Goal: Task Accomplishment & Management: Manage account settings

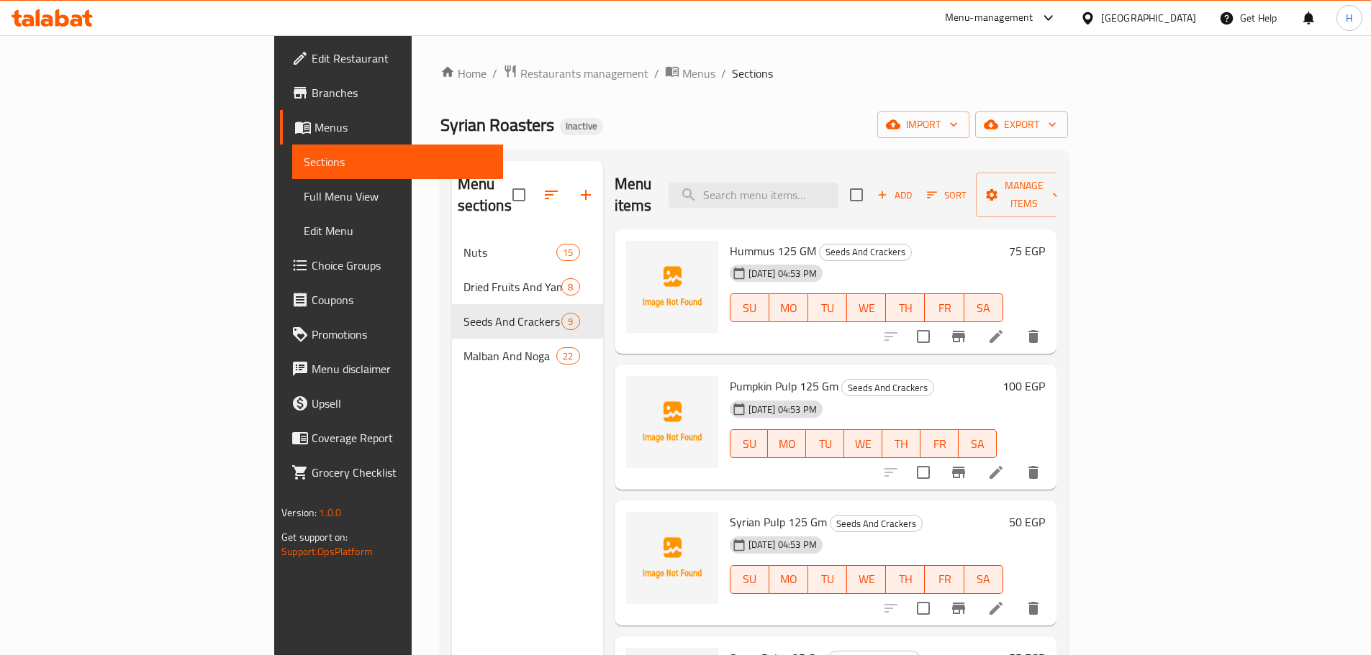
click at [304, 192] on span "Full Menu View" at bounding box center [398, 196] width 188 height 17
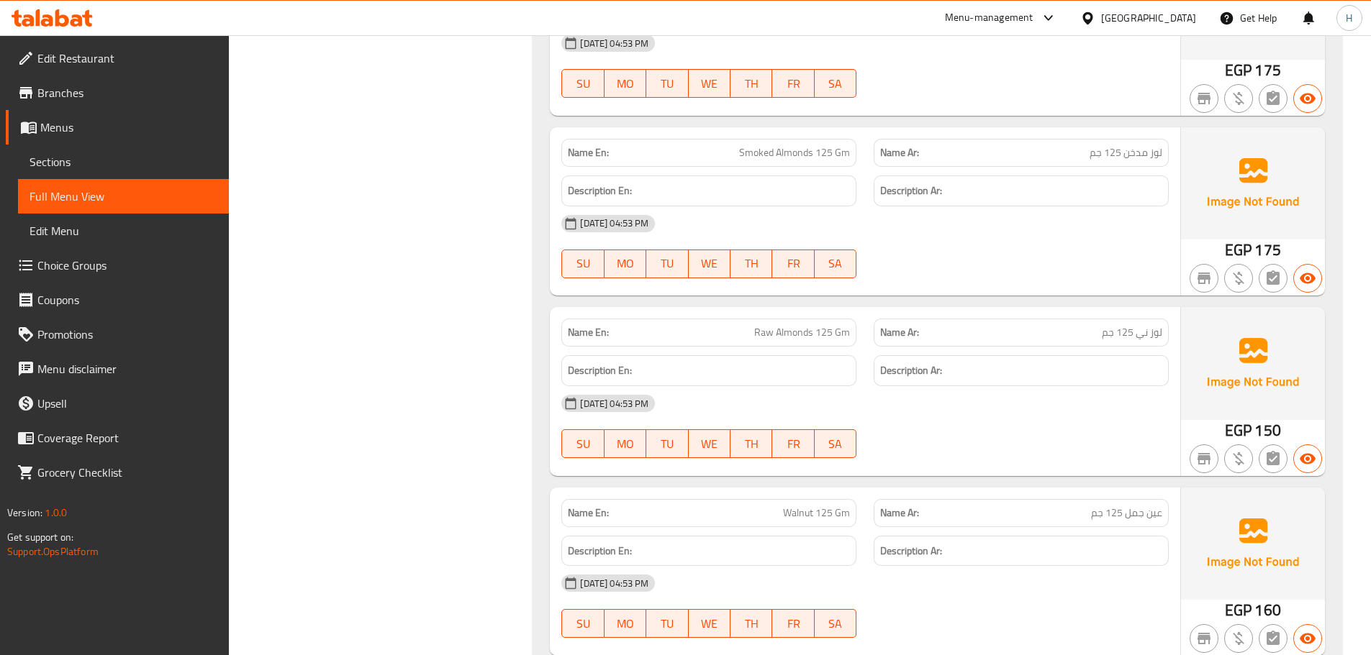
scroll to position [1223, 0]
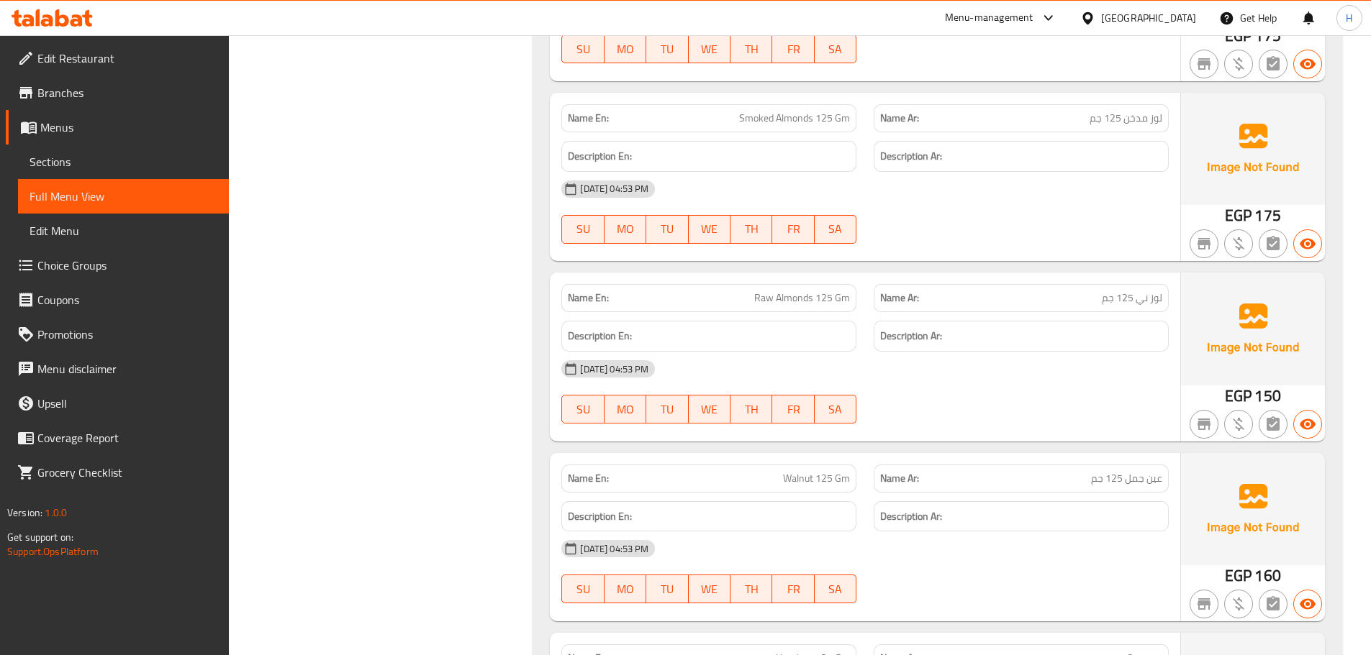
click at [1102, 294] on span "لوز ني 125 جم" at bounding box center [1131, 298] width 60 height 15
copy span "لوز ني 125 جم"
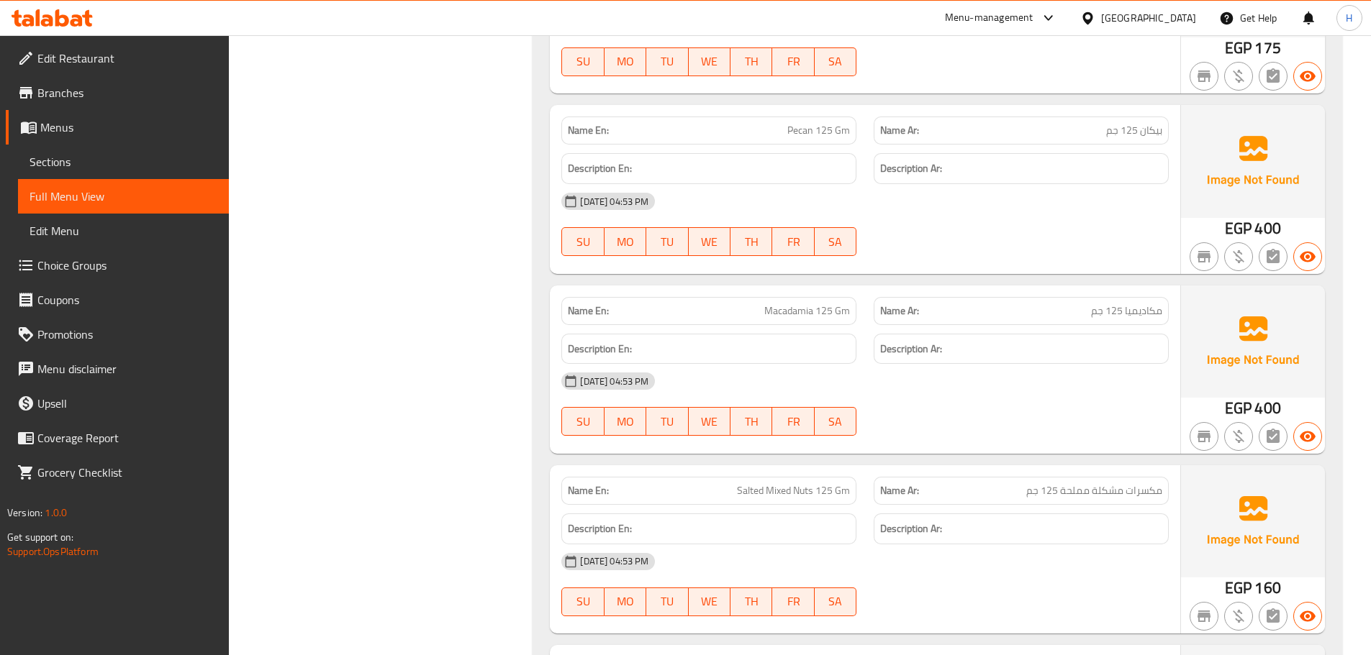
scroll to position [1943, 0]
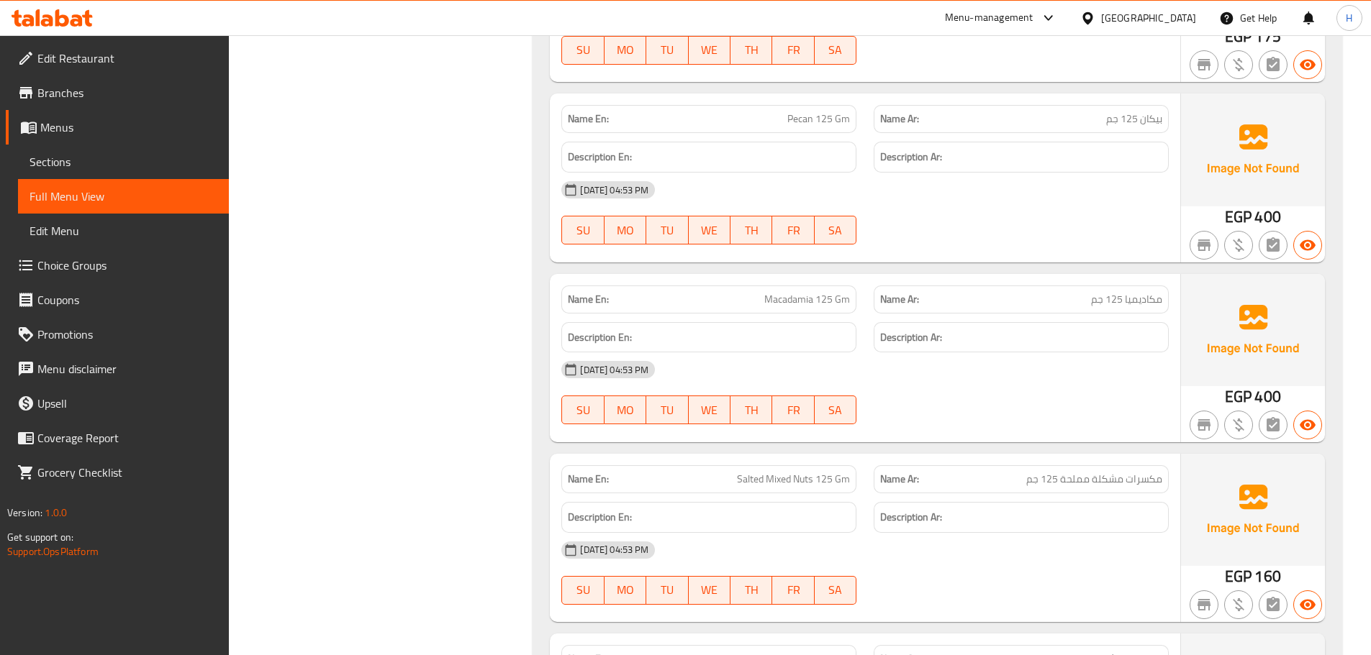
click at [827, 309] on div "Name En: Macadamia 125 Gm" at bounding box center [708, 300] width 295 height 28
drag, startPoint x: 835, startPoint y: 300, endPoint x: 815, endPoint y: 289, distance: 22.2
click at [822, 294] on span "Macadamia 125 Gm" at bounding box center [807, 299] width 86 height 15
click at [814, 288] on div "Name En: Macadamia 125 Gm" at bounding box center [708, 300] width 295 height 28
click at [815, 288] on div "Name En: Macadamia 125 Gm" at bounding box center [708, 300] width 295 height 28
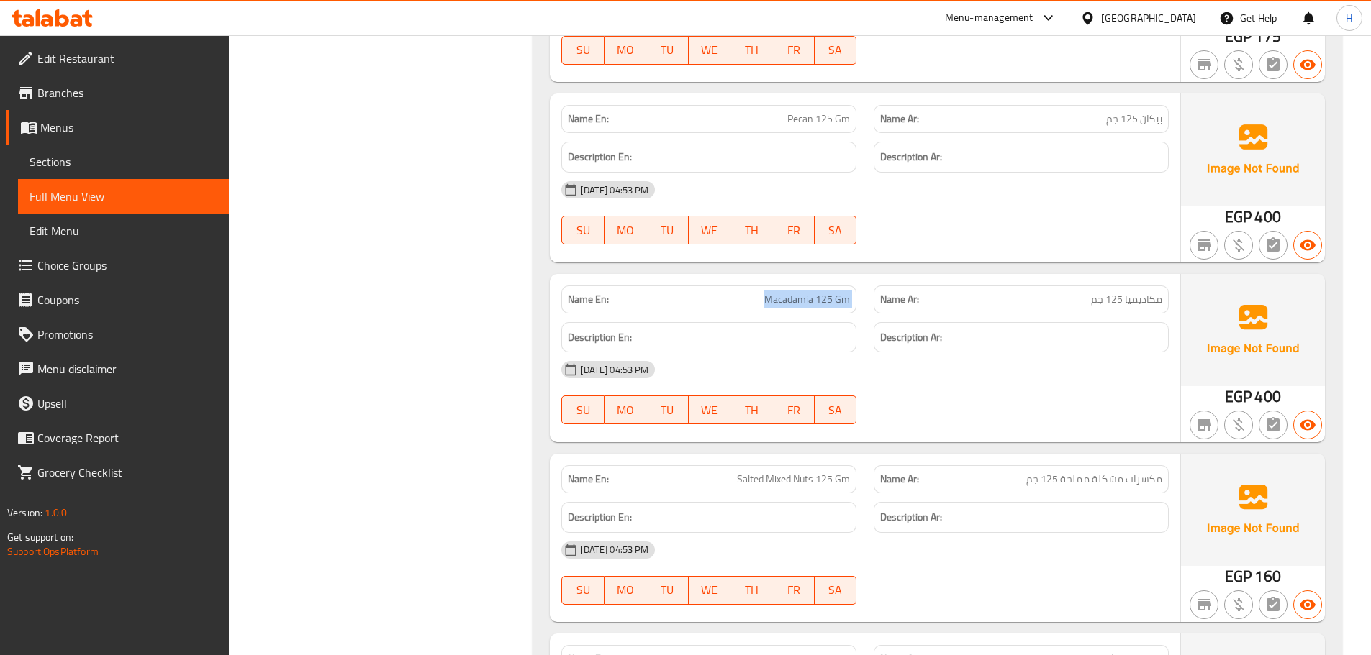
click at [815, 288] on div "Name En: Macadamia 125 Gm" at bounding box center [708, 300] width 295 height 28
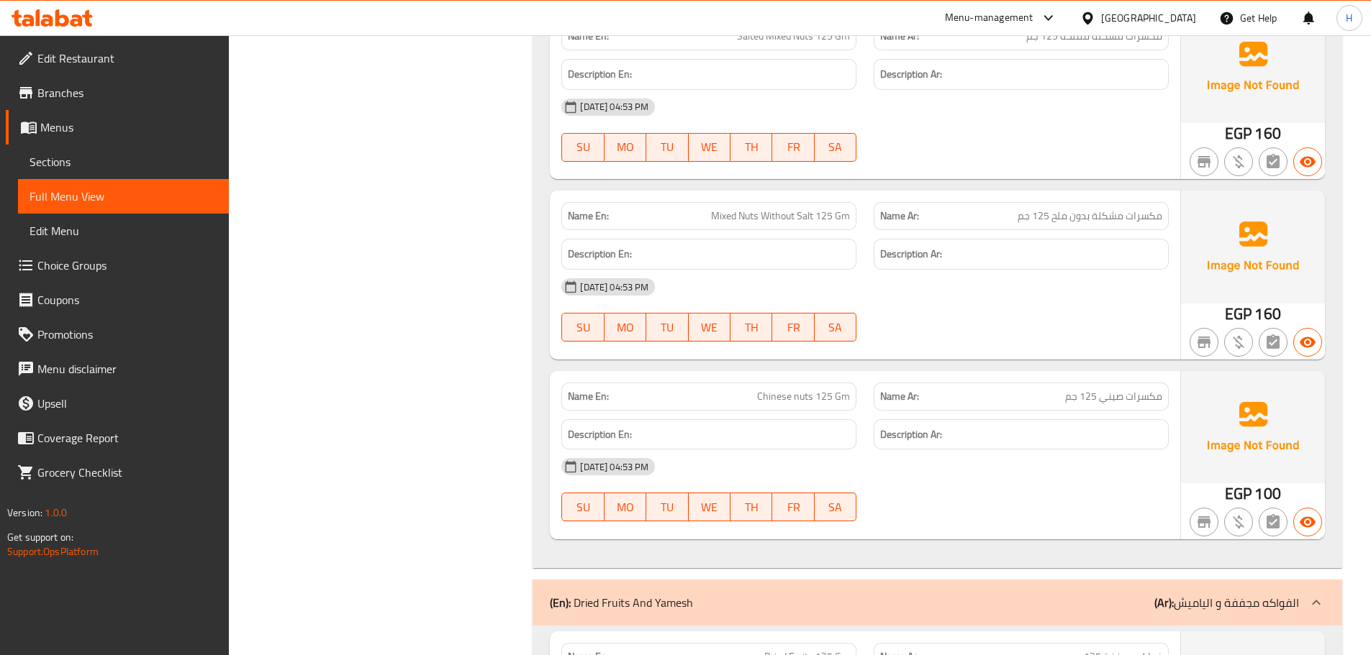
scroll to position [2518, 0]
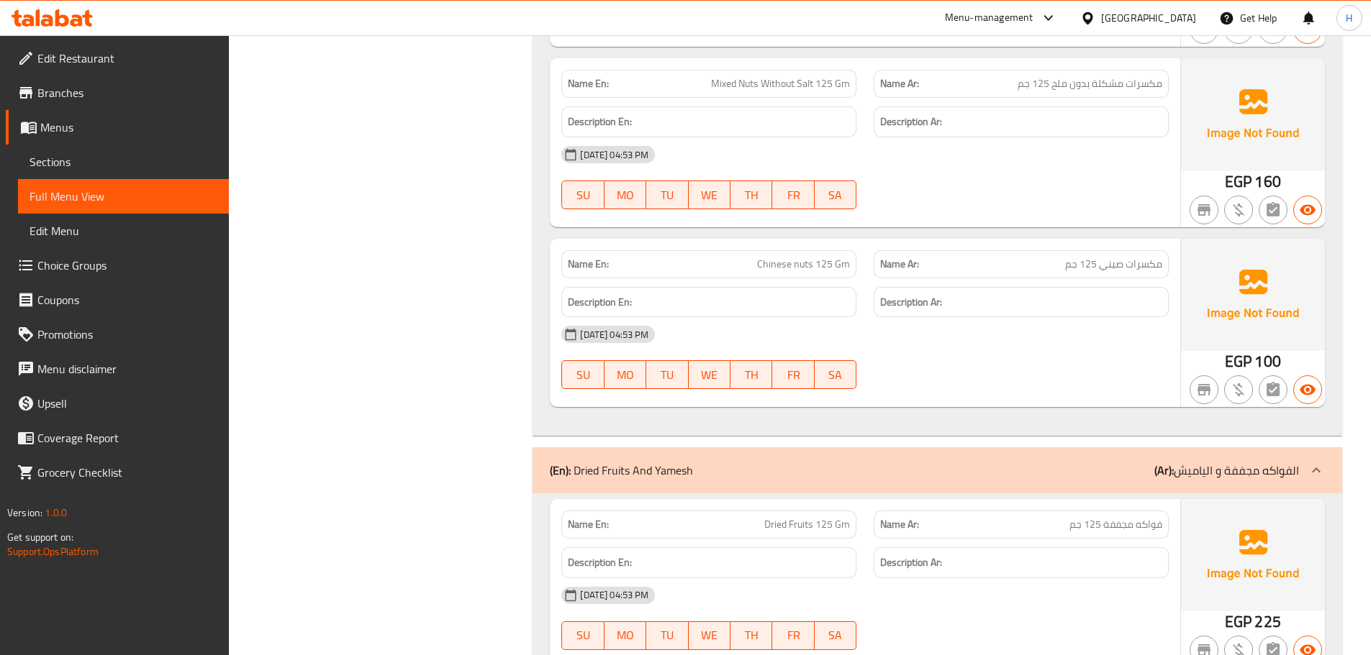
click at [768, 263] on span "Chinese nuts 125 Gm" at bounding box center [803, 264] width 93 height 15
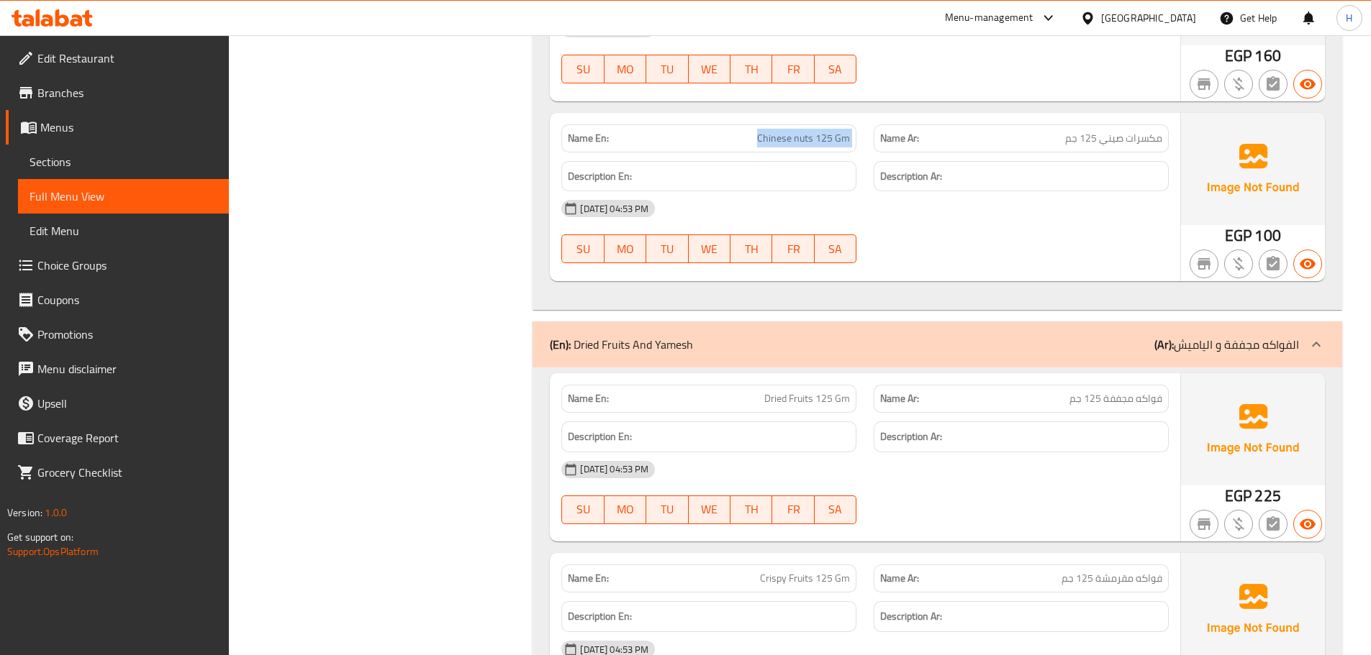
scroll to position [2806, 0]
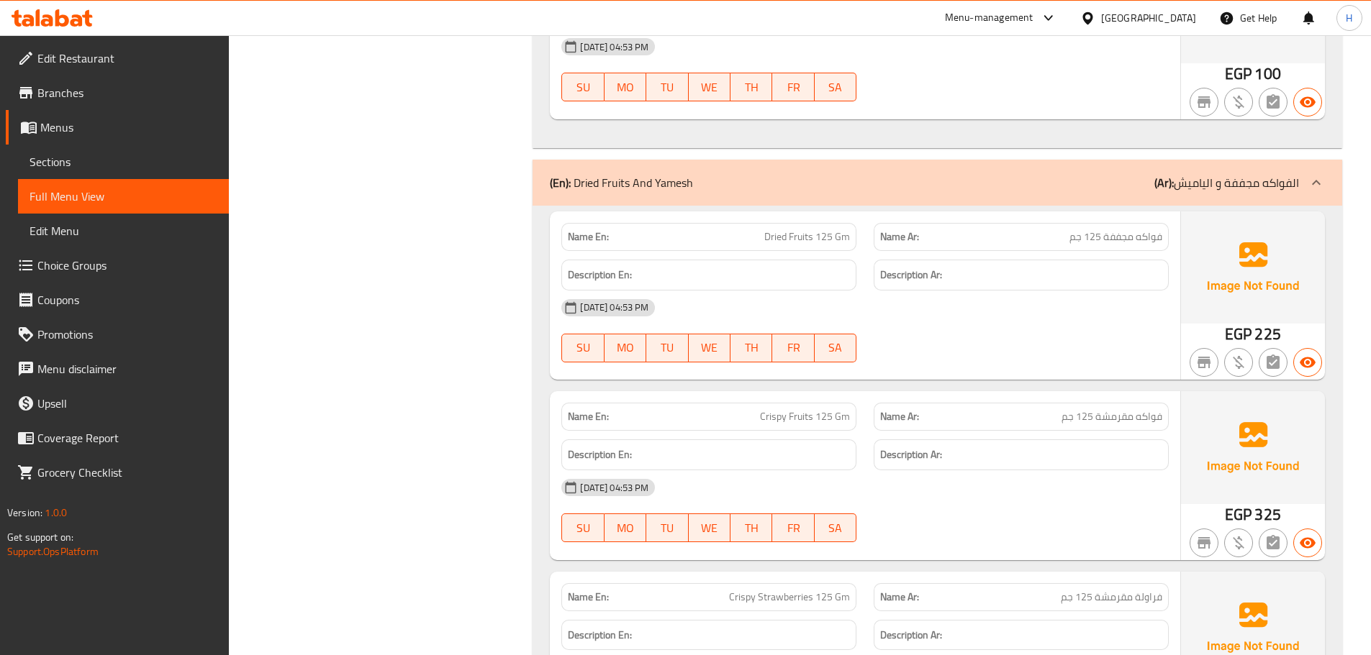
click at [87, 174] on link "Sections" at bounding box center [123, 162] width 211 height 35
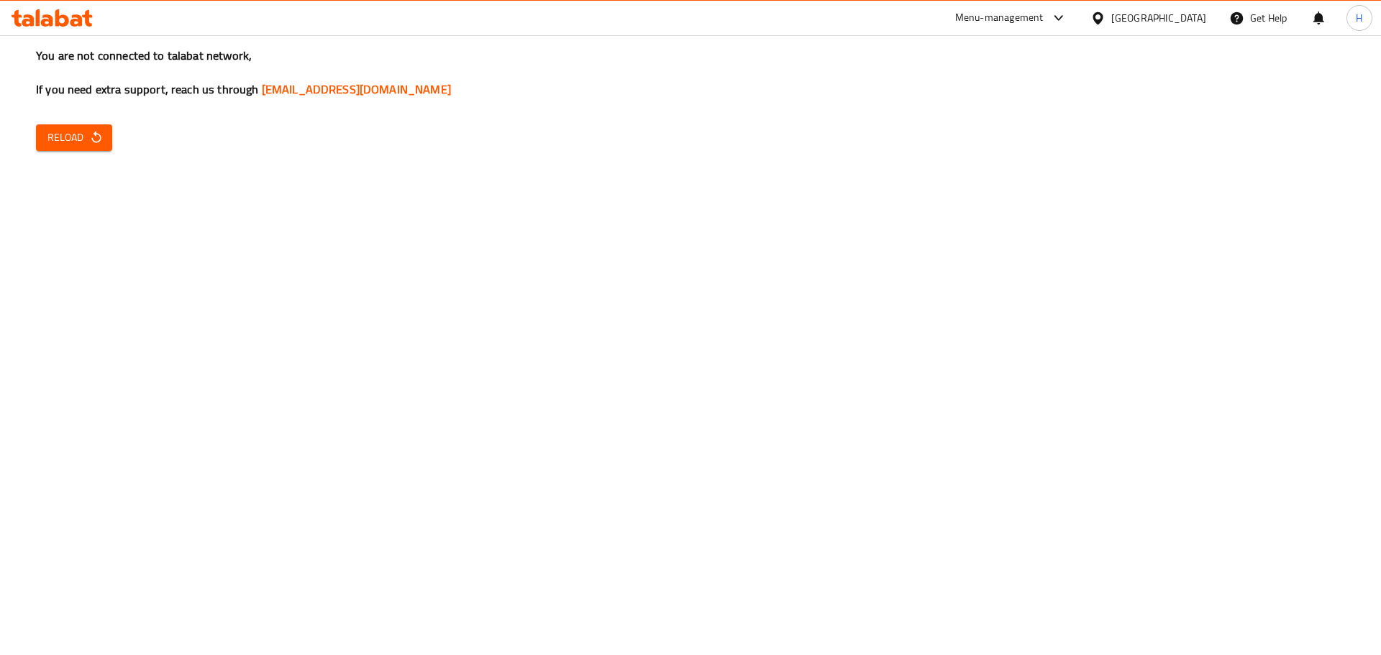
click at [81, 117] on div "You are not connected to talabat network, If you need extra support, reach us t…" at bounding box center [690, 327] width 1381 height 655
click at [79, 150] on button "Reload" at bounding box center [74, 137] width 76 height 27
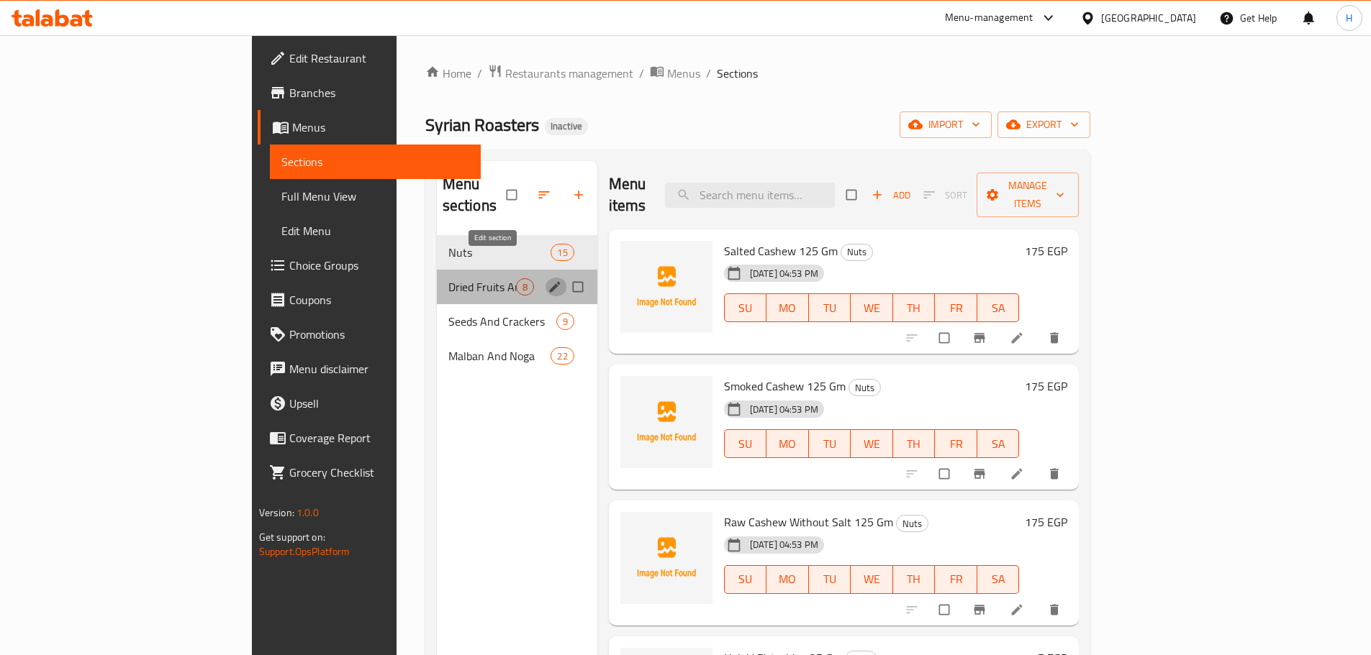
click at [549, 281] on icon "edit" at bounding box center [554, 286] width 11 height 11
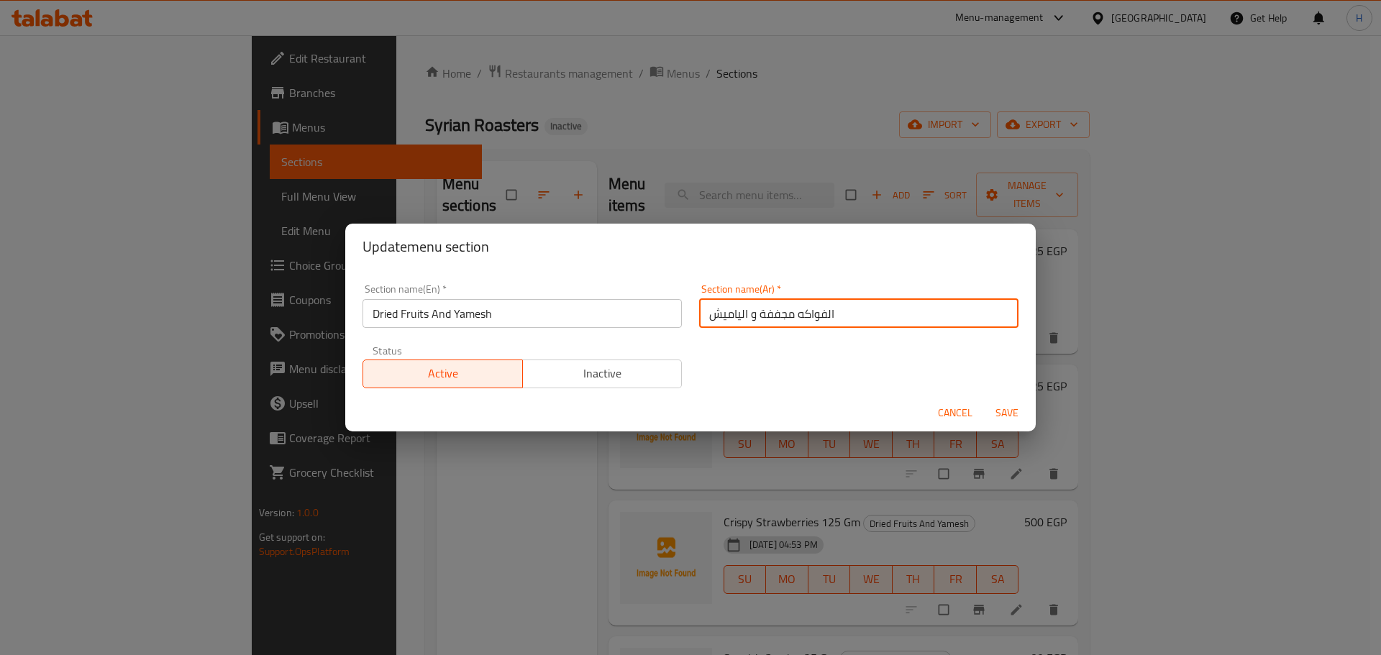
click at [784, 315] on input "الفواكه مجففة و الياميش" at bounding box center [858, 313] width 319 height 29
click at [786, 317] on input "الفواكه مجففة و الياميش" at bounding box center [858, 313] width 319 height 29
type input "الفواكه المجففة و الياميش"
click at [984, 400] on button "Save" at bounding box center [1007, 413] width 46 height 27
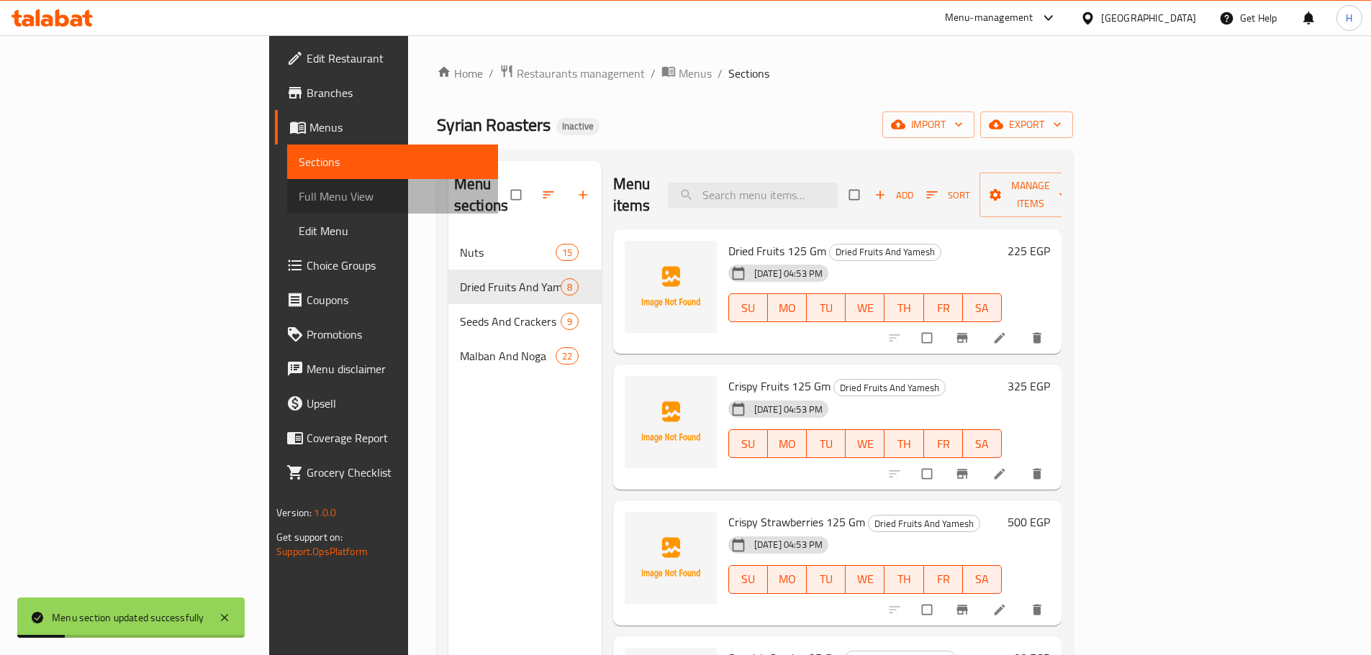
click at [299, 195] on span "Full Menu View" at bounding box center [393, 196] width 188 height 17
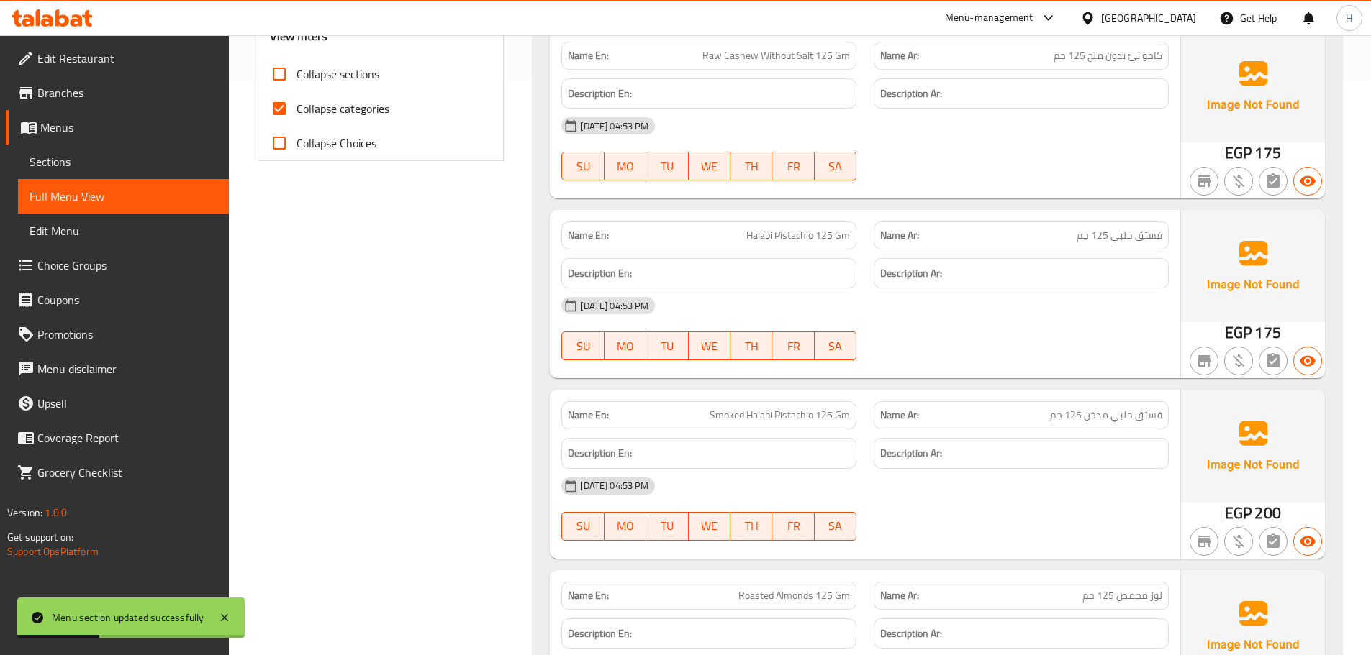
scroll to position [1007, 0]
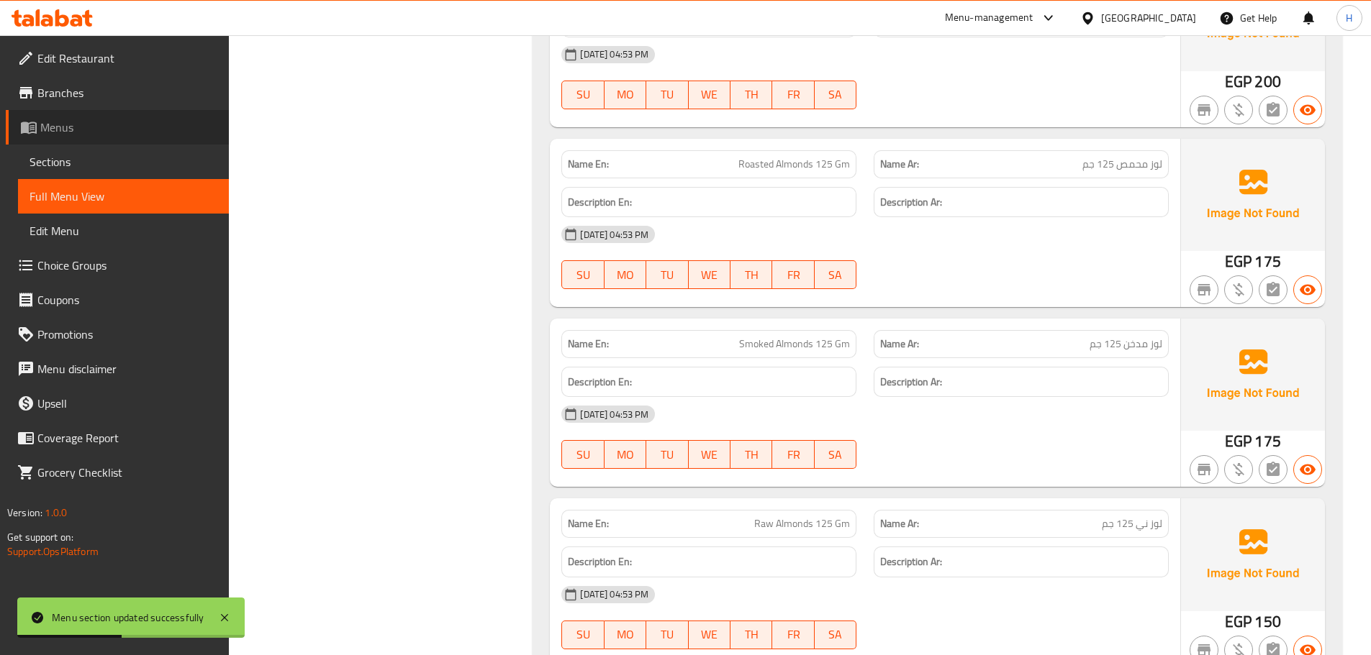
click at [99, 142] on link "Menus" at bounding box center [117, 127] width 223 height 35
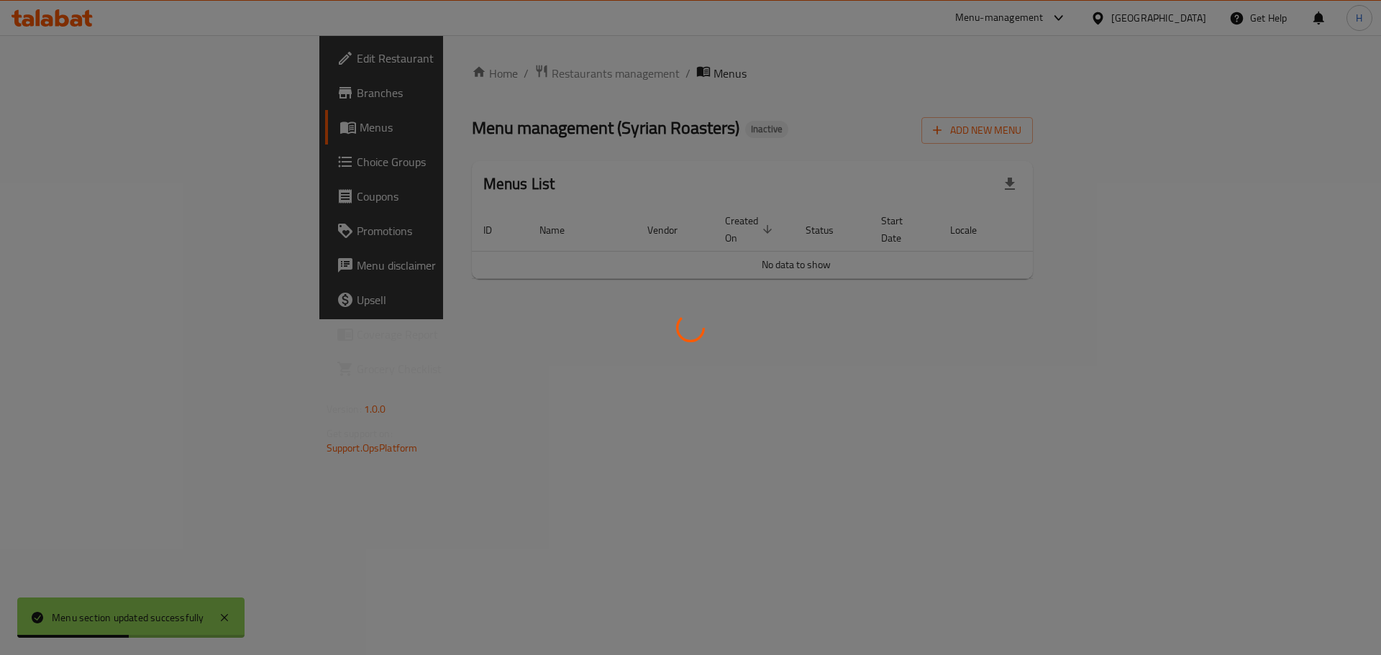
click at [94, 158] on div at bounding box center [690, 327] width 1381 height 655
click at [101, 125] on div at bounding box center [690, 327] width 1381 height 655
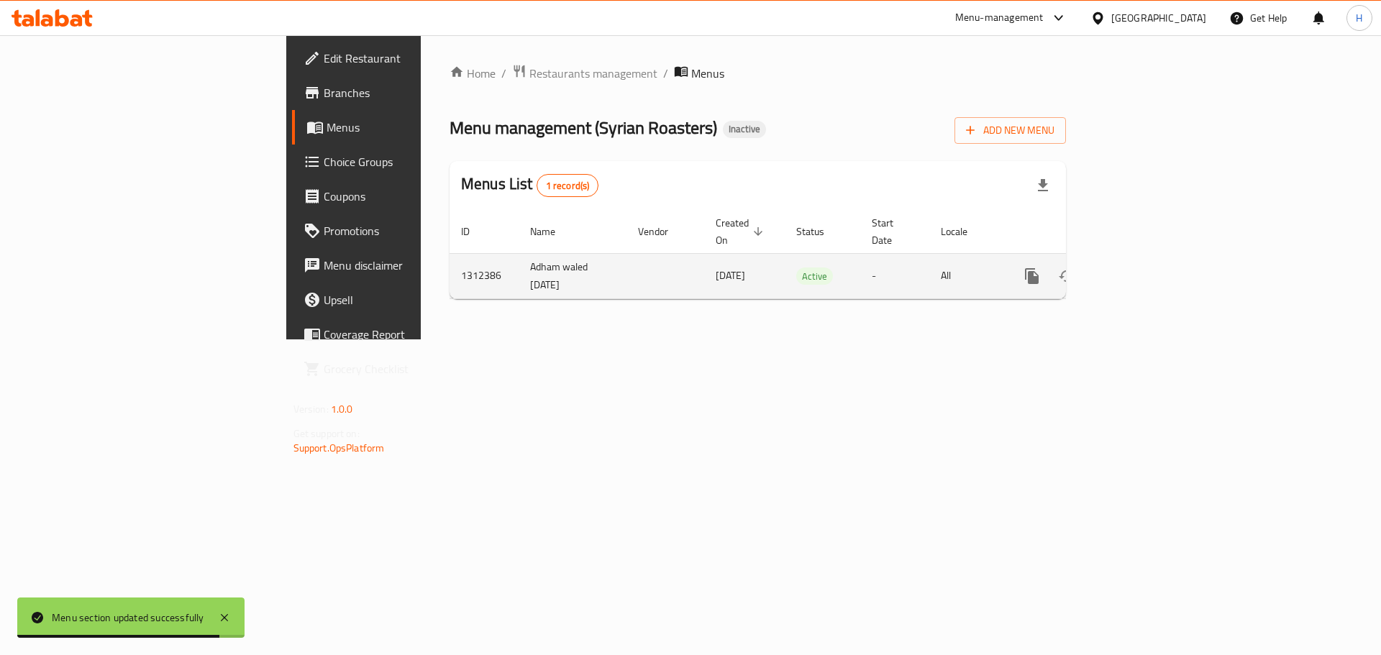
click at [1153, 269] on link "enhanced table" at bounding box center [1136, 276] width 35 height 35
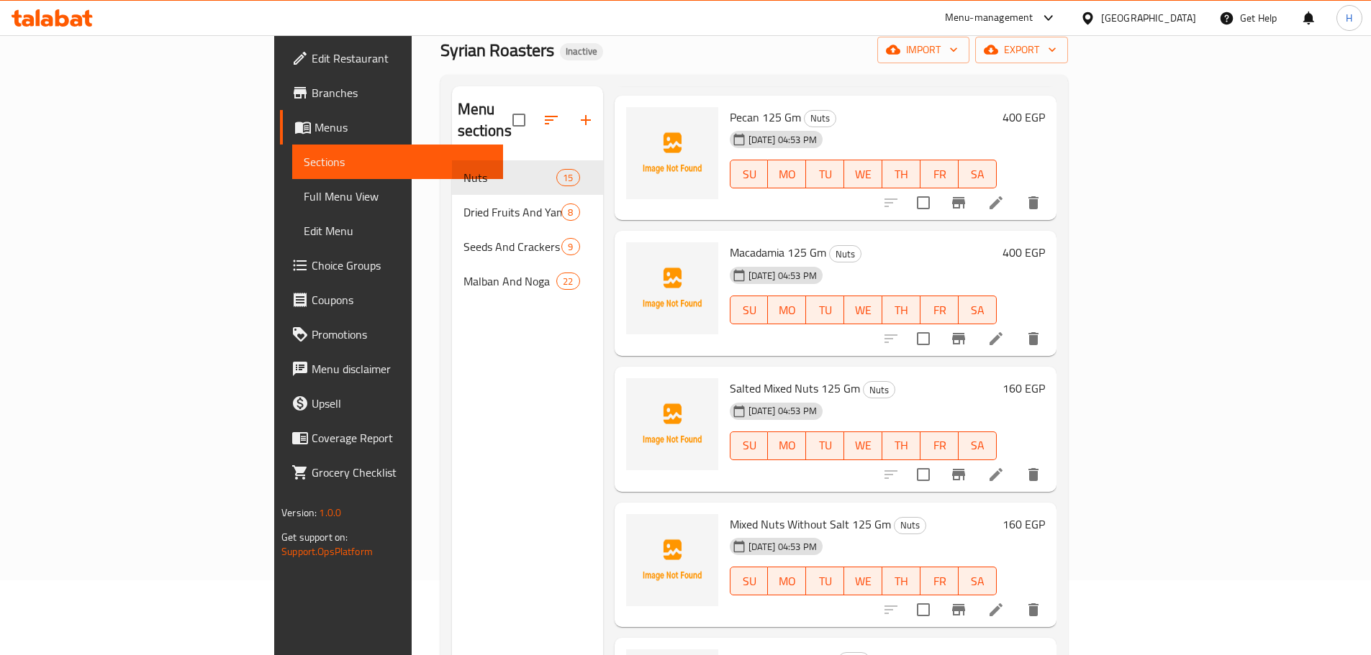
scroll to position [201, 0]
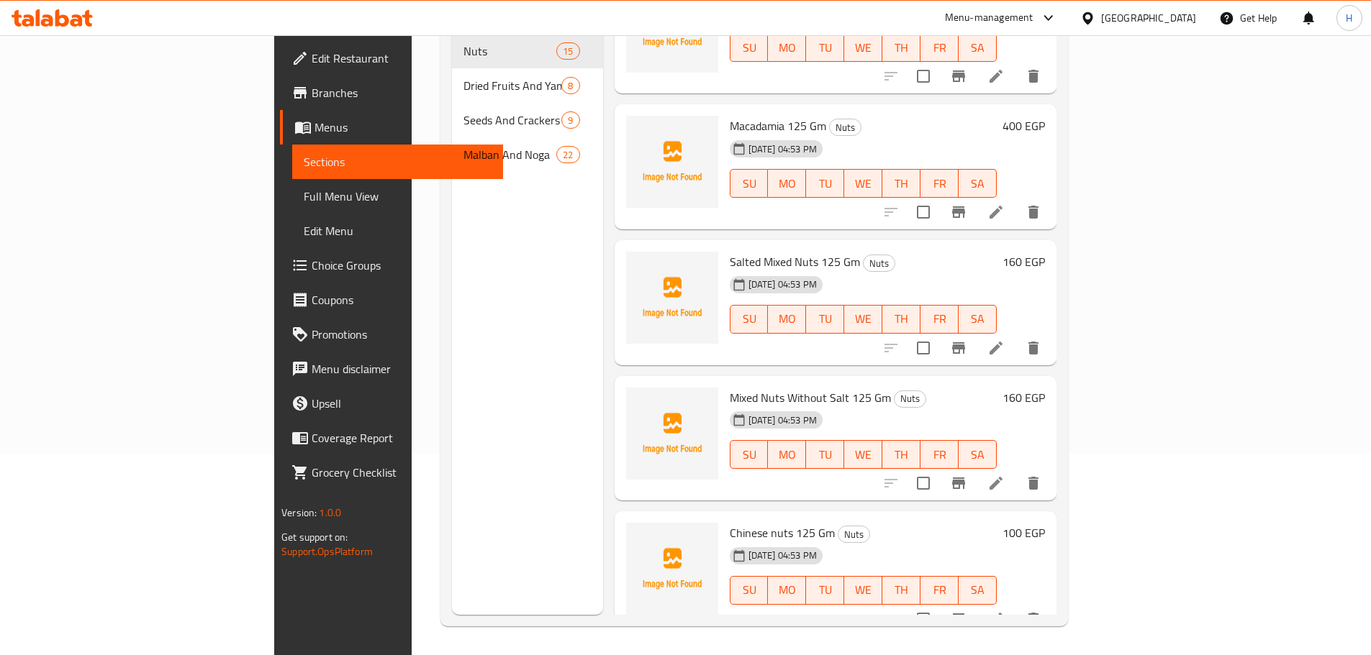
click at [1016, 607] on li at bounding box center [996, 620] width 40 height 26
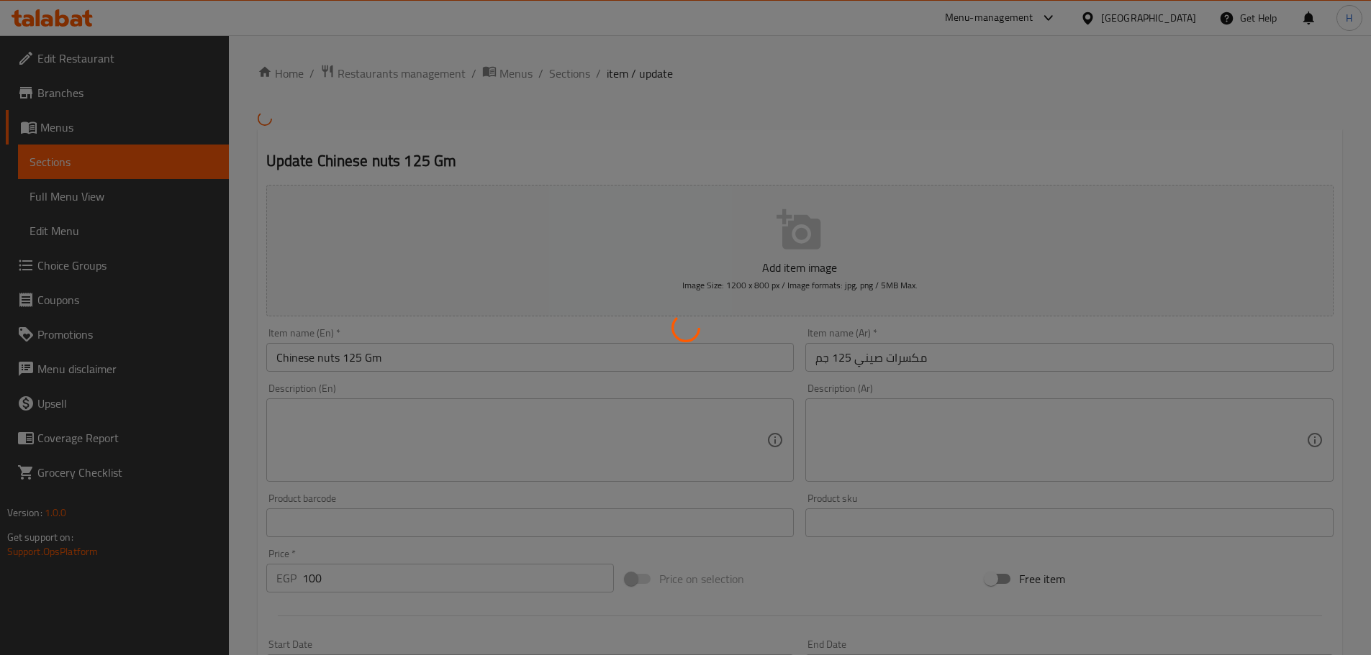
click at [392, 360] on div at bounding box center [685, 327] width 1371 height 655
click at [375, 360] on div at bounding box center [685, 327] width 1371 height 655
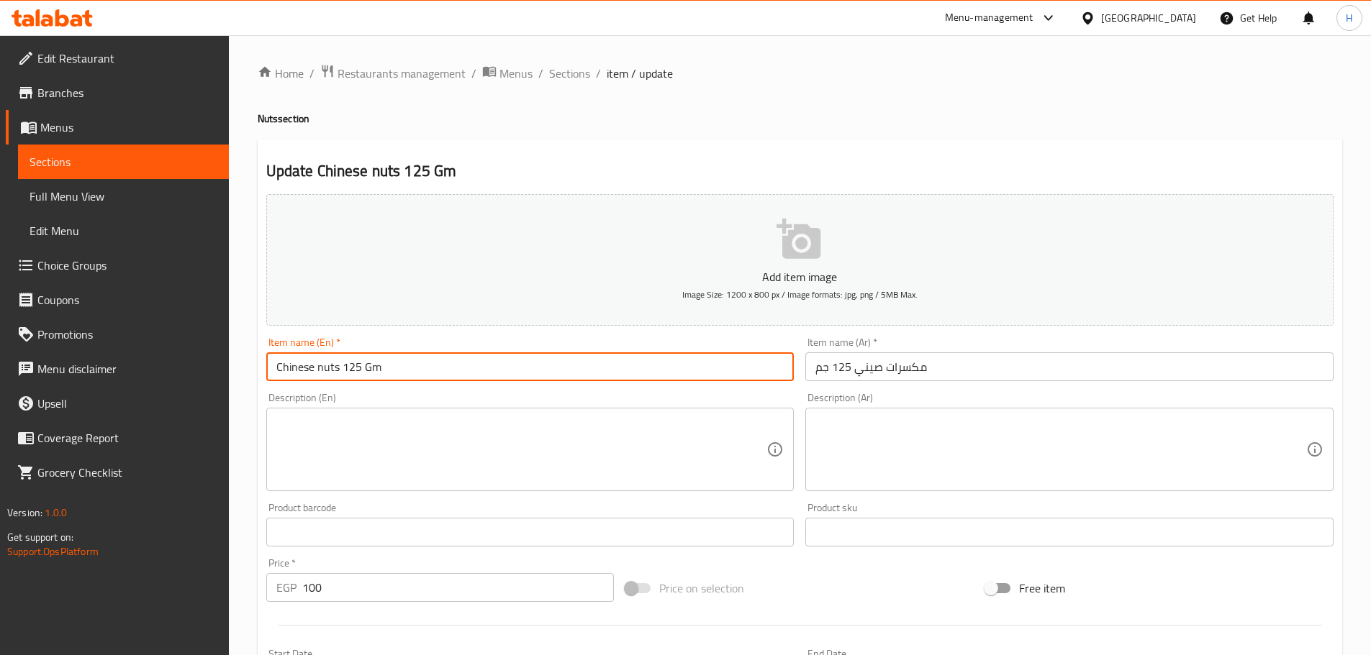
click at [323, 372] on input "Chinese nuts 125 Gm" at bounding box center [530, 367] width 528 height 29
type input "Chinese Nuts 125 Gm"
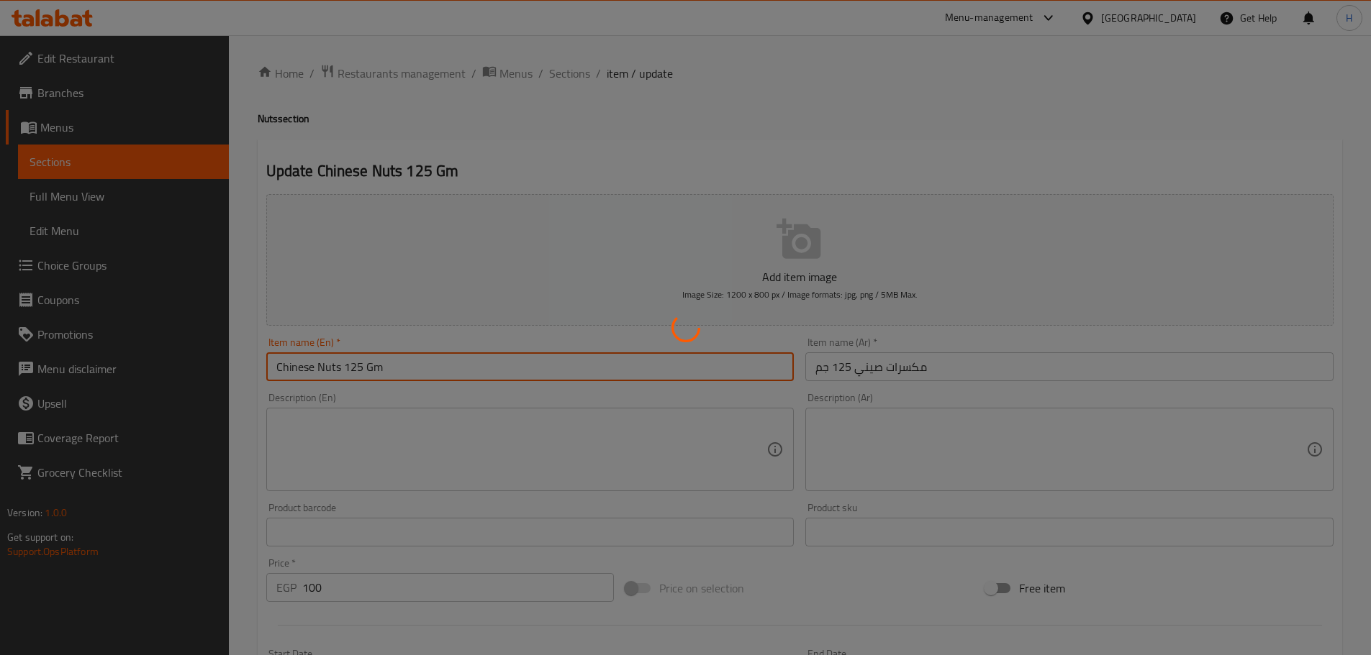
click at [553, 55] on div at bounding box center [685, 327] width 1371 height 655
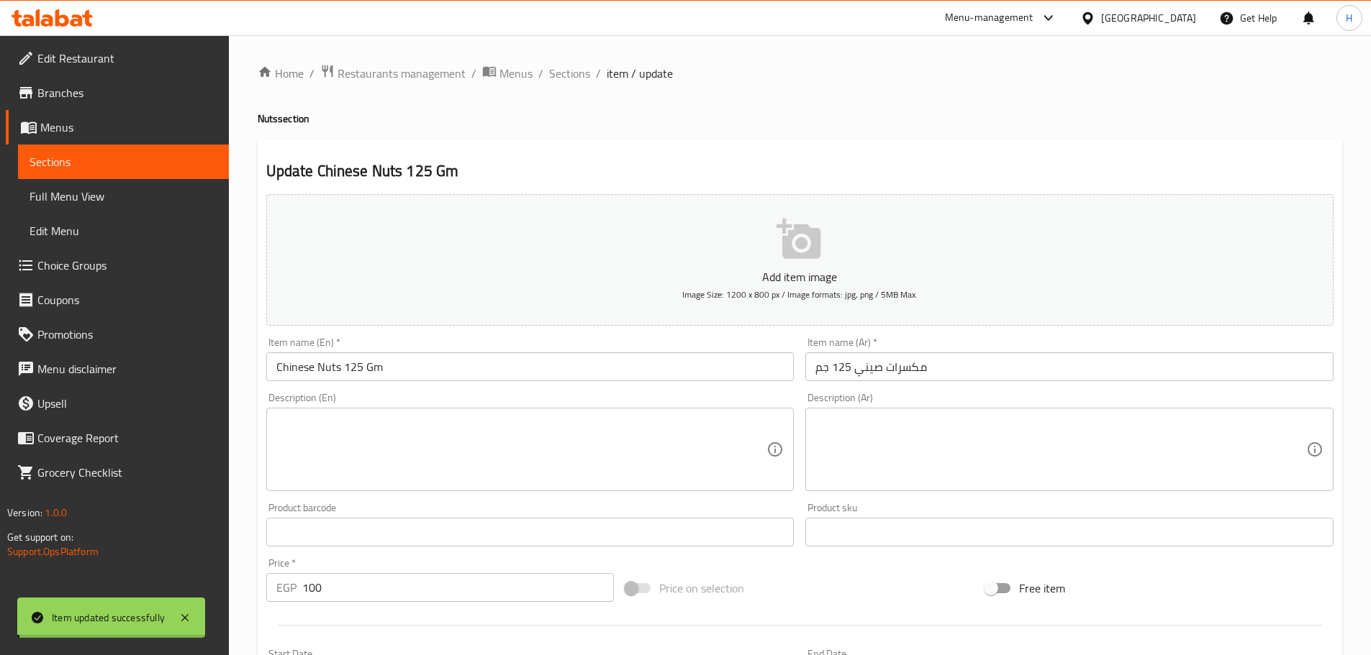
click at [555, 104] on div "Home / Restaurants management / Menus / Sections / item / update Nuts section U…" at bounding box center [800, 526] width 1084 height 924
click at [555, 84] on div "Home / Restaurants management / Menus / Sections / item / update Nuts section U…" at bounding box center [800, 526] width 1084 height 924
click at [566, 73] on span "Sections" at bounding box center [569, 73] width 41 height 17
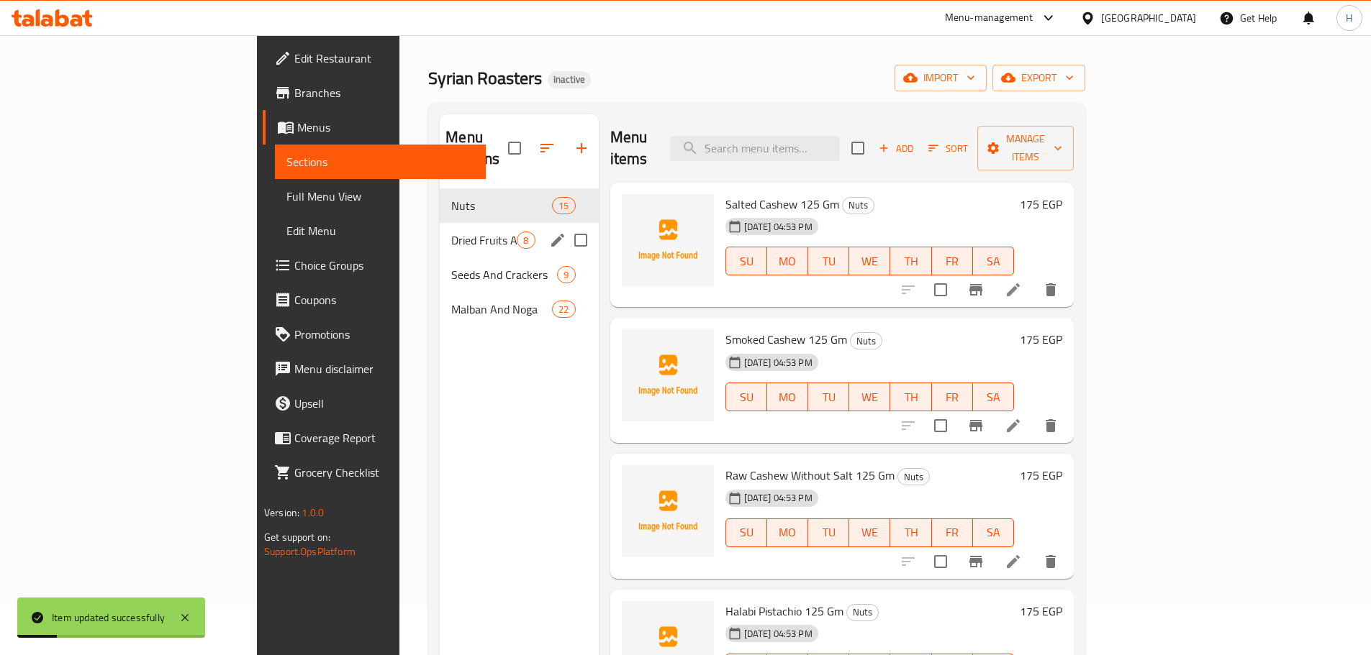
scroll to position [72, 0]
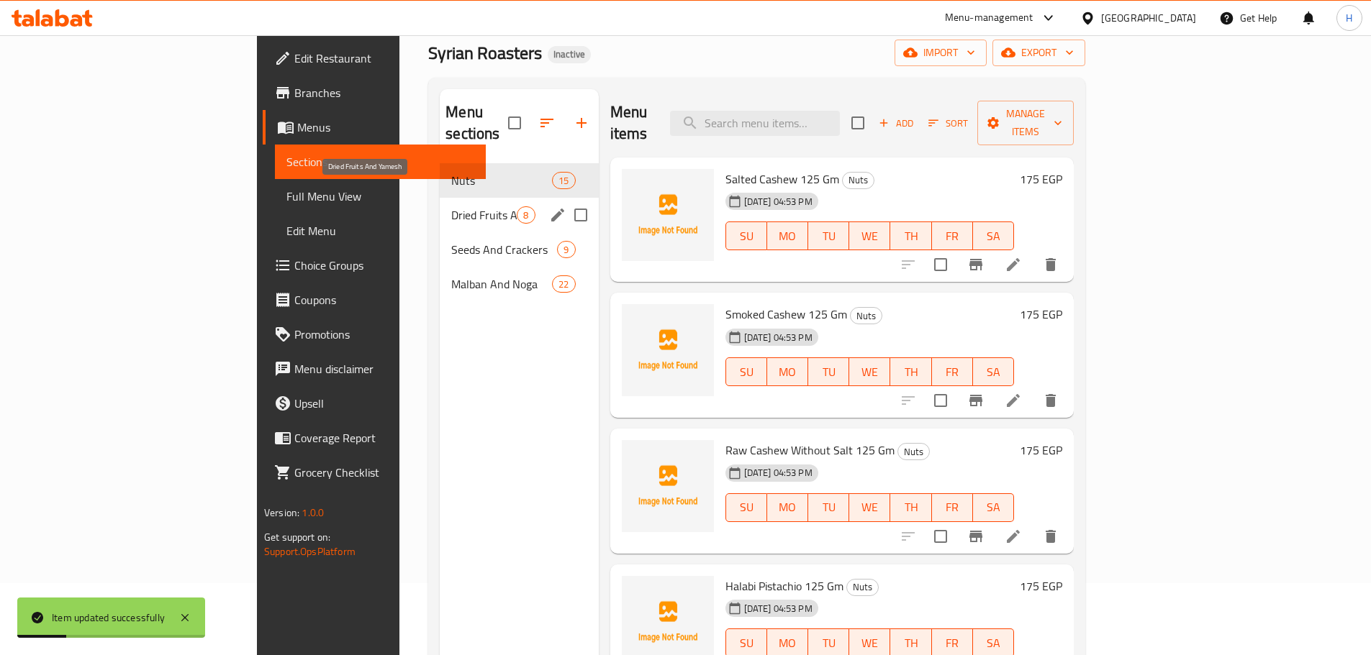
click at [451, 206] on span "Dried Fruits And Yamesh" at bounding box center [483, 214] width 65 height 17
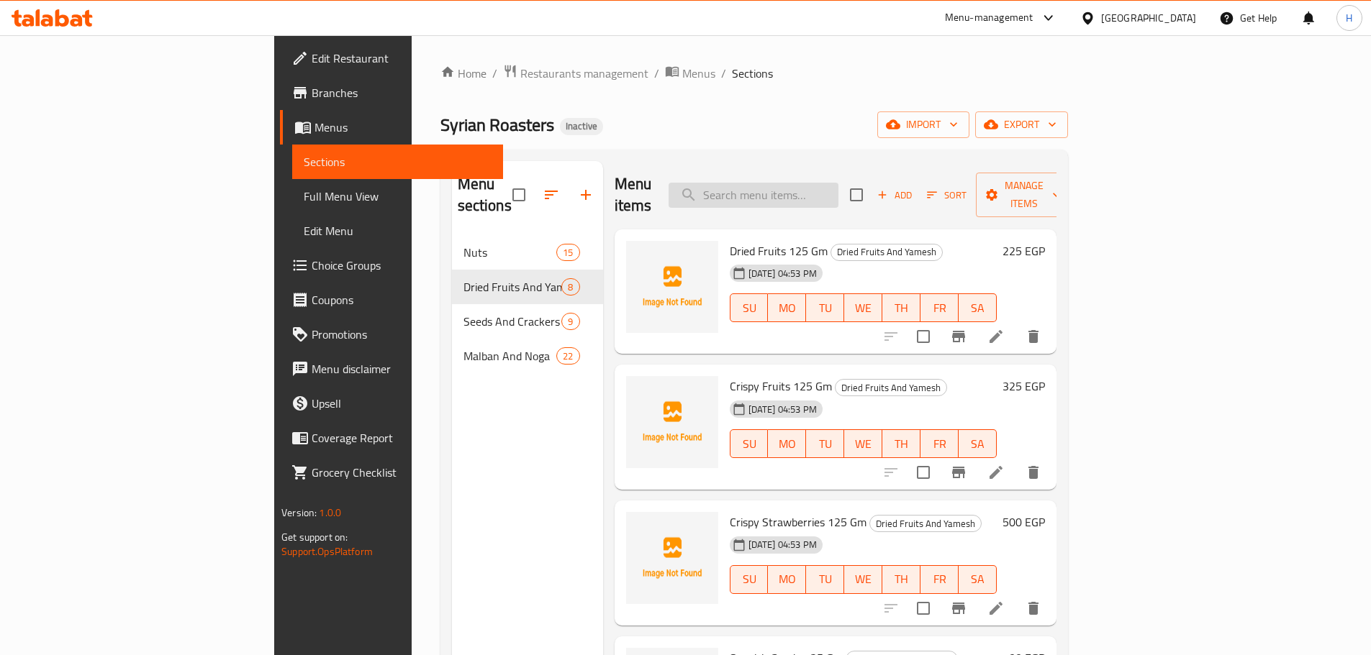
click at [819, 186] on input "search" at bounding box center [753, 195] width 170 height 25
paste input "لوز"
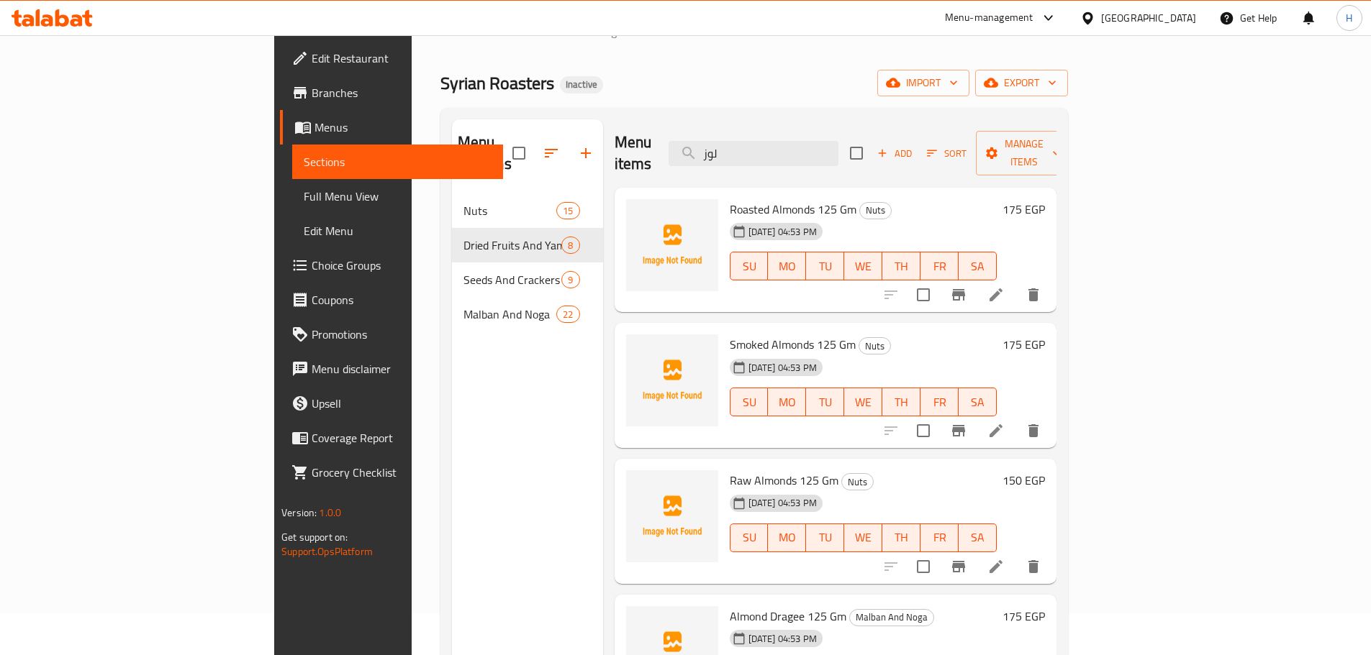
scroll to position [144, 0]
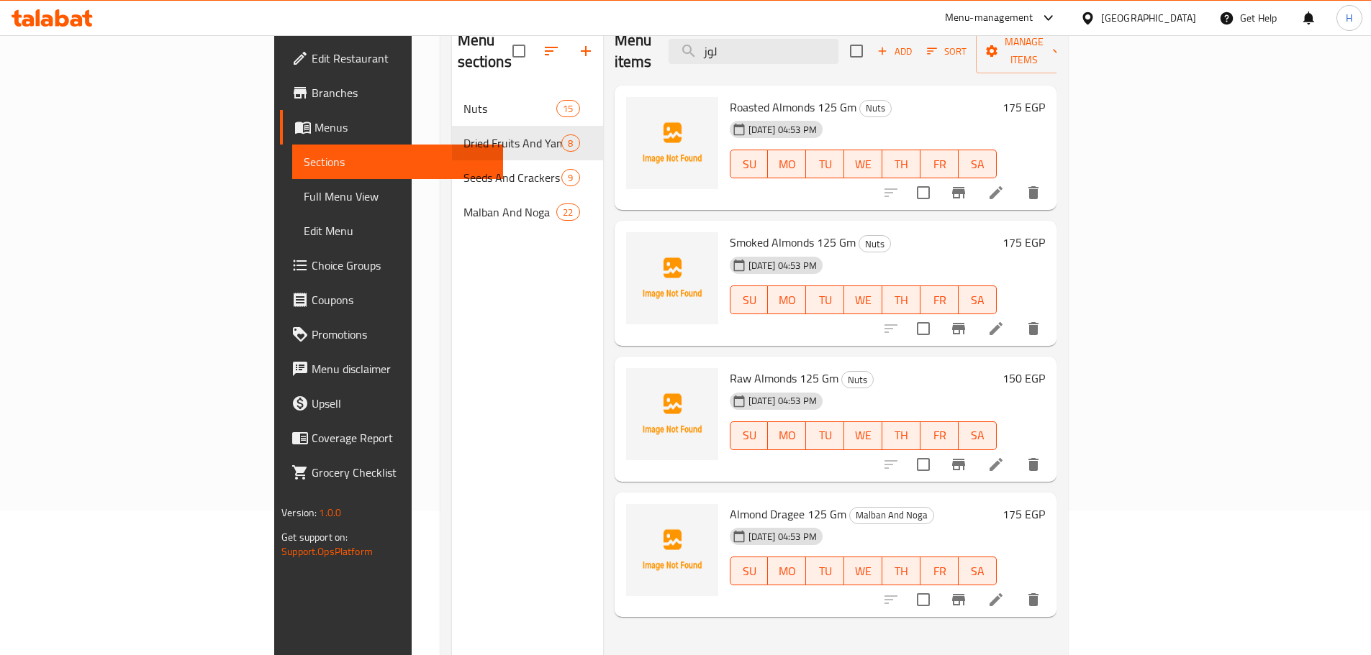
type input "لوز"
click at [1002, 458] on icon at bounding box center [995, 464] width 13 height 13
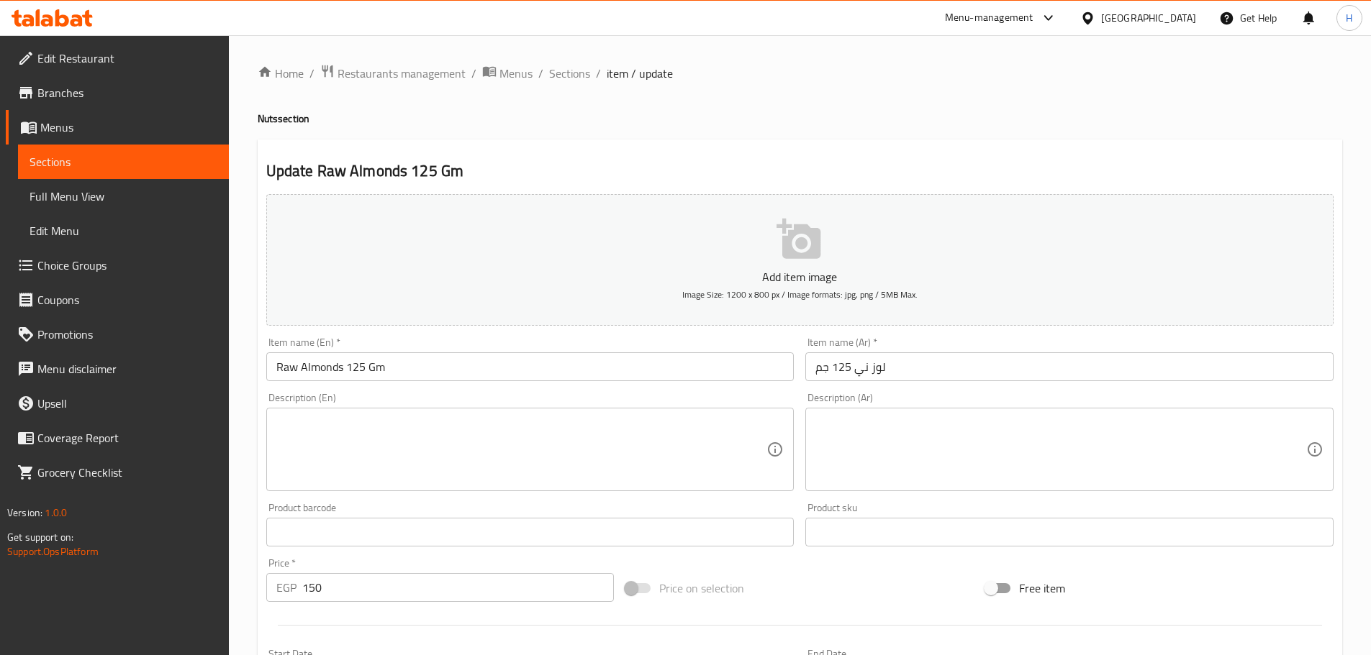
click at [955, 361] on input "لوز ني 125 جم" at bounding box center [1069, 367] width 528 height 29
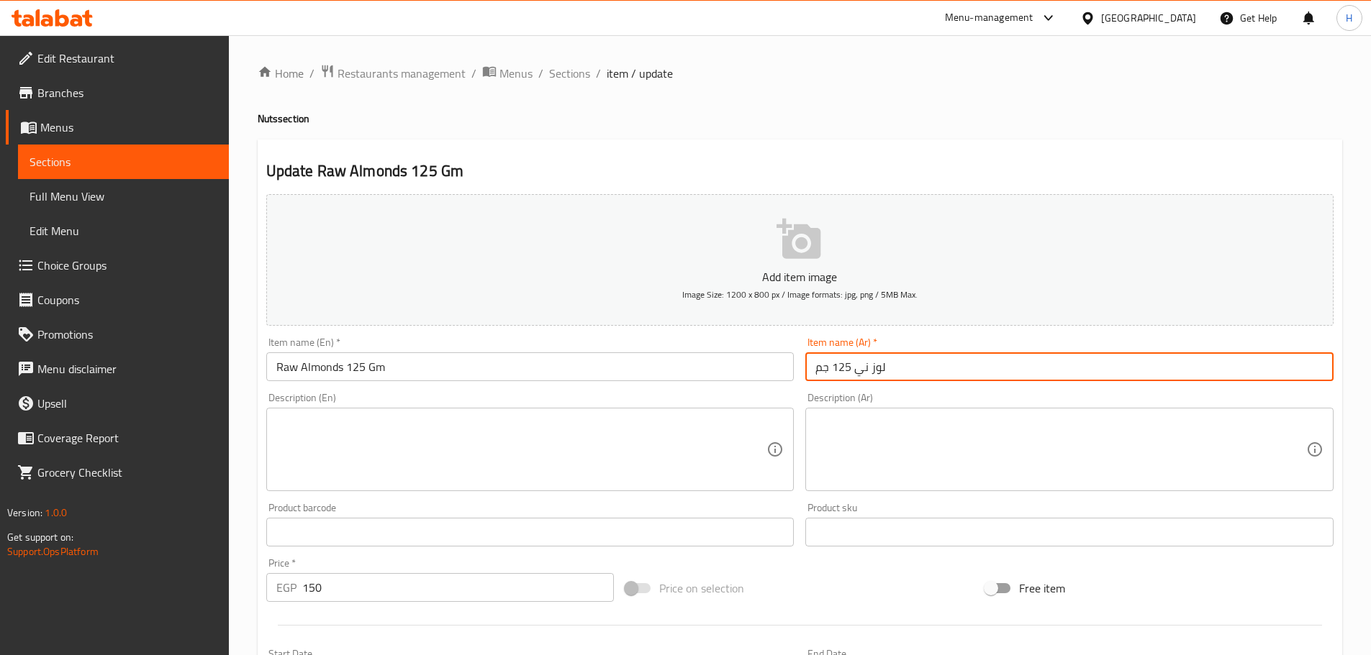
click at [955, 361] on input "لوز ني 125 جم" at bounding box center [1069, 367] width 528 height 29
paste input "ئ"
type input "لوز نئ 125 جم"
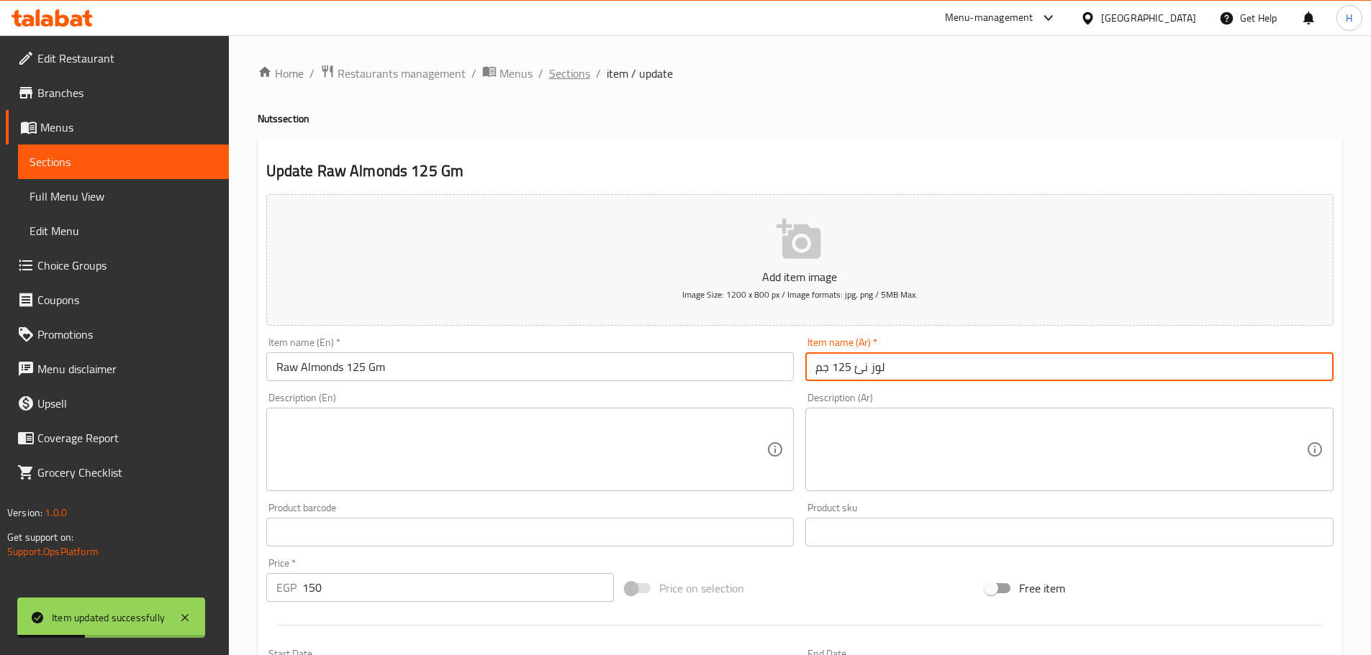
click at [558, 78] on span "Sections" at bounding box center [569, 73] width 41 height 17
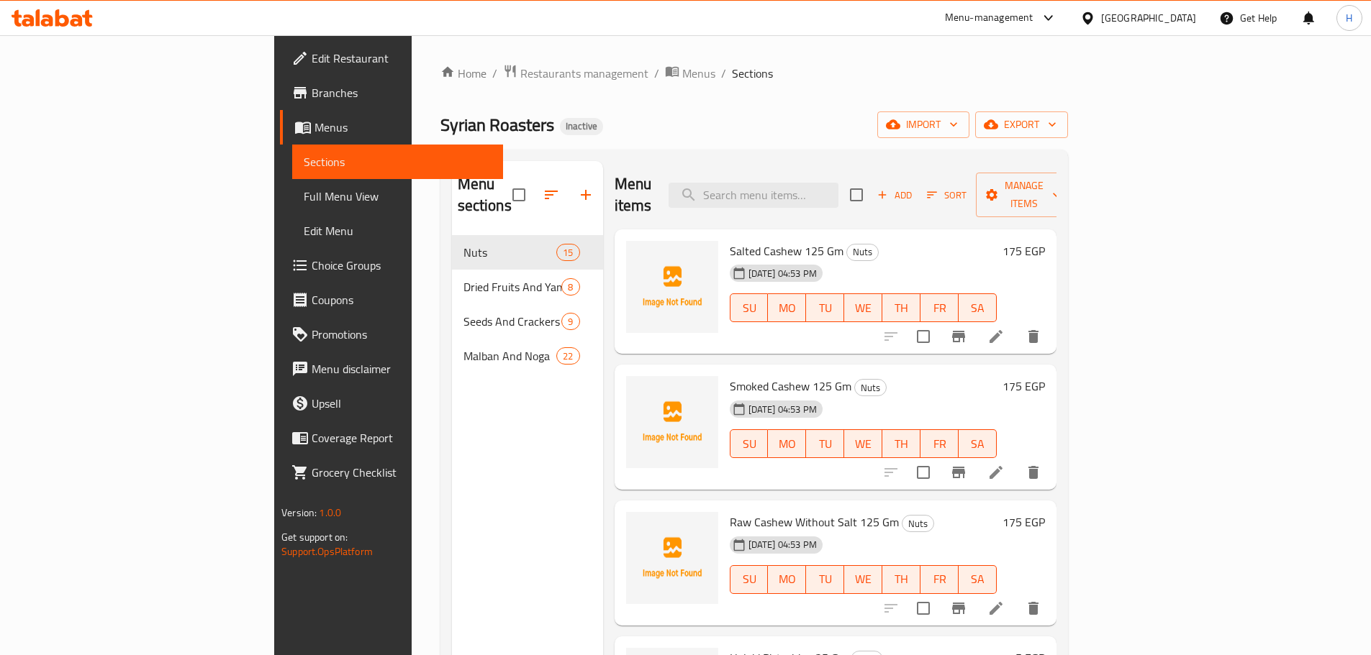
click at [781, 113] on div "Syrian Roasters Inactive import export" at bounding box center [753, 125] width 627 height 27
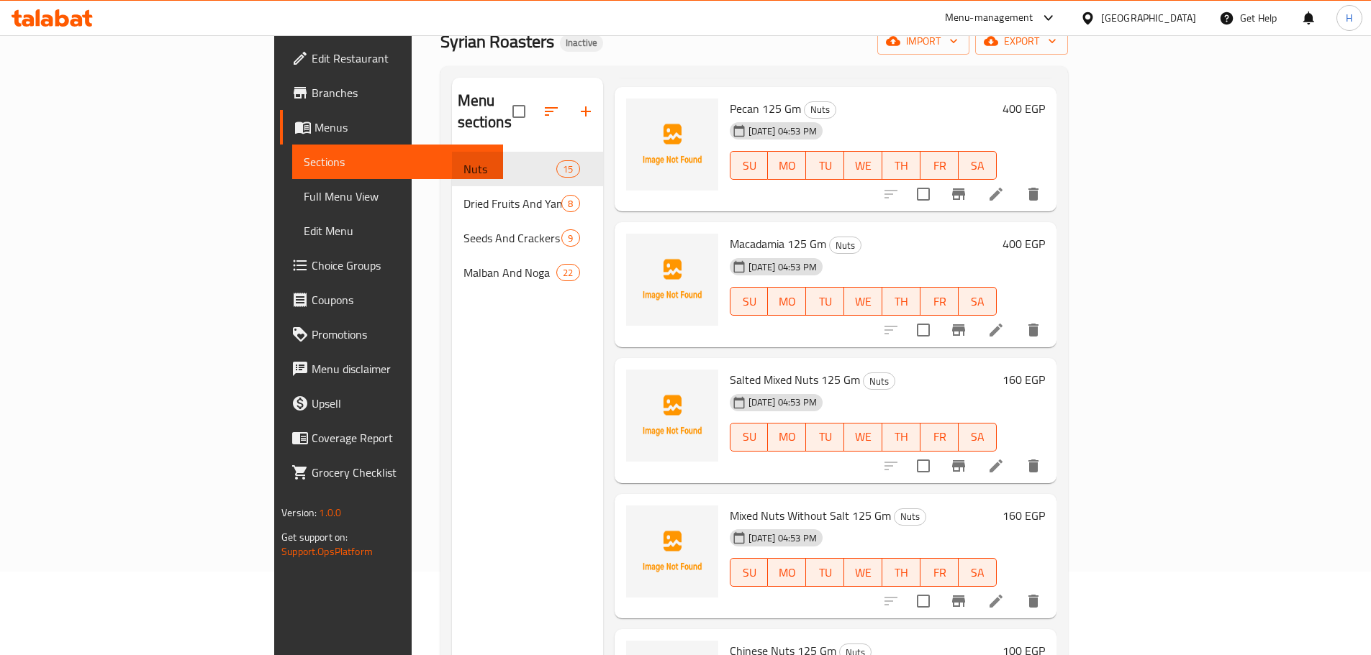
scroll to position [201, 0]
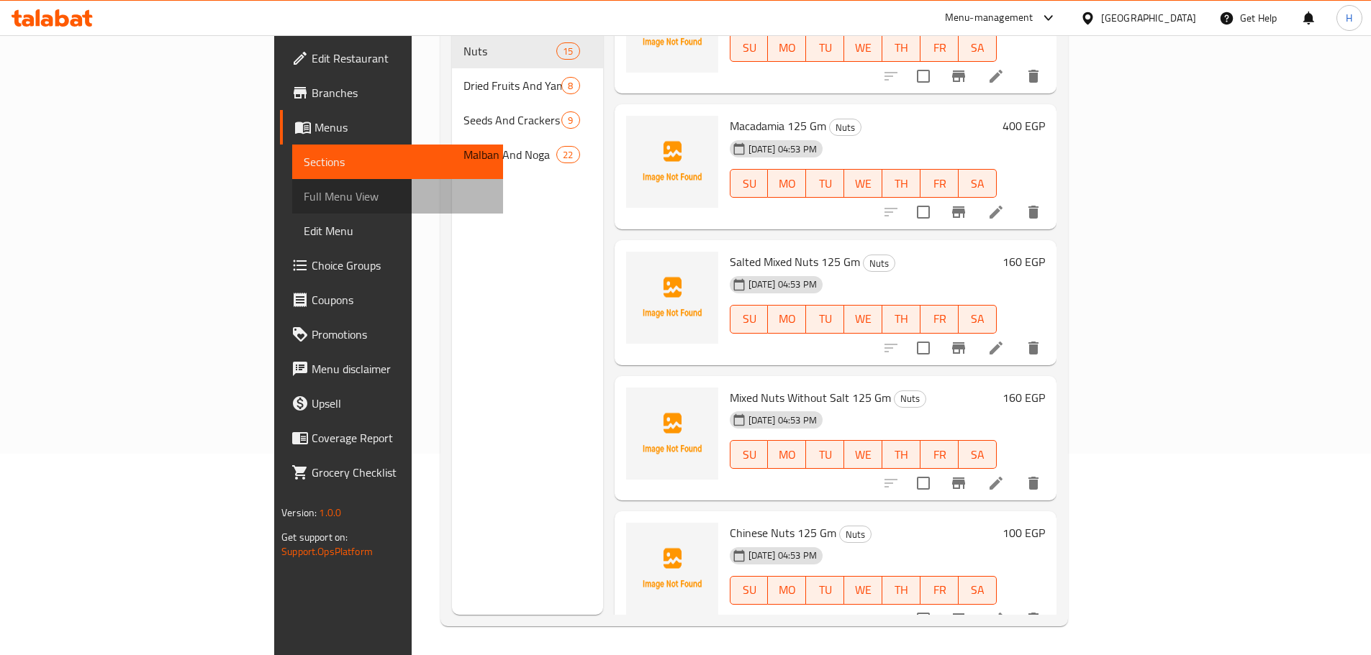
click at [304, 196] on span "Full Menu View" at bounding box center [398, 196] width 188 height 17
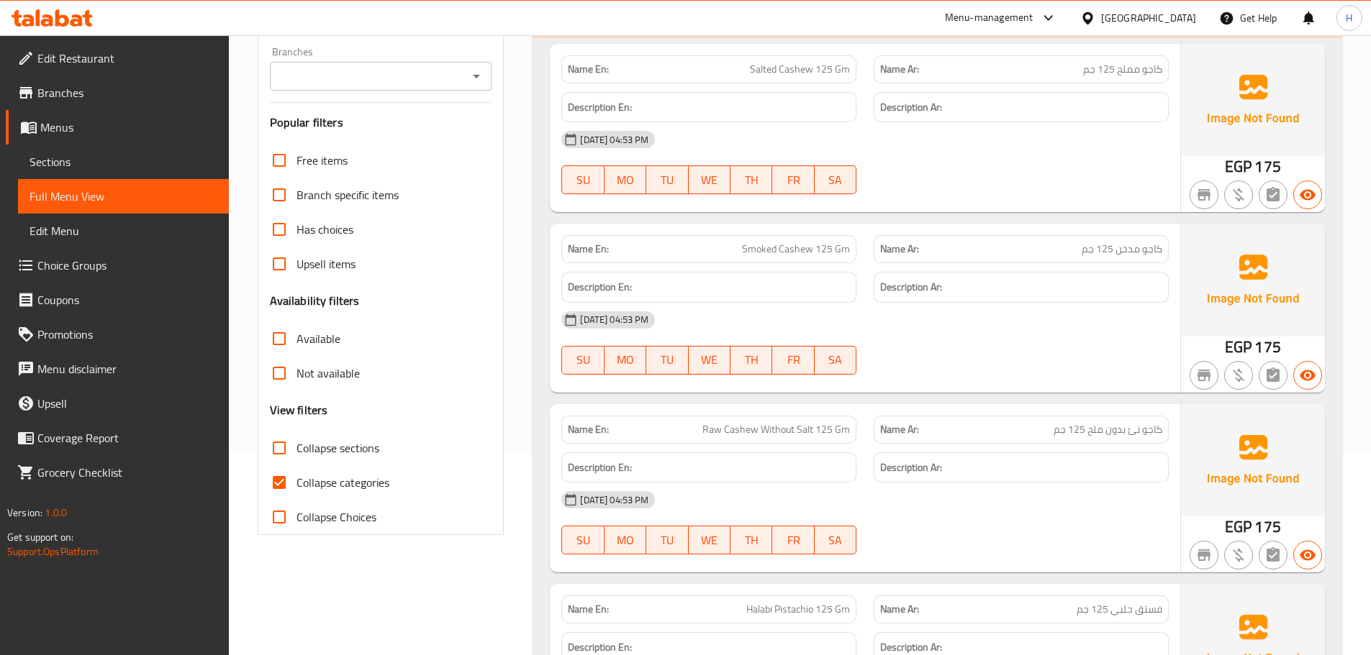
click at [457, 84] on input "Branches" at bounding box center [369, 76] width 190 height 20
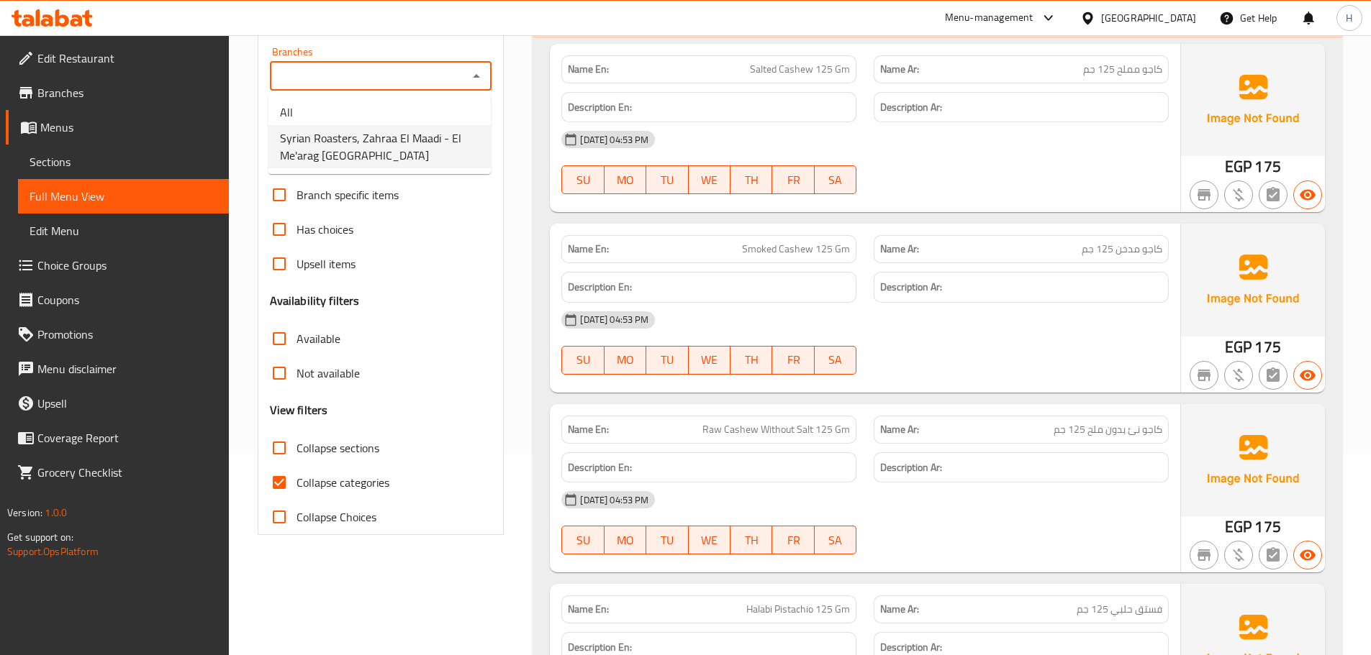
click at [425, 139] on span "Syrian Roasters, Zahraa El Maadi - El Me'arag [GEOGRAPHIC_DATA]" at bounding box center [379, 147] width 199 height 35
type input "Syrian Roasters, Zahraa El Maadi - El Me'arag [GEOGRAPHIC_DATA]"
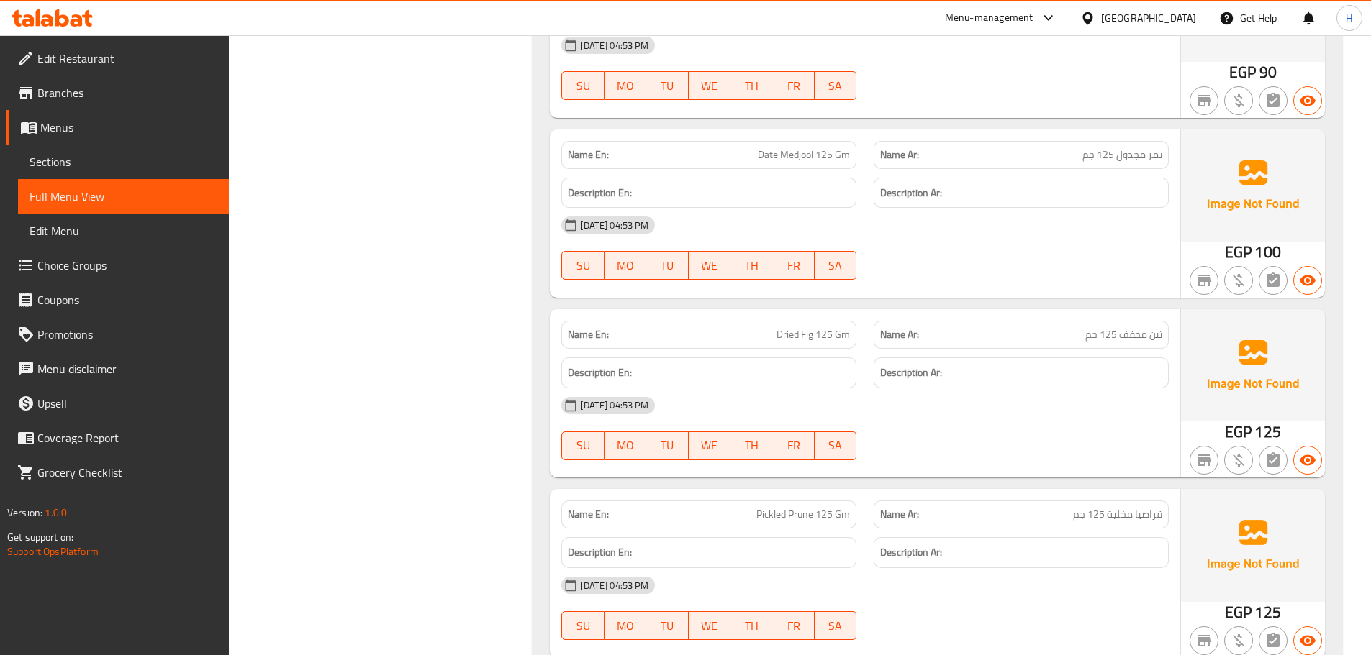
scroll to position [4015, 0]
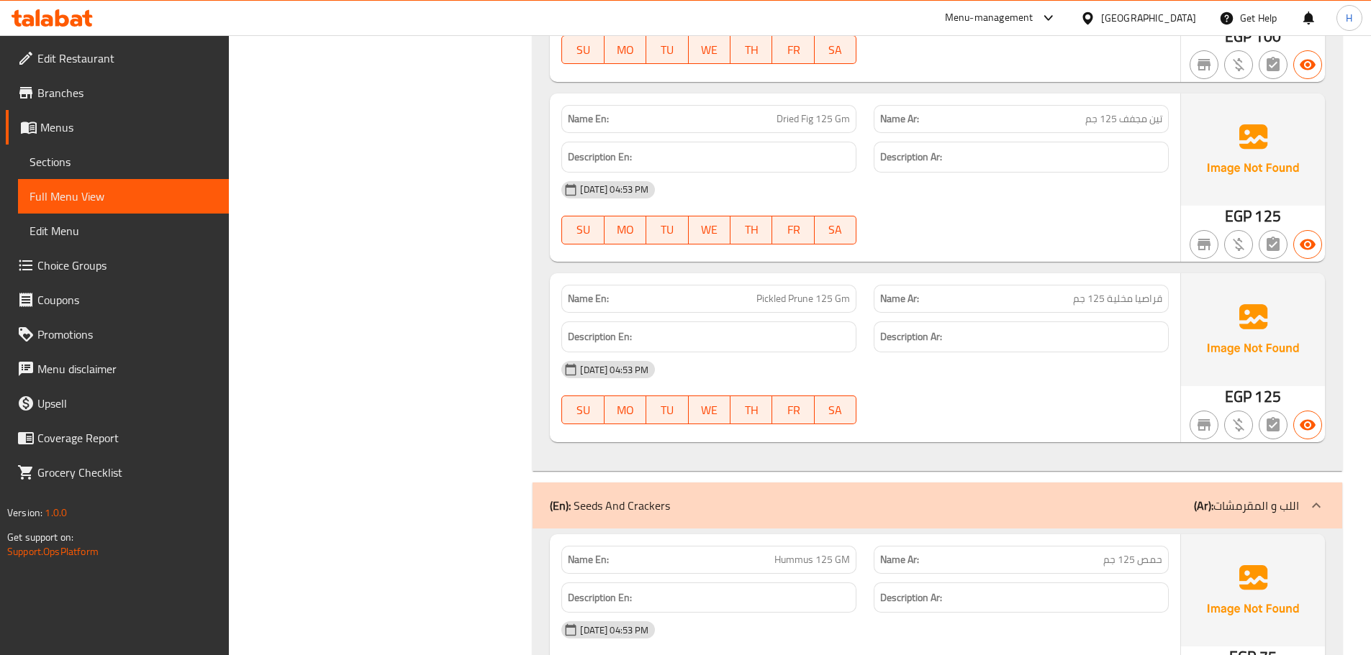
click at [767, 303] on span "Pickled Prune 125 Gm" at bounding box center [803, 298] width 94 height 15
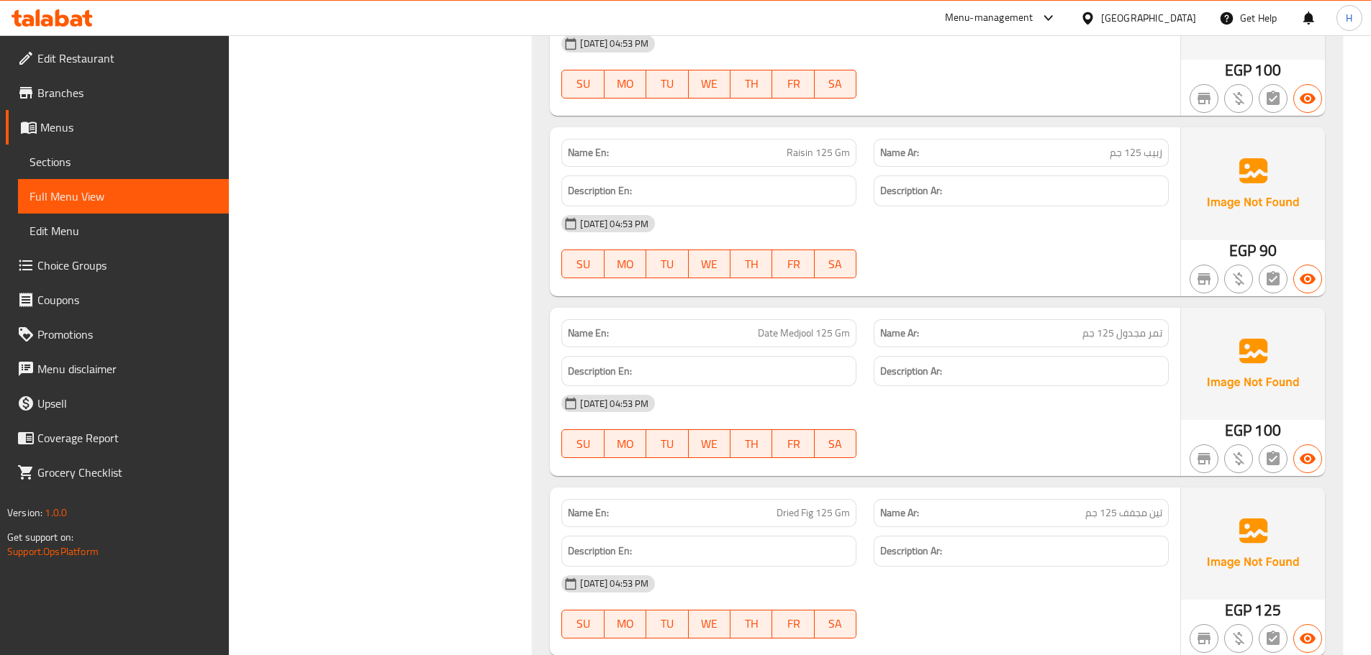
scroll to position [3583, 0]
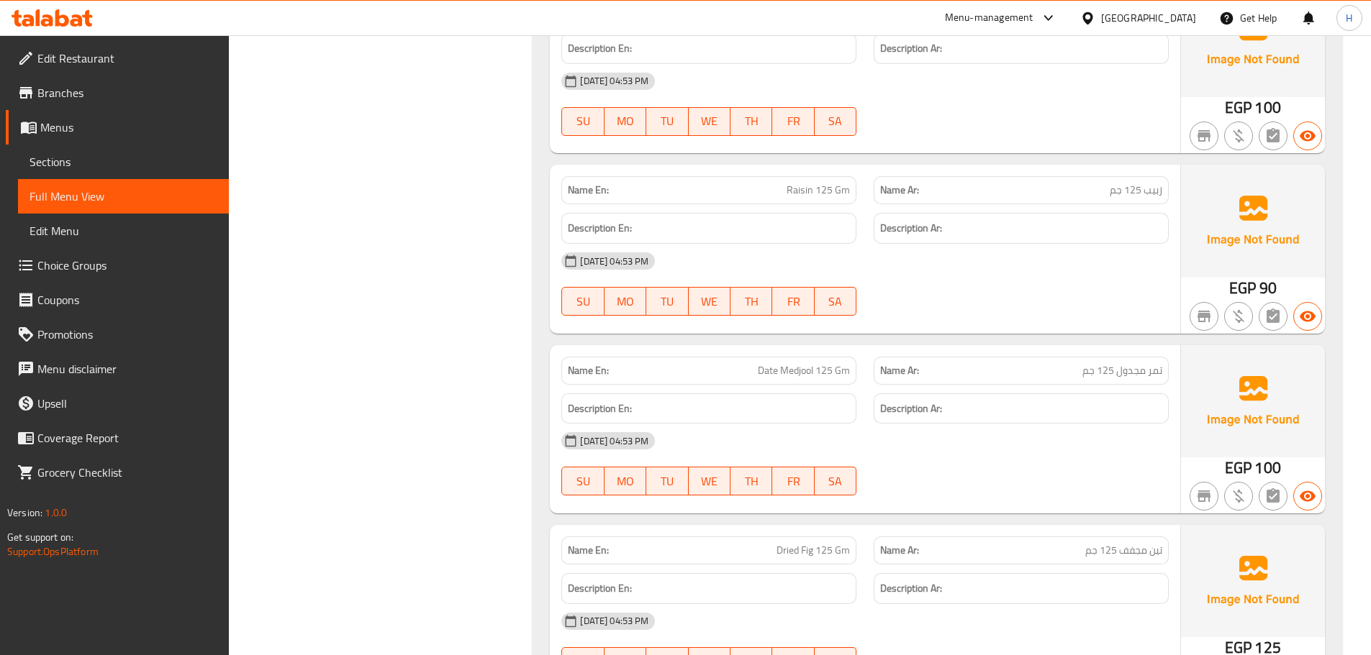
click at [1122, 198] on span "زبيب 125 جم" at bounding box center [1135, 190] width 53 height 15
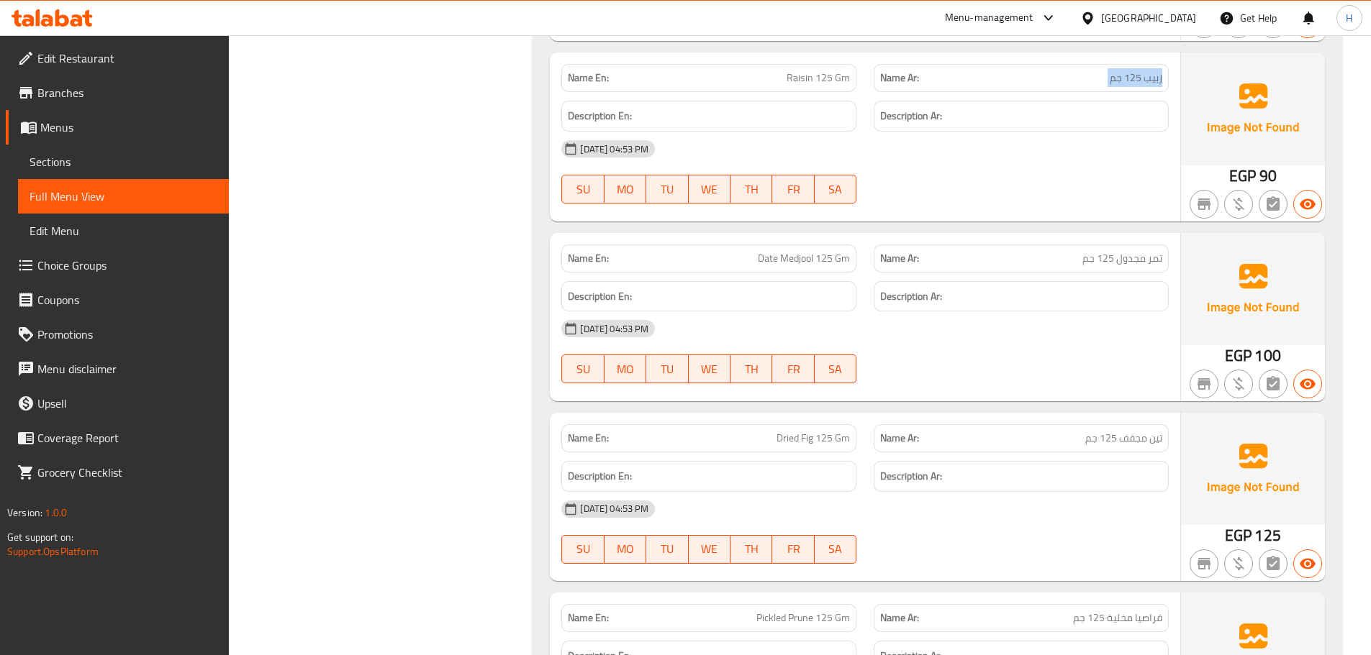
scroll to position [3871, 0]
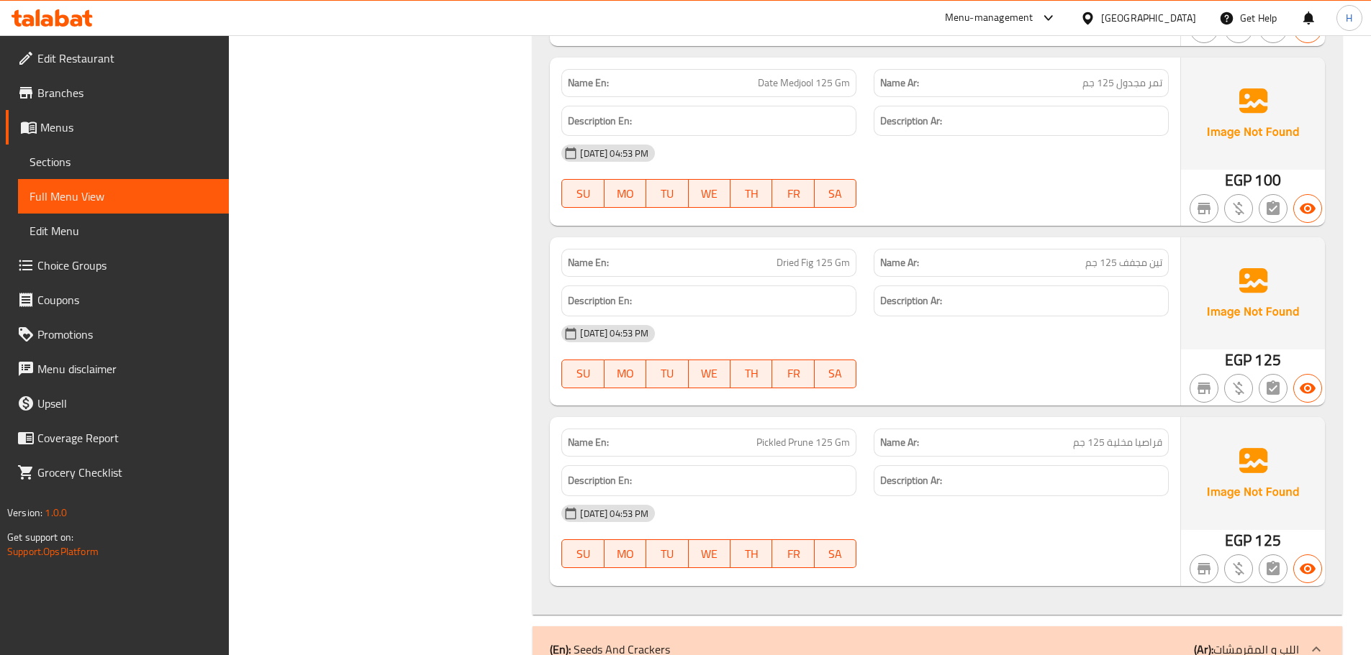
click at [811, 86] on span "Date Medjool 125 Gm" at bounding box center [804, 83] width 92 height 15
copy span "Date Medjool 125 Gm"
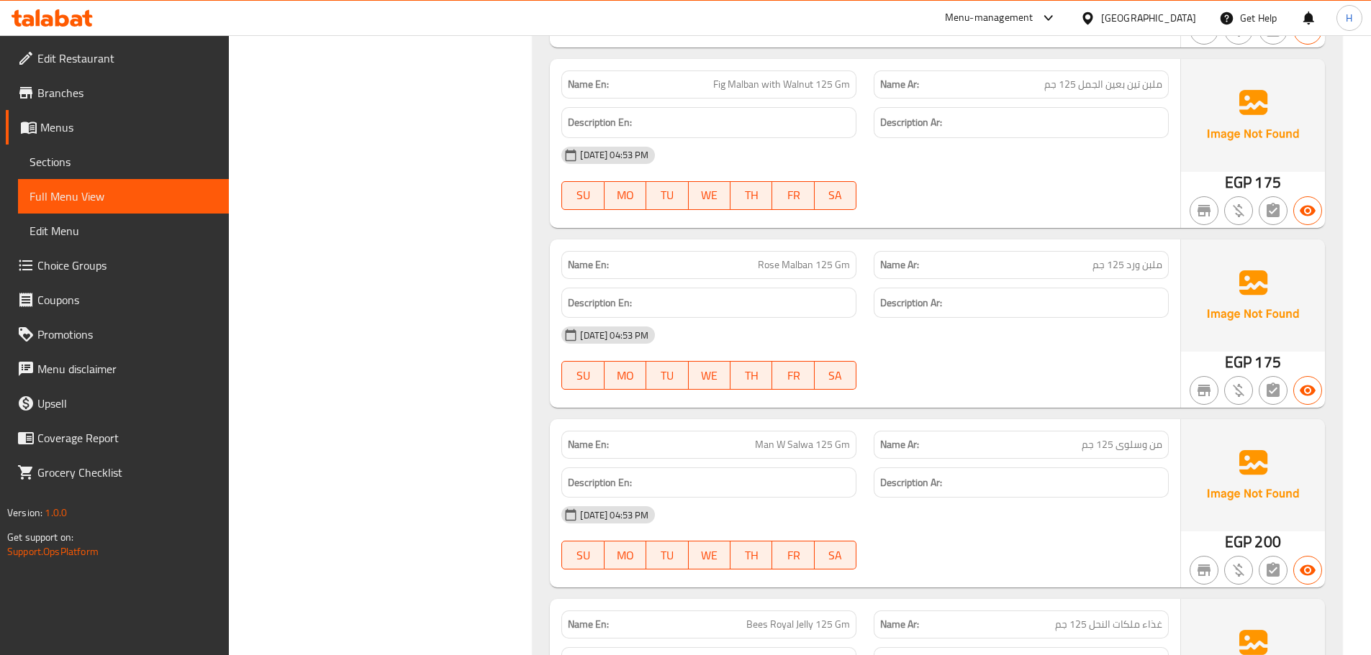
scroll to position [7540, 0]
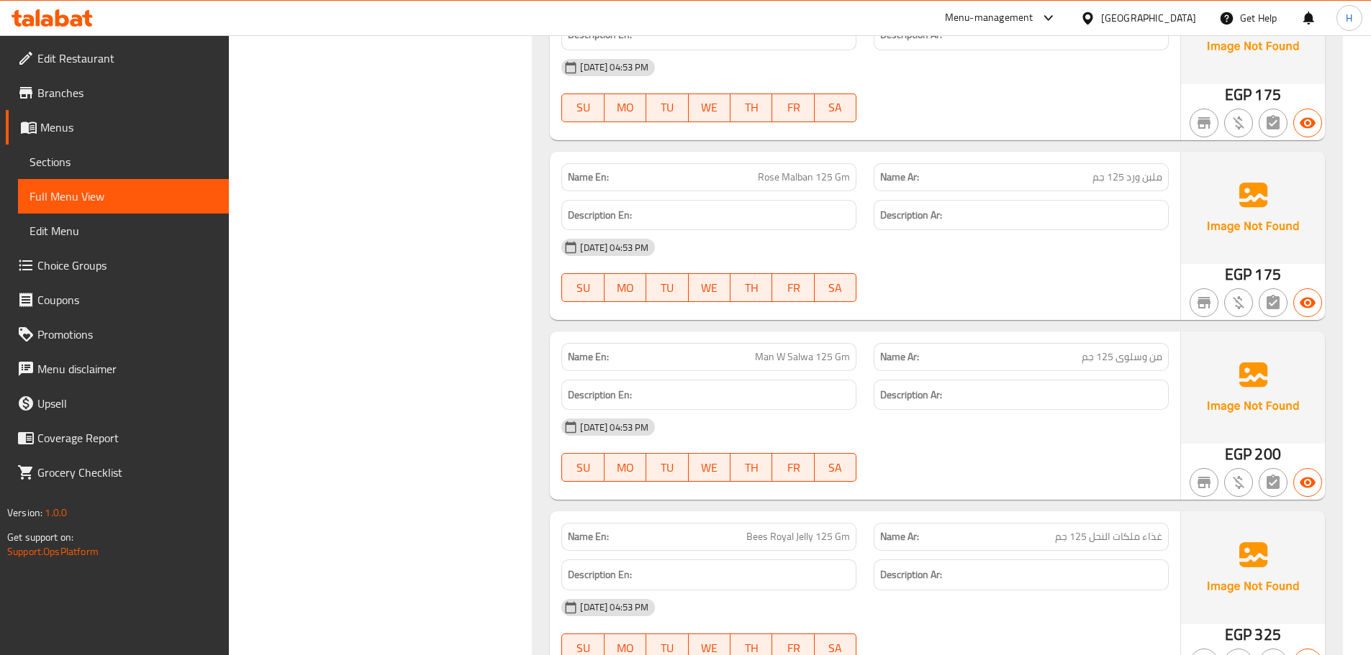
click at [789, 183] on span "Rose Malban 125 Gm" at bounding box center [804, 177] width 92 height 15
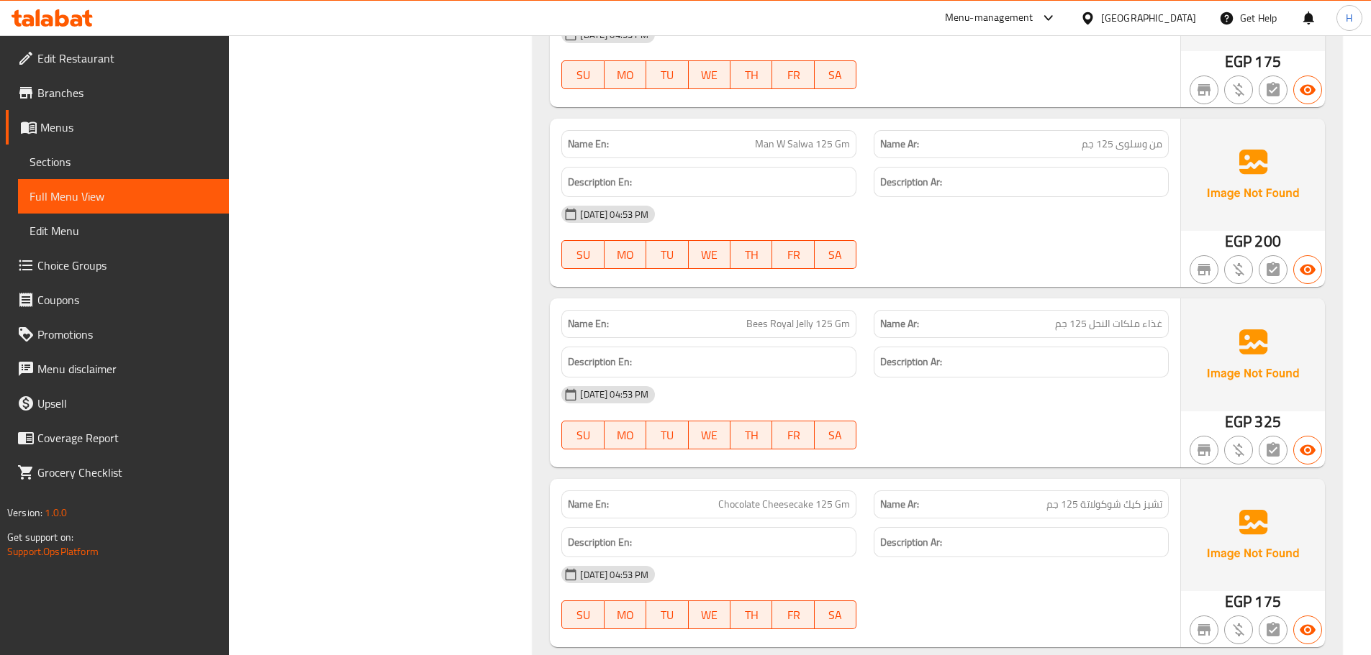
scroll to position [7828, 0]
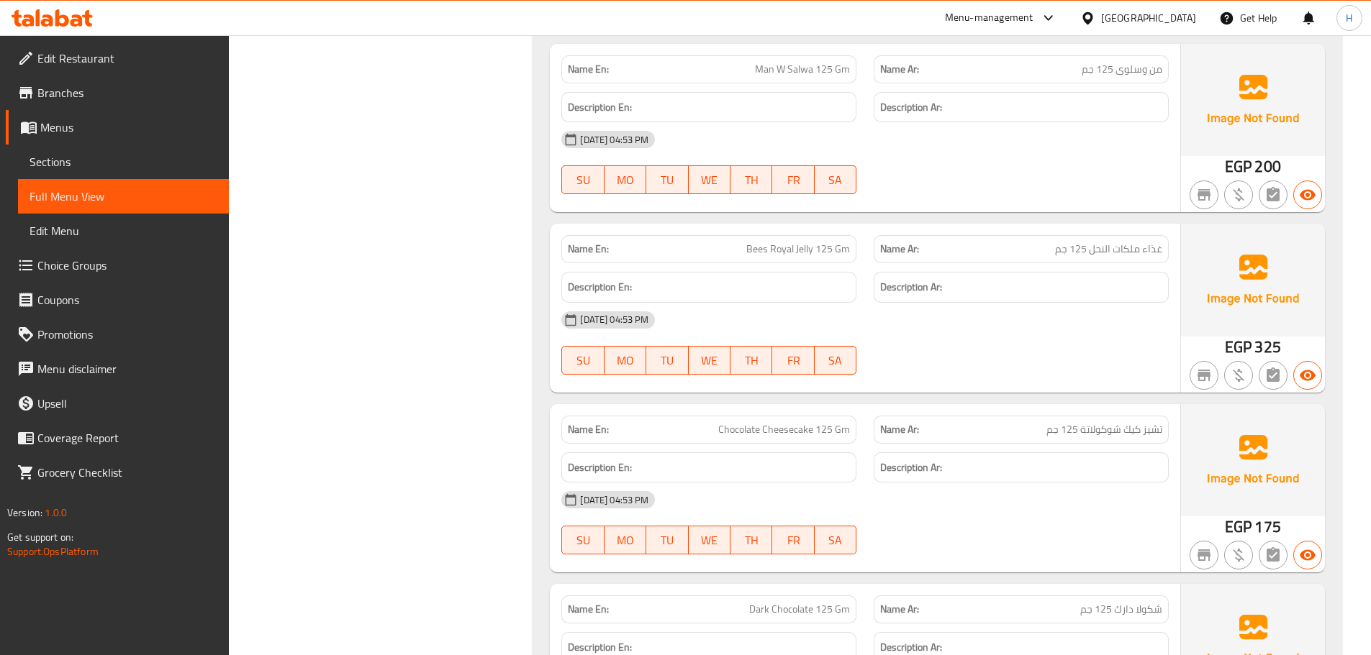
click at [781, 243] on span "Bees Royal Jelly 125 Gm" at bounding box center [798, 249] width 104 height 15
click at [1125, 278] on div "Description Ar:" at bounding box center [1020, 287] width 295 height 31
click at [1137, 250] on span "غذاء ملكات النحل 125 جم" at bounding box center [1108, 249] width 107 height 15
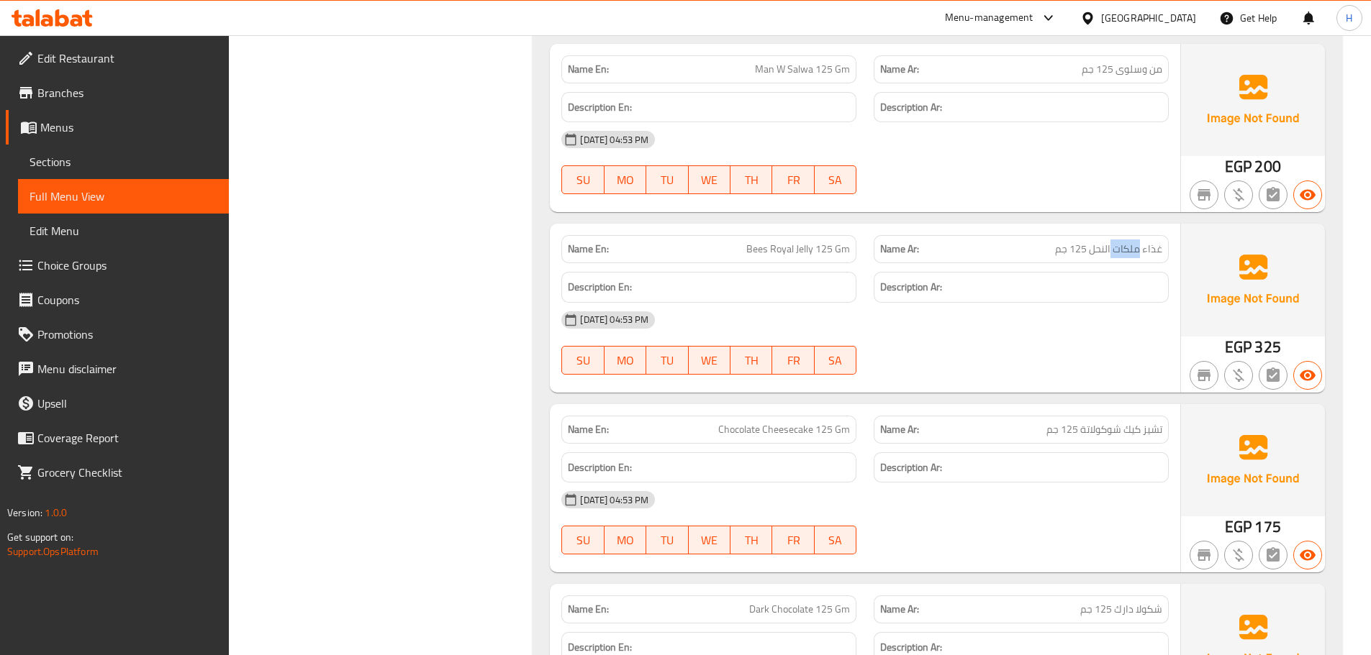
click at [1137, 250] on span "غذاء ملكات النحل 125 جم" at bounding box center [1108, 249] width 107 height 15
copy span "غذاء ملكات النحل 125 جم"
click at [776, 246] on span "Bees Royal Jelly 125 Gm" at bounding box center [798, 249] width 104 height 15
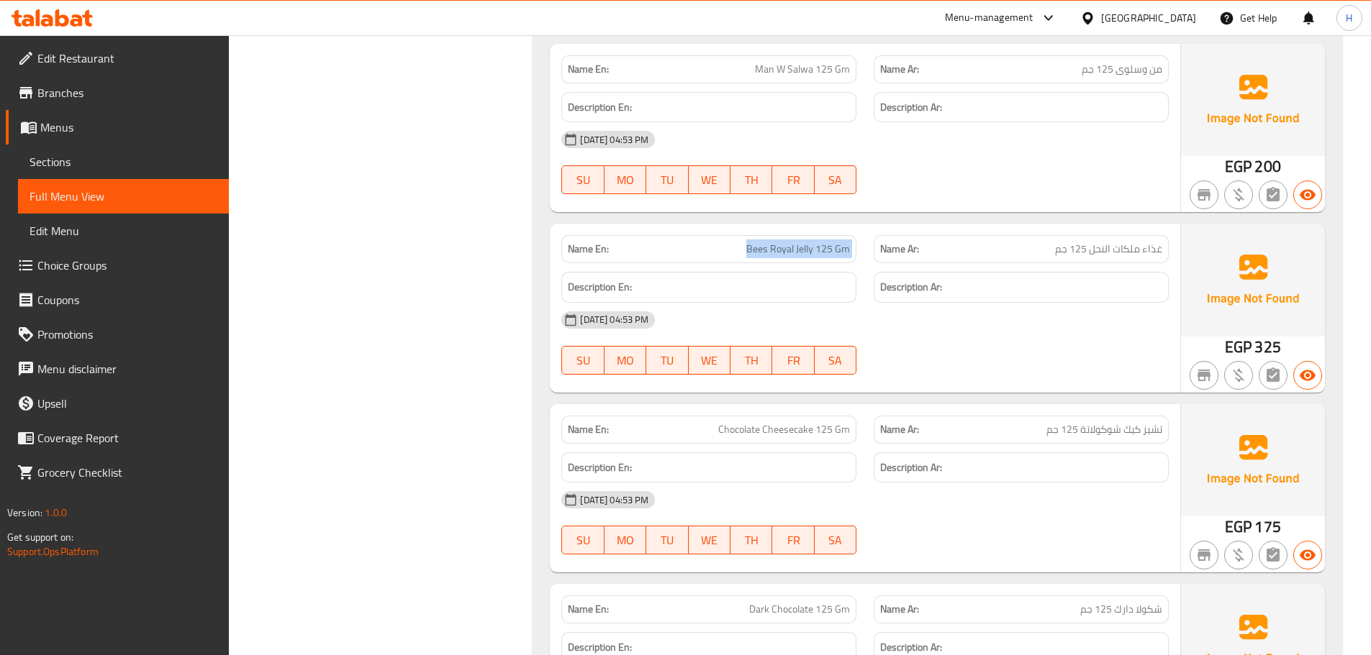
click at [776, 246] on span "Bees Royal Jelly 125 Gm" at bounding box center [798, 249] width 104 height 15
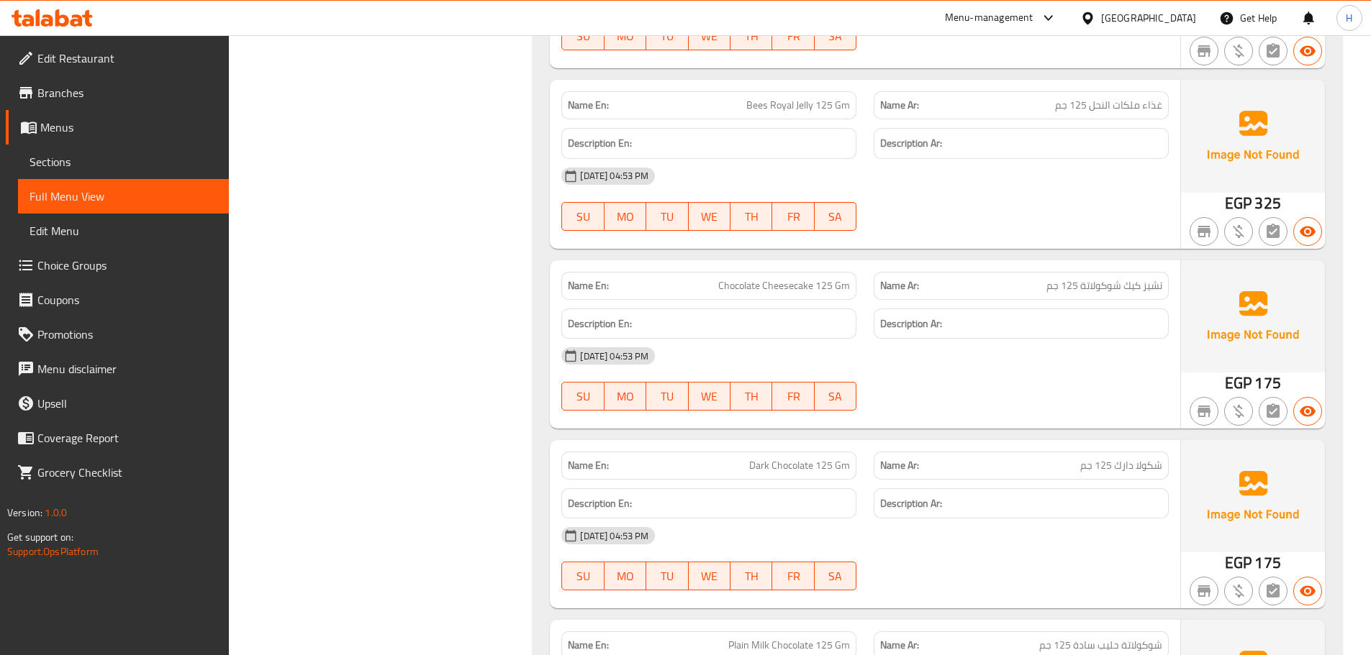
click at [1107, 112] on span "غذاء ملكات النحل 125 جم" at bounding box center [1108, 105] width 107 height 15
drag, startPoint x: 1107, startPoint y: 112, endPoint x: 1160, endPoint y: 108, distance: 54.1
click at [1160, 108] on span "غذاء ملكات النحل 125 جم" at bounding box center [1108, 105] width 107 height 15
copy span "غذاء ملكات النحل"
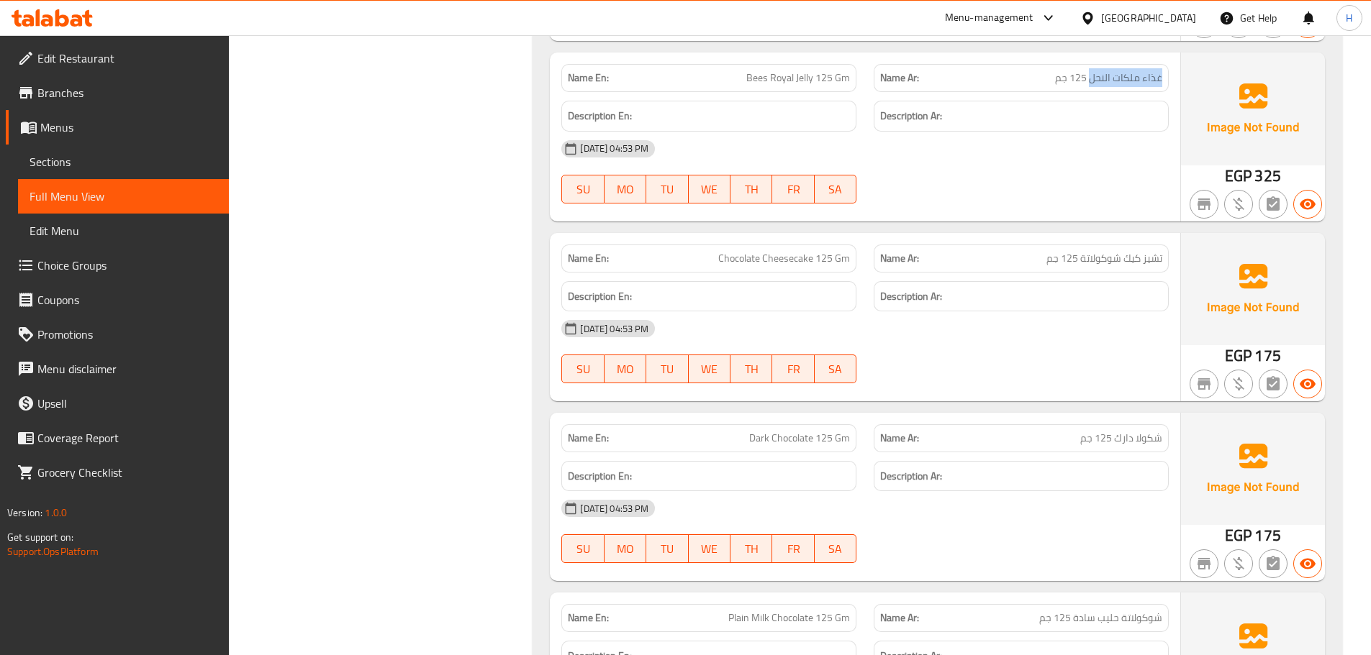
scroll to position [8044, 0]
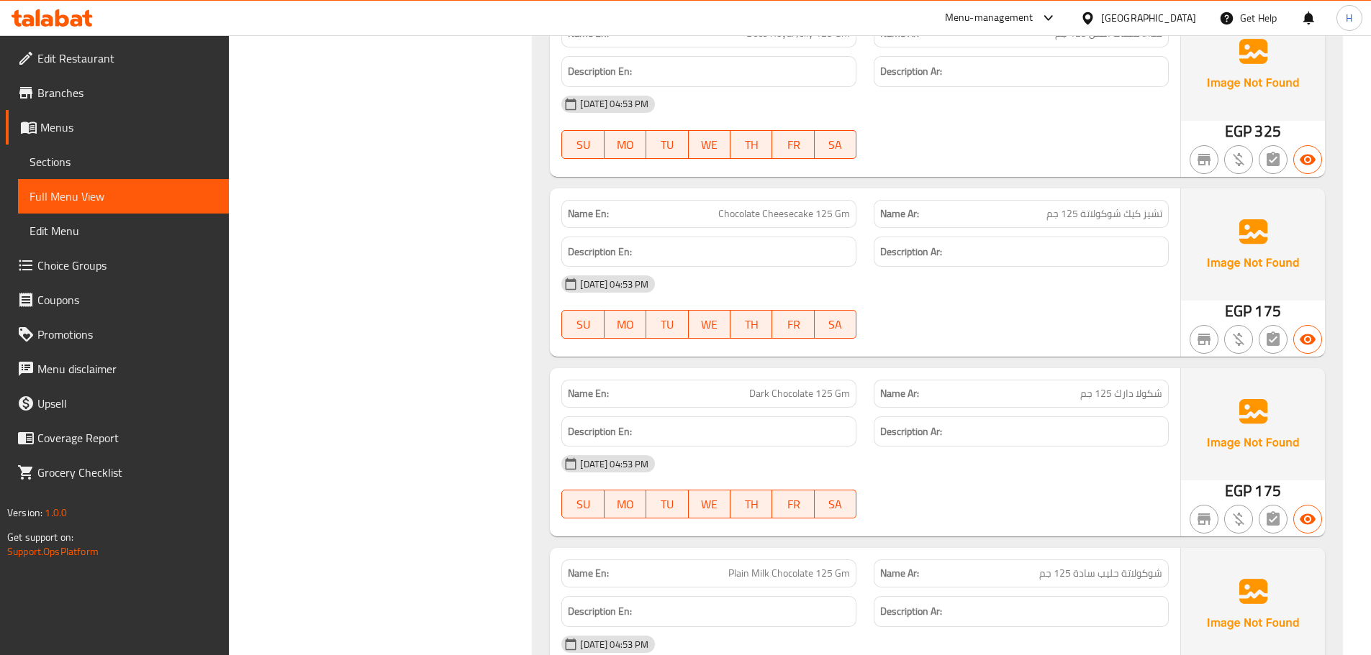
click at [1120, 386] on span "شكولا دارك 125 جم" at bounding box center [1121, 393] width 82 height 15
copy span "شكولا دارك 125 جم"
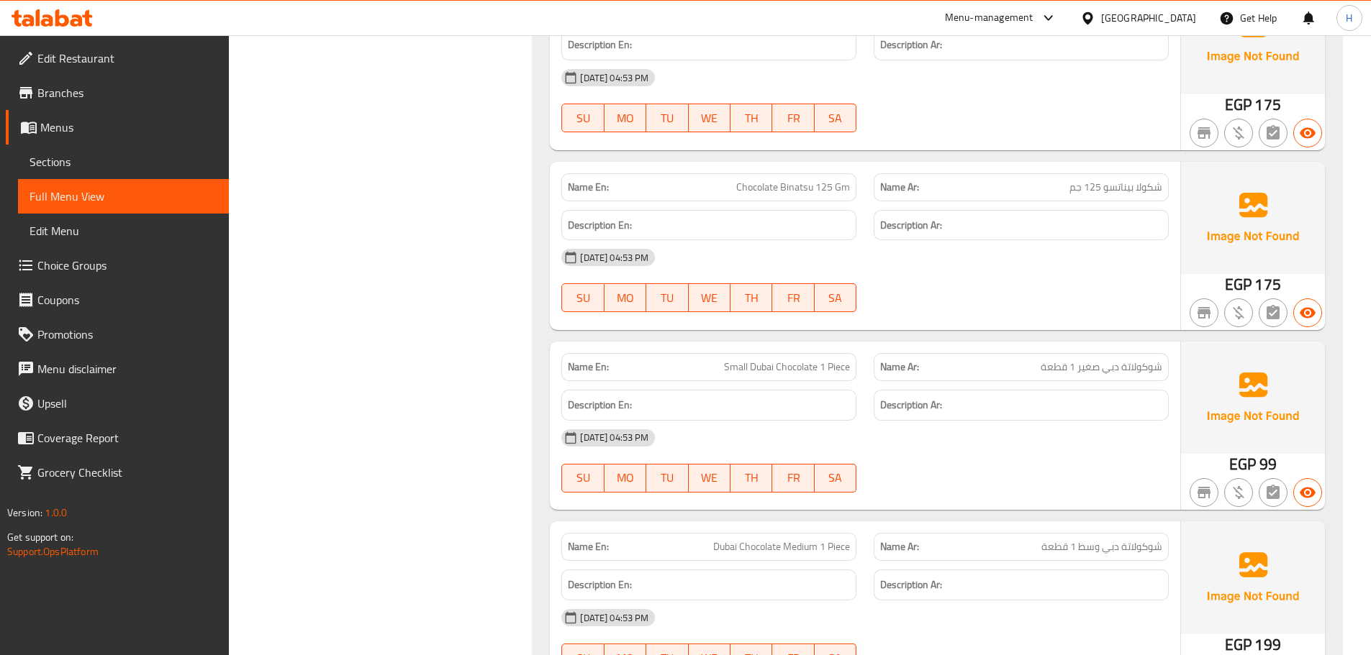
scroll to position [8619, 0]
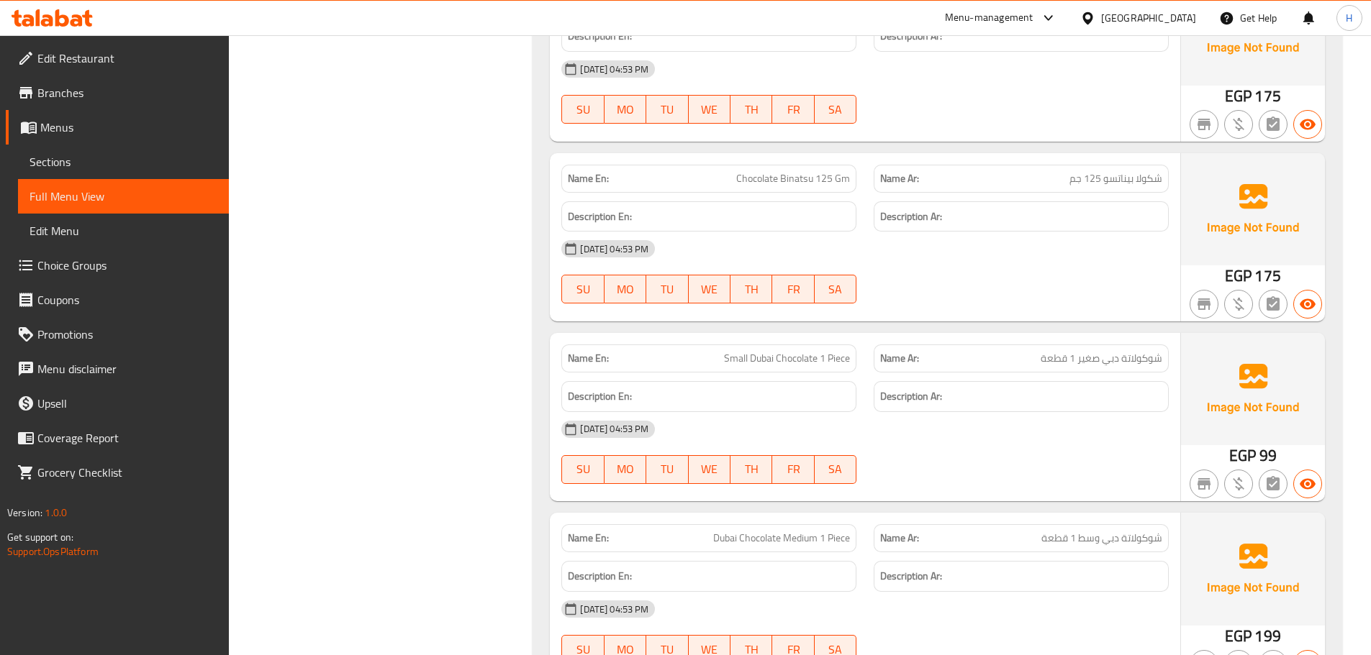
click at [802, 173] on span "Chocolate Binatsu 125 Gm" at bounding box center [793, 178] width 114 height 15
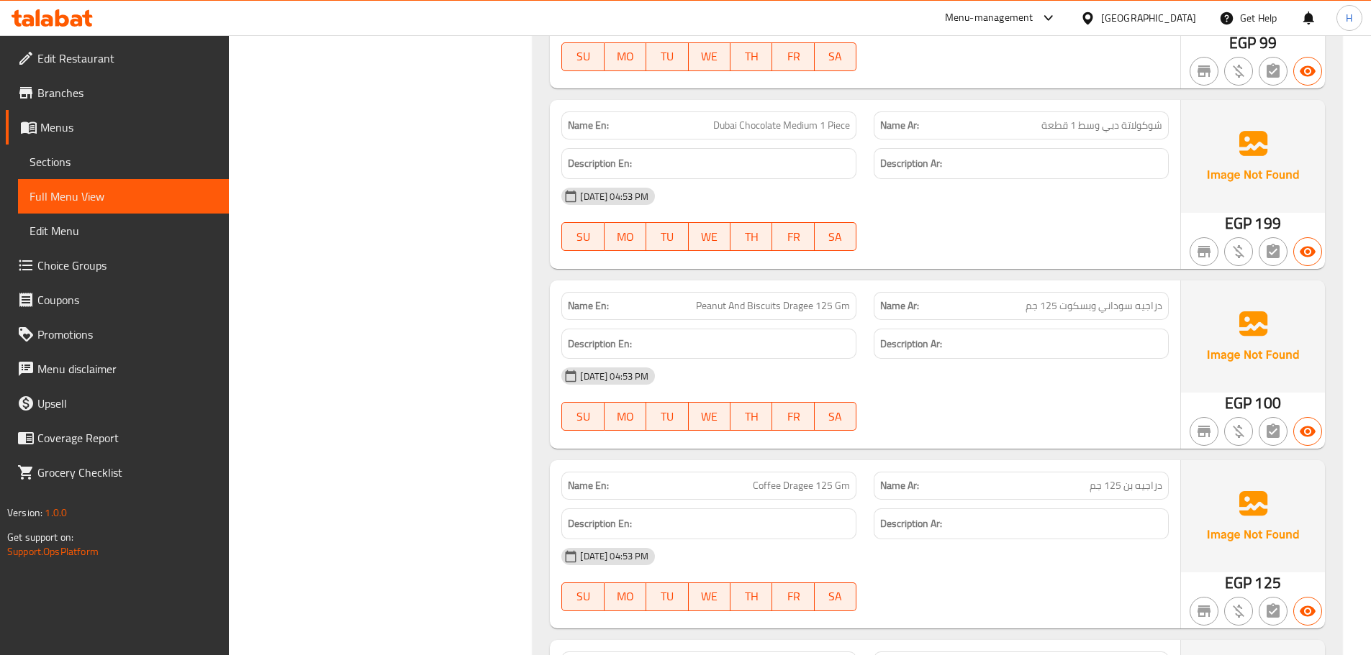
scroll to position [9195, 0]
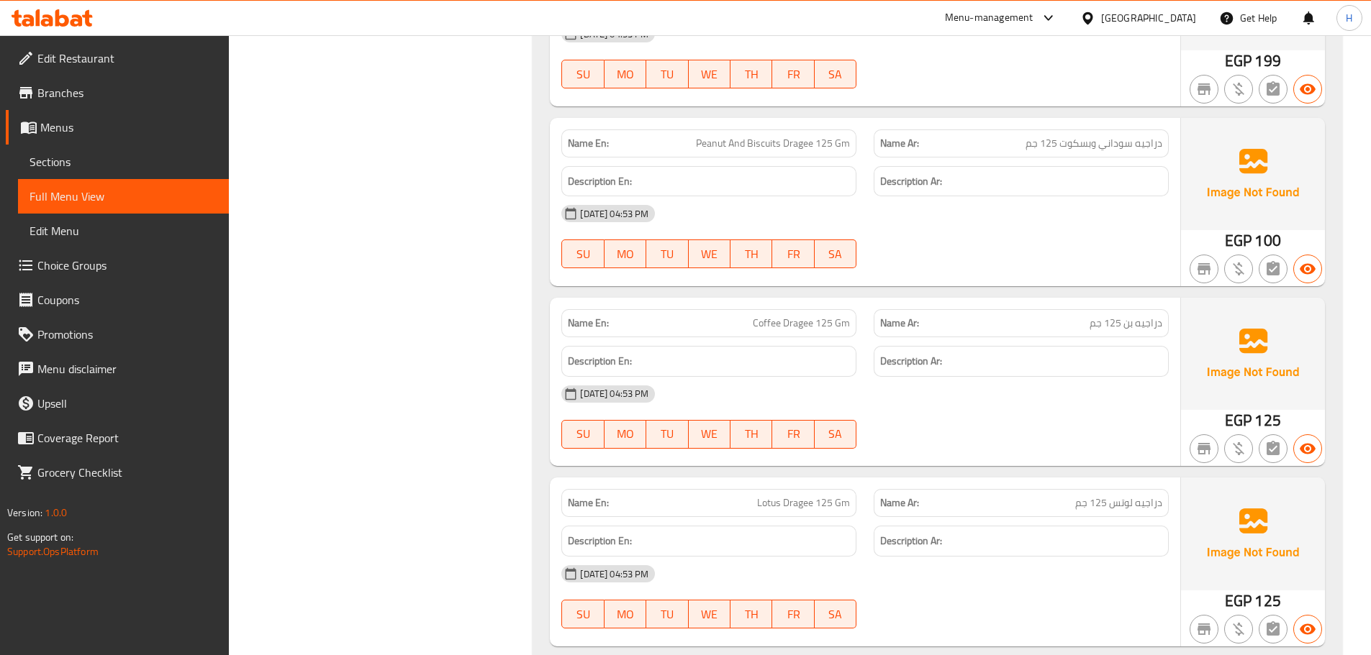
click at [799, 312] on div "Name En: Coffee Dragee 125 Gm" at bounding box center [708, 323] width 295 height 28
drag, startPoint x: 799, startPoint y: 312, endPoint x: 785, endPoint y: 312, distance: 13.7
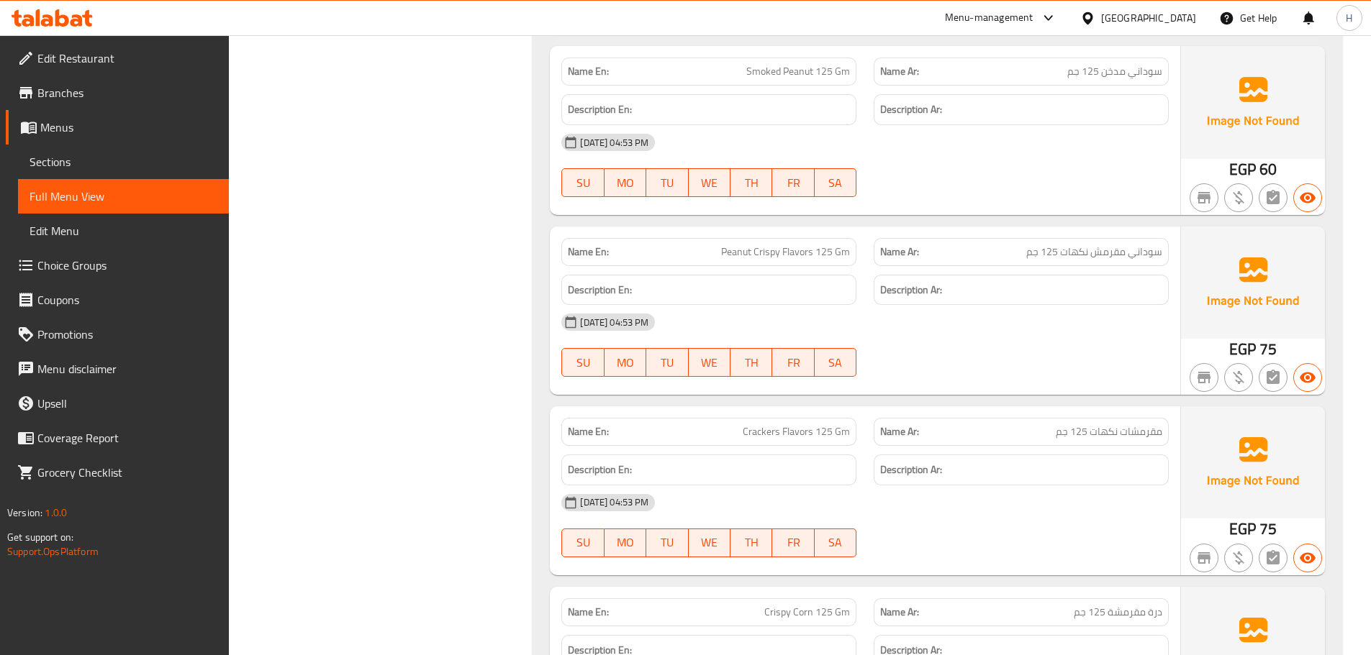
scroll to position [5430, 0]
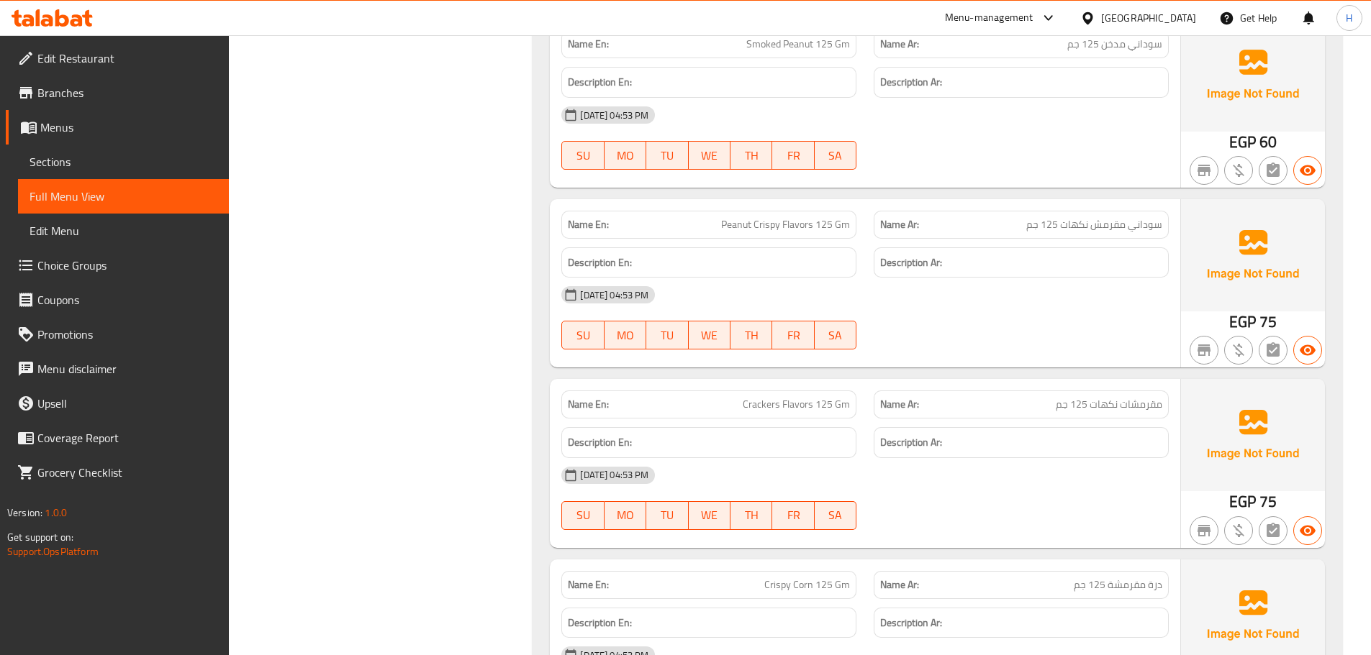
click at [727, 220] on span "Peanut Crispy Flavors 125 Gm" at bounding box center [785, 224] width 129 height 15
copy span "Peanut Crispy Flavors 125 Gm"
click at [808, 412] on span "Crackers Flavors 125 Gm" at bounding box center [795, 404] width 107 height 15
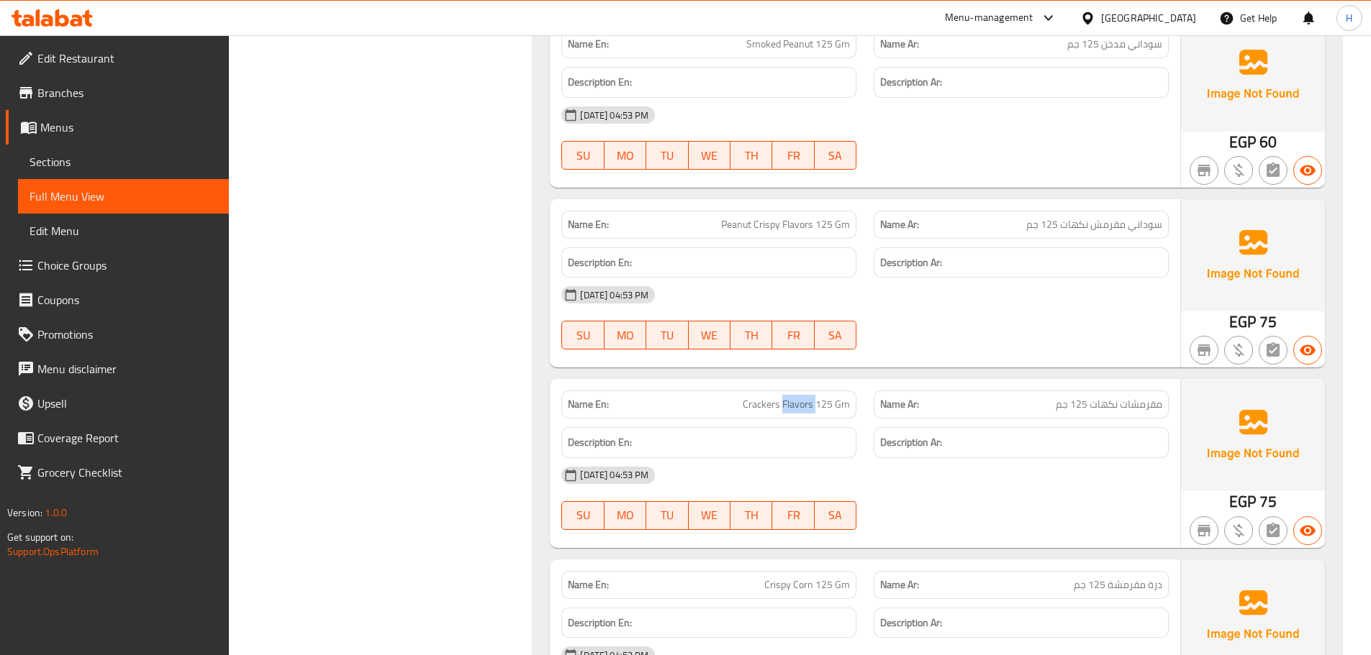
click at [808, 412] on span "Crackers Flavors 125 Gm" at bounding box center [795, 404] width 107 height 15
copy span "Crackers Flavors 125 Gm"
click at [808, 412] on span "Crackers Flavors 125 Gm" at bounding box center [795, 404] width 107 height 15
click at [821, 227] on span "Peanut Crispy Flavors 125 Gm" at bounding box center [785, 224] width 129 height 15
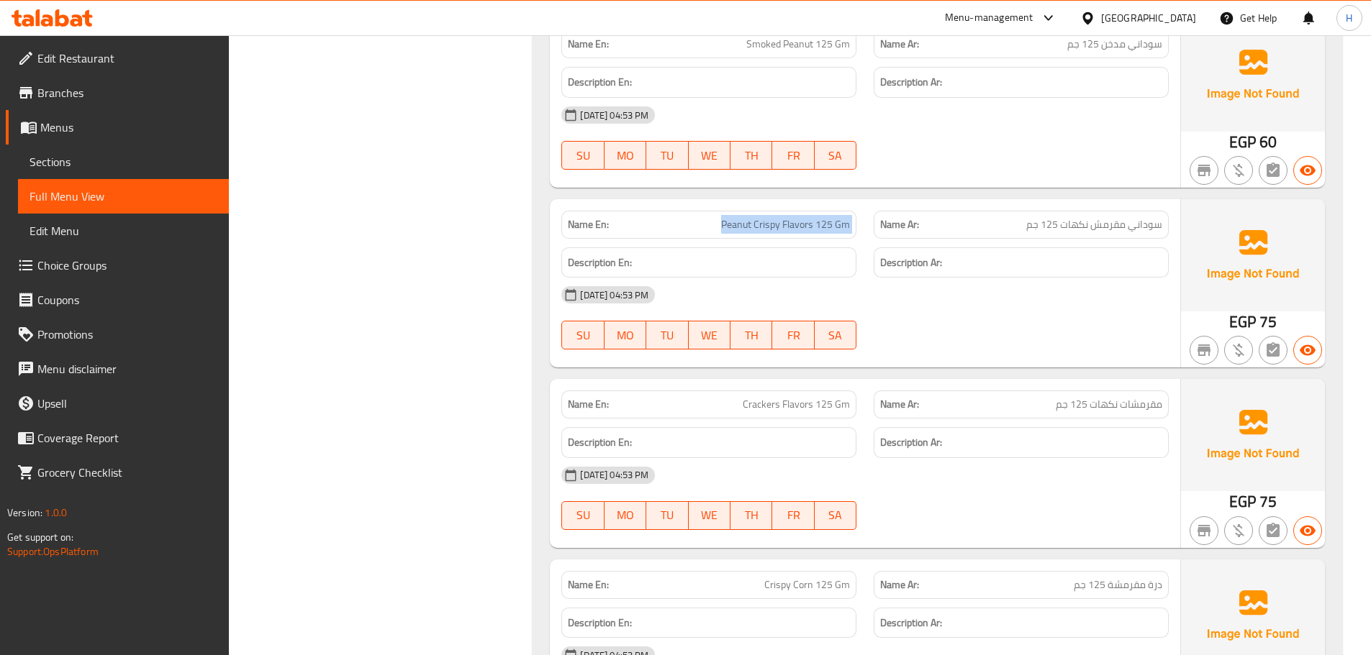
click at [821, 227] on span "Peanut Crispy Flavors 125 Gm" at bounding box center [785, 224] width 129 height 15
copy span "Peanut Crispy Flavors 125 Gm"
click at [822, 406] on span "Crackers Flavors 125 Gm" at bounding box center [795, 404] width 107 height 15
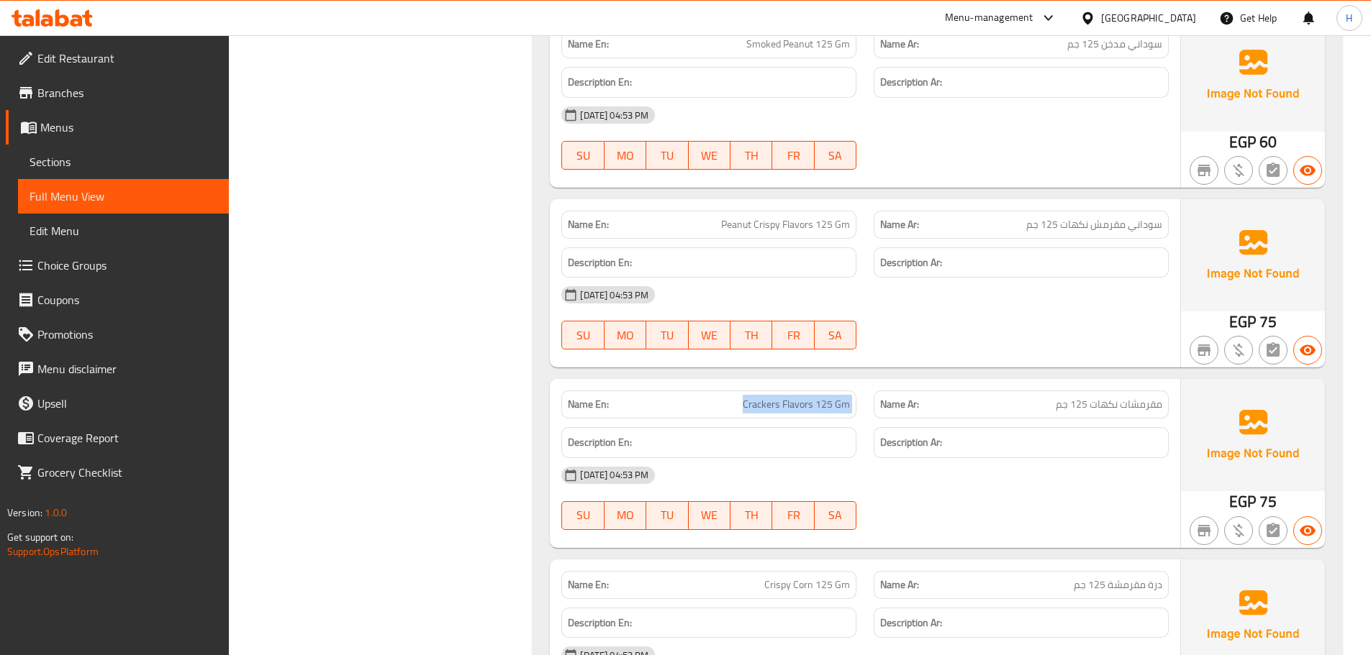
copy span "Crackers Flavors 125 Gm"
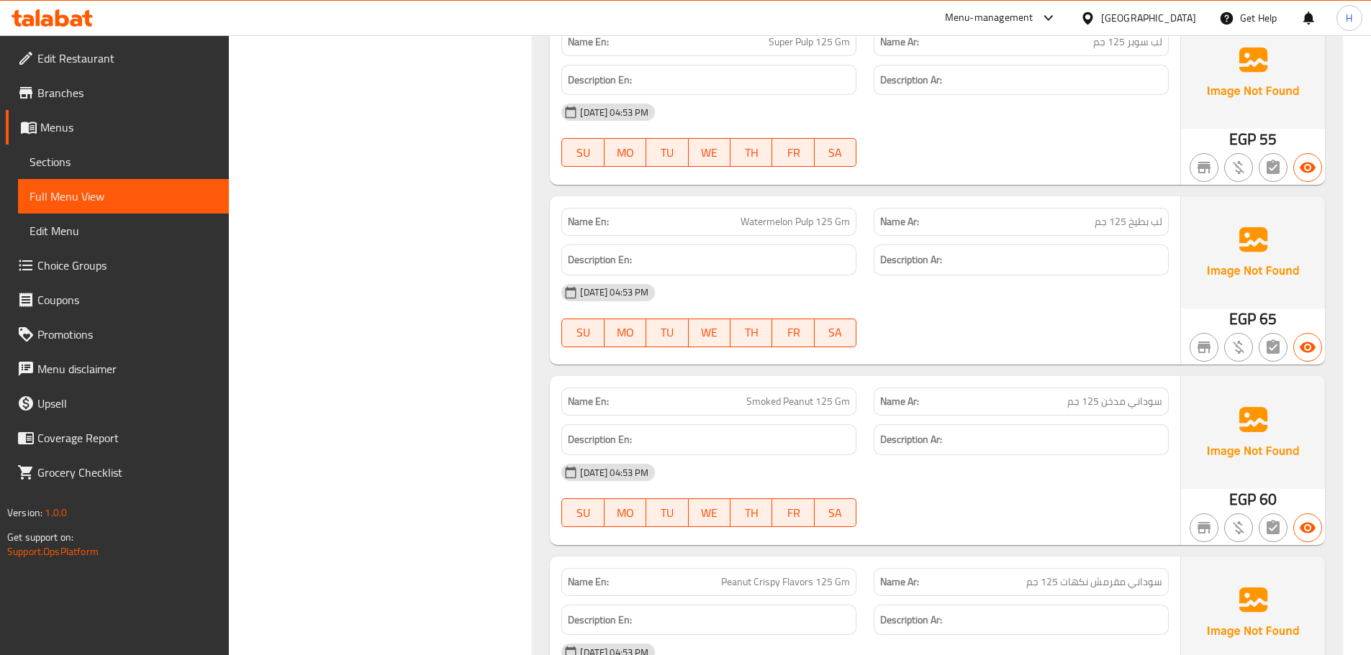
scroll to position [5071, 0]
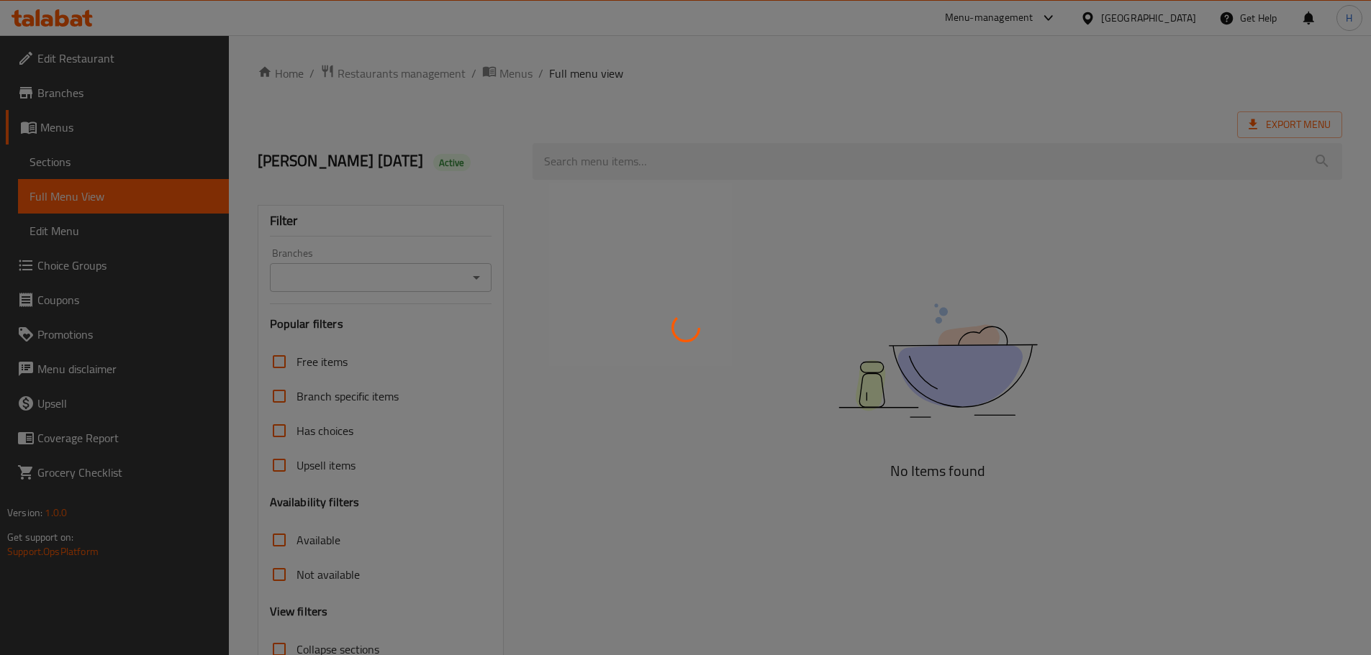
click at [35, 160] on div at bounding box center [685, 327] width 1371 height 655
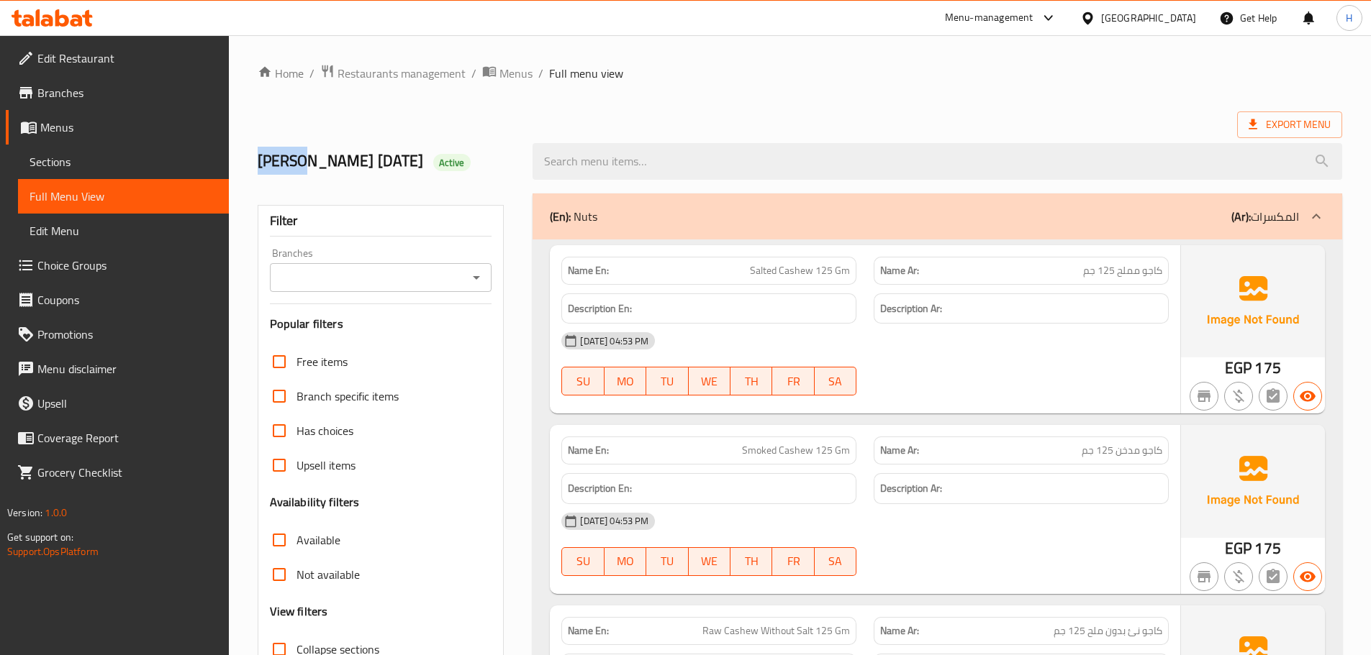
click at [35, 160] on span "Sections" at bounding box center [123, 161] width 188 height 17
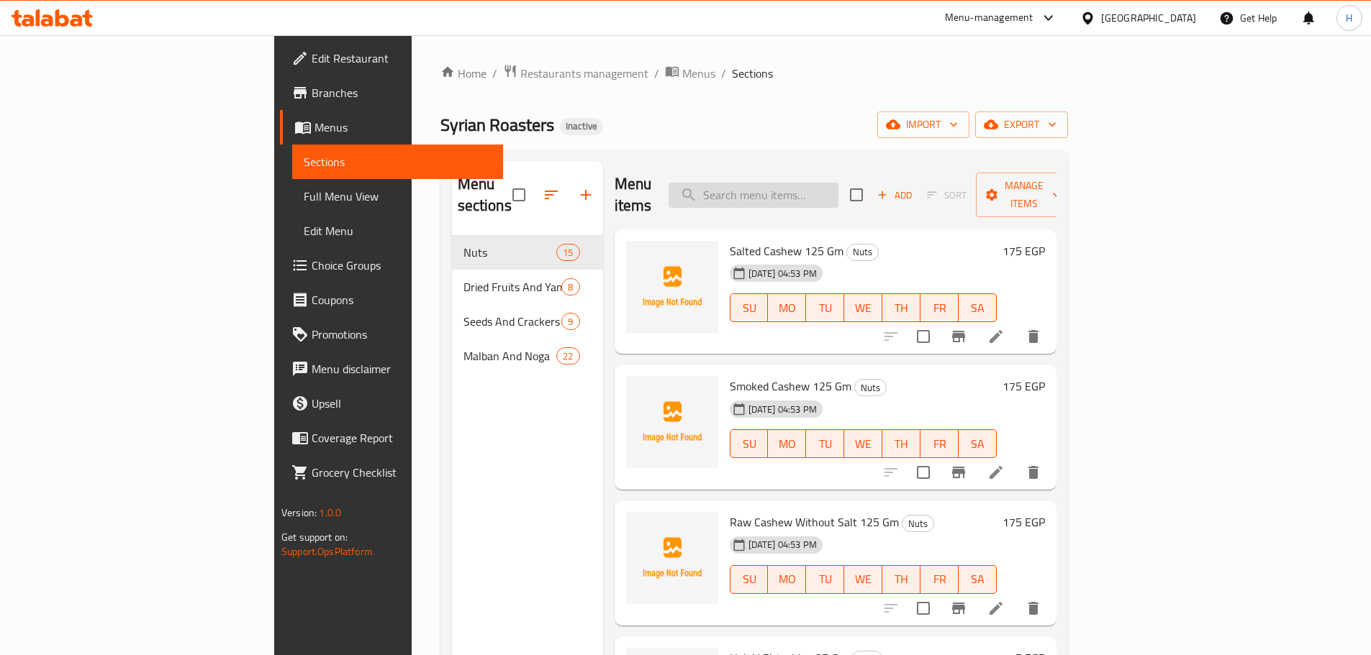
click at [816, 183] on input "search" at bounding box center [753, 195] width 170 height 25
paste input "https://portal.talabat.com/eg/p/menu-management#/restaurants/706080/menus/13123…"
click at [816, 184] on input "https://portal.talabat.com/eg/p/menu-management#/restaurants/706080/menus/13123…" at bounding box center [753, 195] width 170 height 25
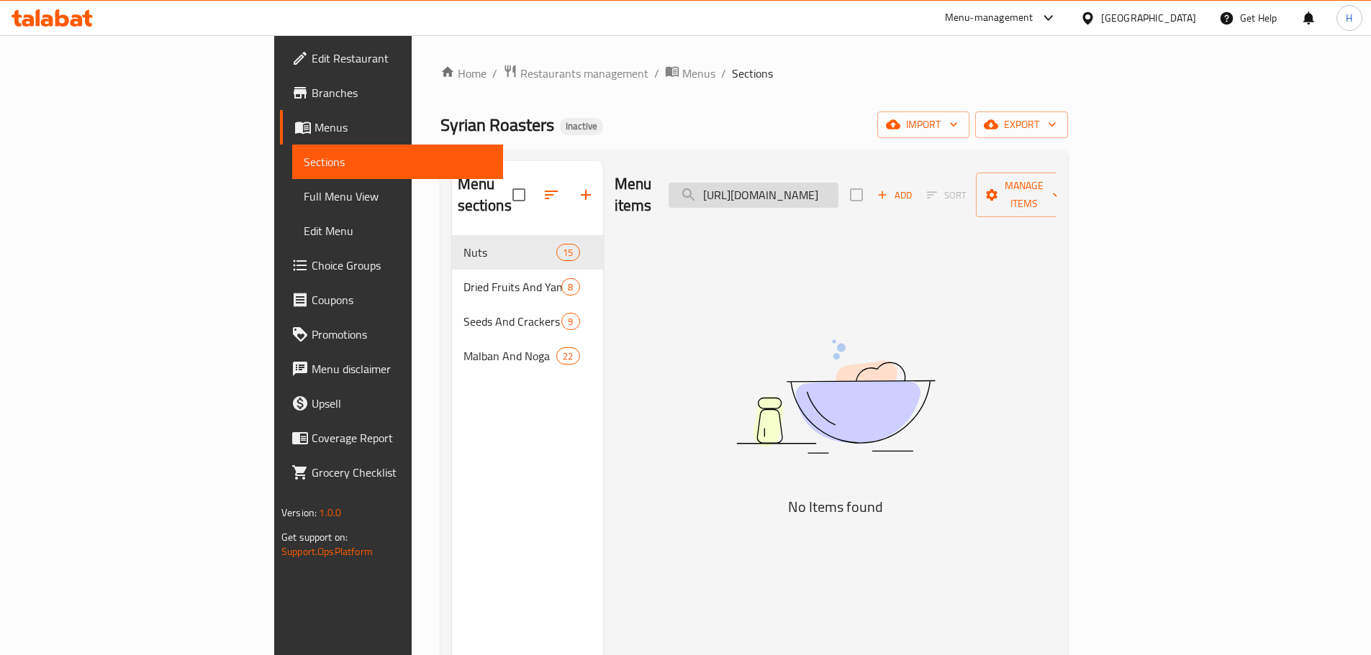
click at [816, 184] on input "https://portal.talabat.com/eg/p/menu-management#/restaurants/706080/menus/13123…" at bounding box center [753, 195] width 170 height 25
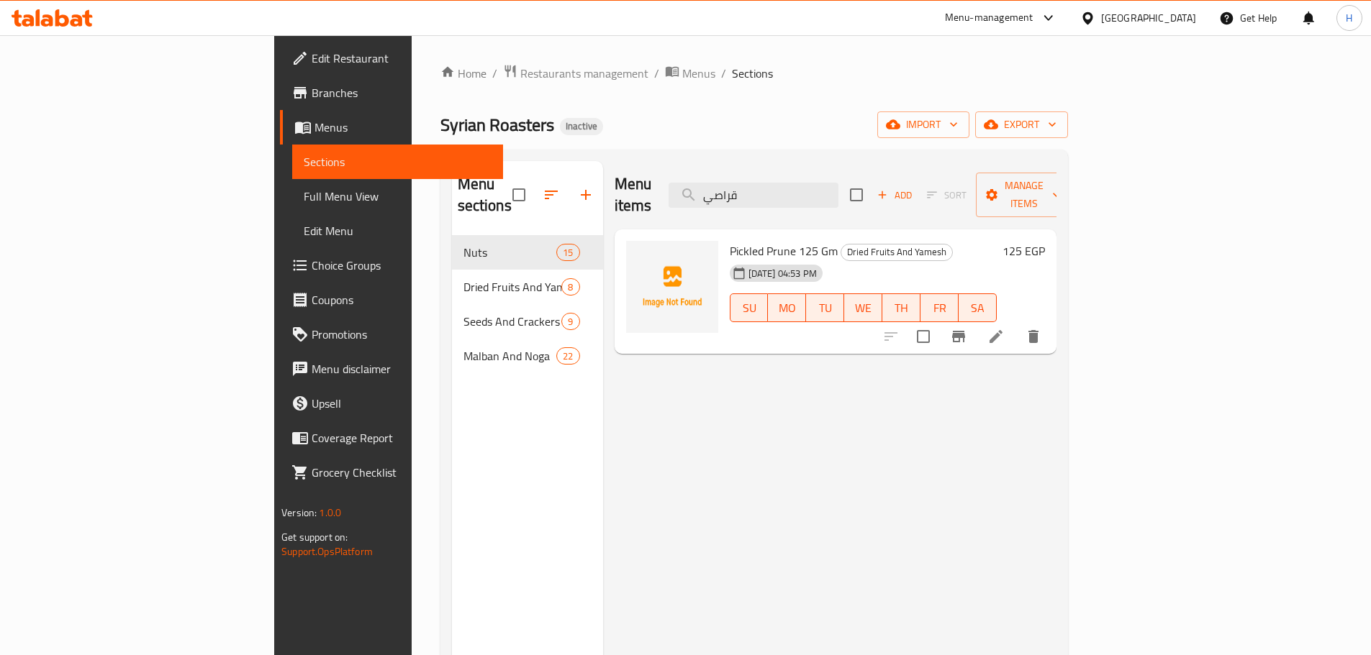
type input "قراصي"
click at [1016, 324] on li at bounding box center [996, 337] width 40 height 26
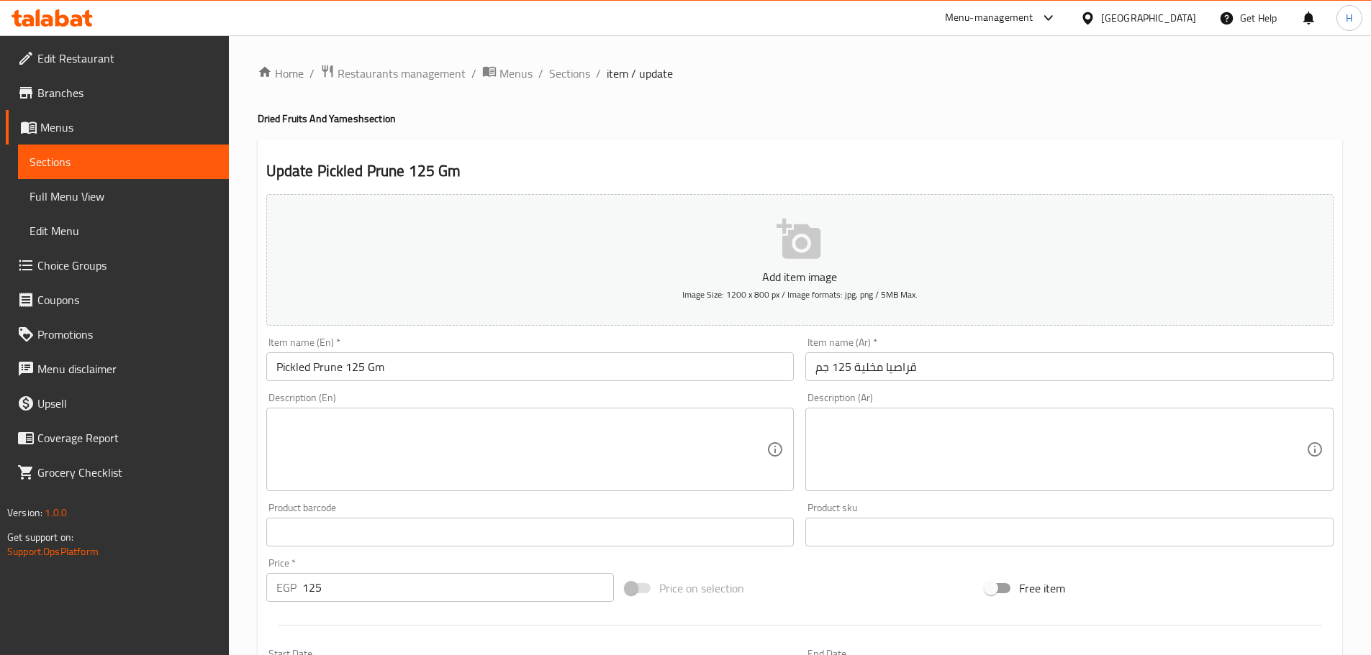
click at [404, 371] on input "Pickled Prune 125 Gm" at bounding box center [530, 367] width 528 height 29
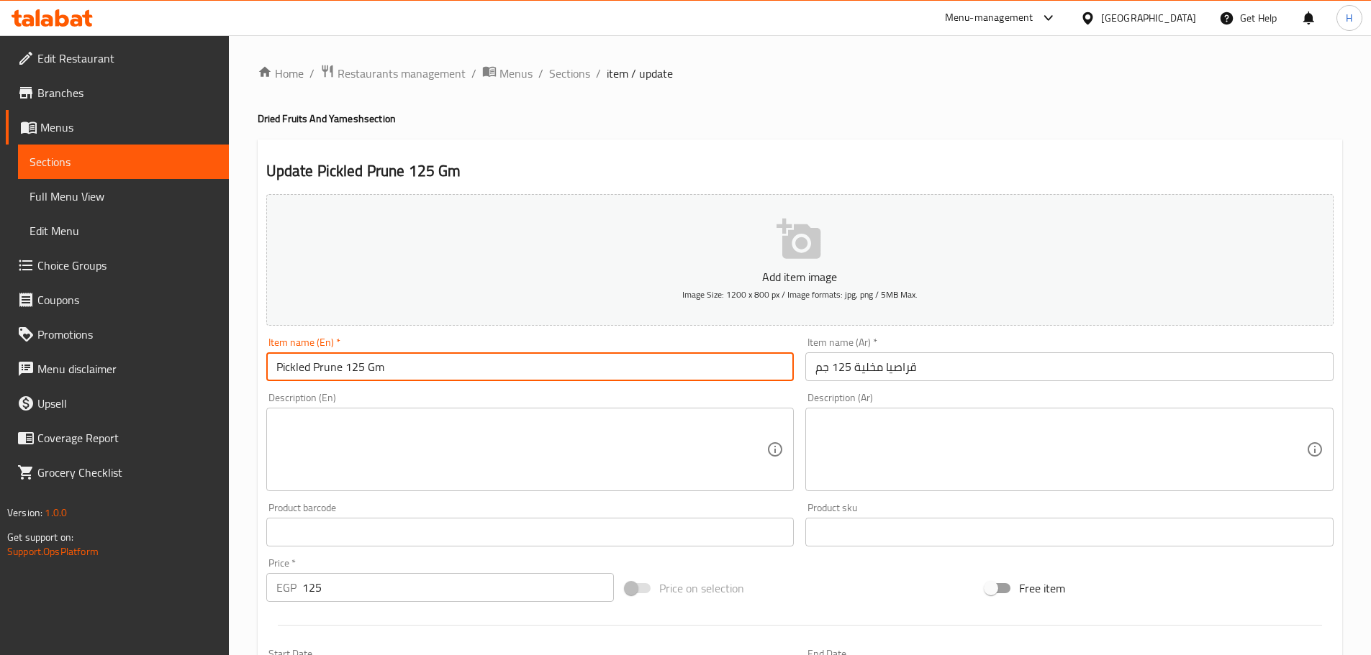
click at [404, 371] on input "Pickled Prune 125 Gm" at bounding box center [530, 367] width 528 height 29
paste input "seedless prunes"
click at [324, 375] on input "Pickled Prune 125 Gm" at bounding box center [530, 367] width 528 height 29
paste input "seedless prunes"
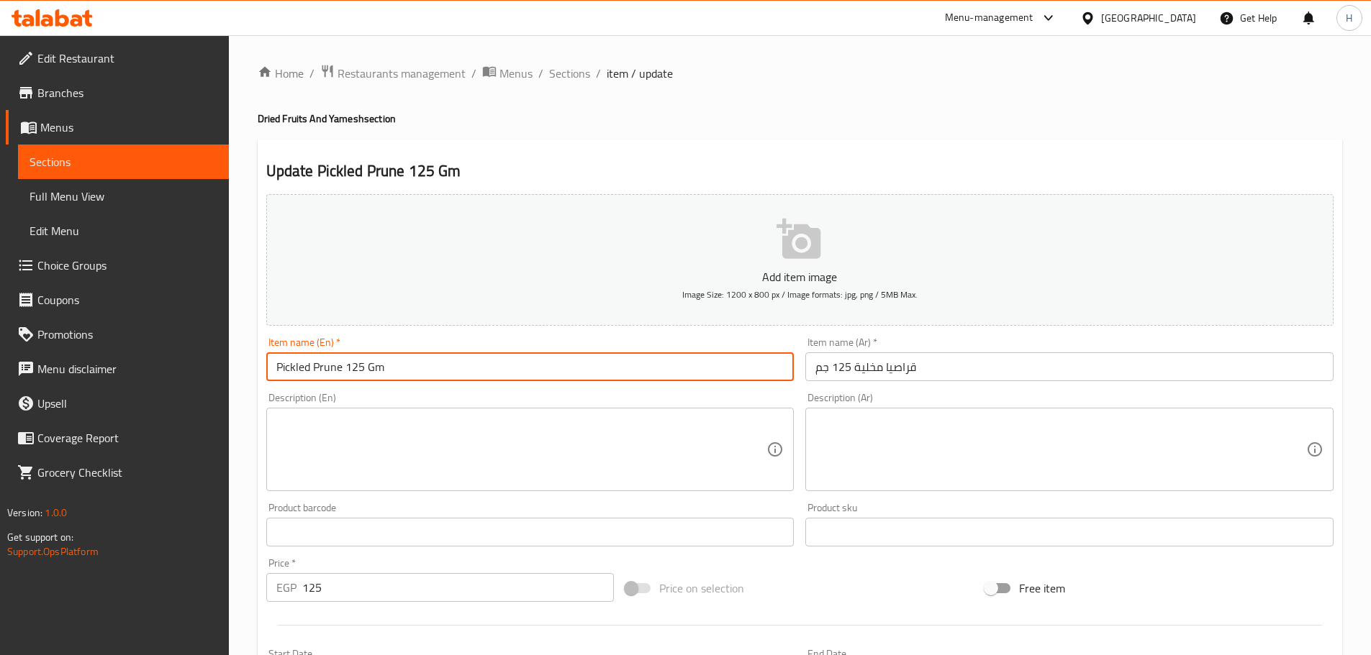
drag, startPoint x: 324, startPoint y: 375, endPoint x: 284, endPoint y: 367, distance: 41.1
click at [262, 362] on div "Item name (En)   * Pickled Prune 125 Gm Item name (En) *" at bounding box center [530, 359] width 540 height 55
drag, startPoint x: 280, startPoint y: 369, endPoint x: 272, endPoint y: 369, distance: 7.9
click at [272, 369] on input "seedless prunes 125 Gm" at bounding box center [530, 367] width 528 height 29
click at [323, 368] on input "Seedless prunes 125 Gm" at bounding box center [530, 367] width 528 height 29
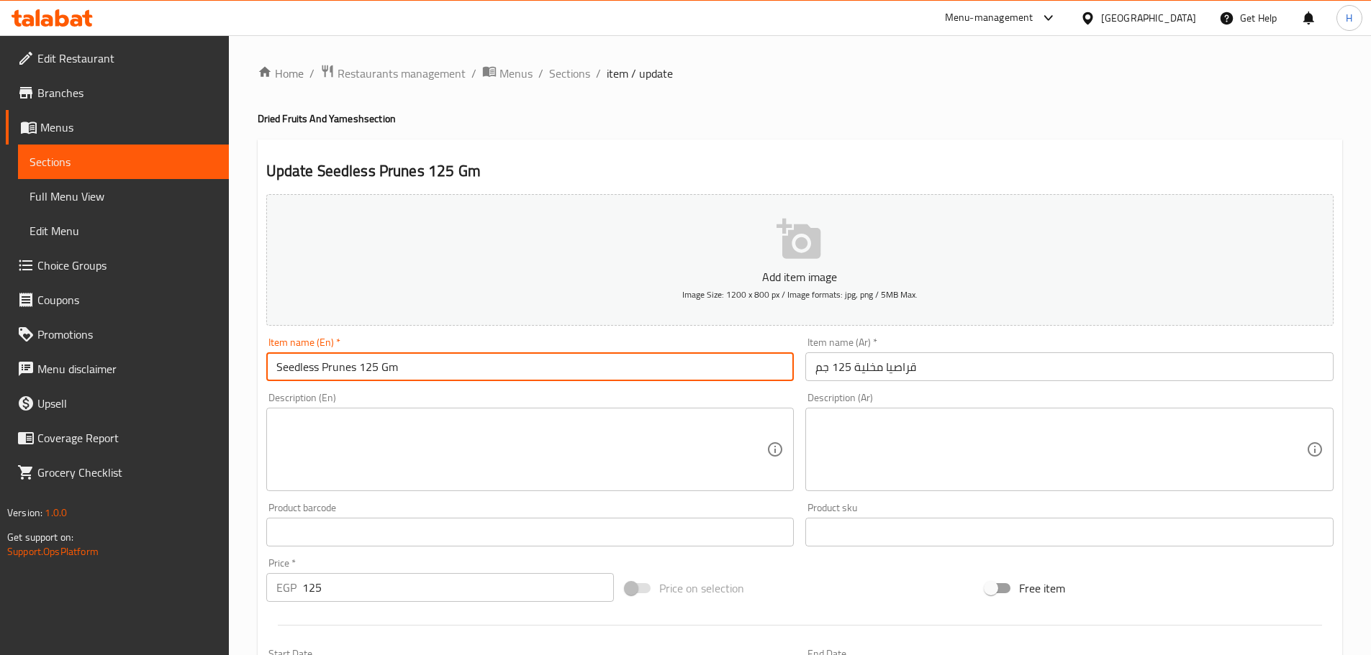
click at [390, 379] on input "Seedless Prunes 125 Gm" at bounding box center [530, 367] width 528 height 29
type input "Seedless Prunes 125 Gm"
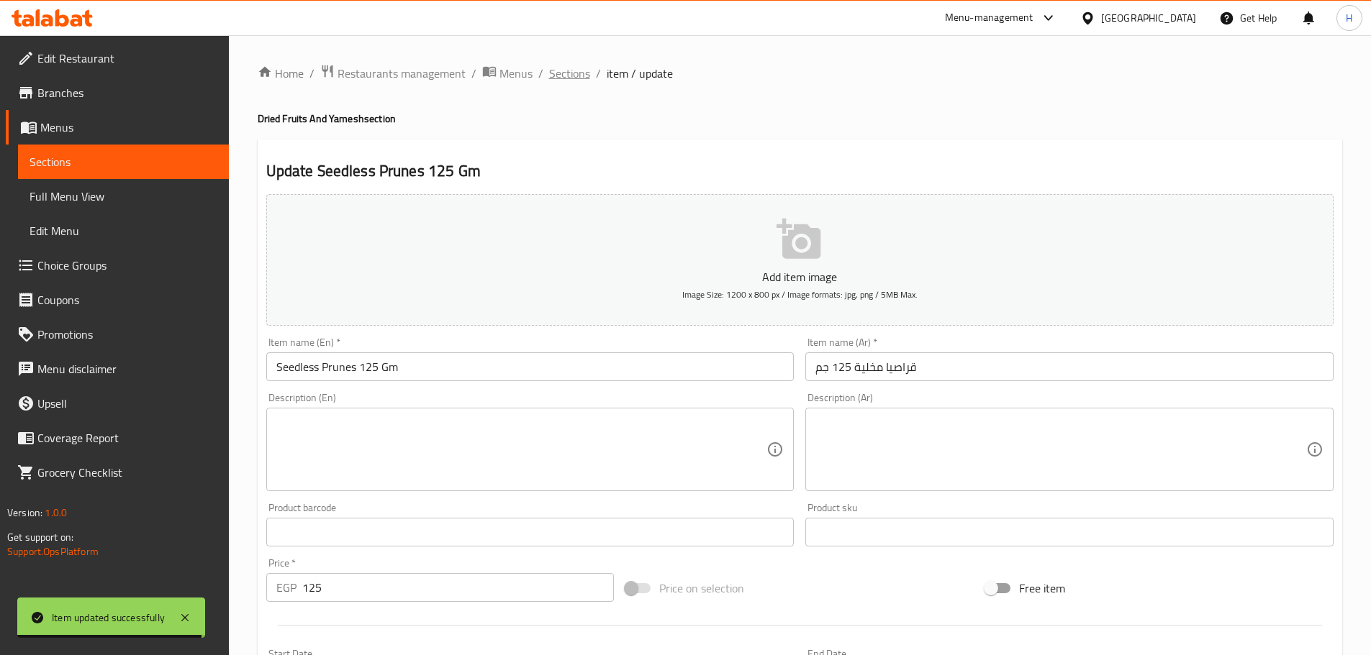
click at [565, 80] on span "Sections" at bounding box center [569, 73] width 41 height 17
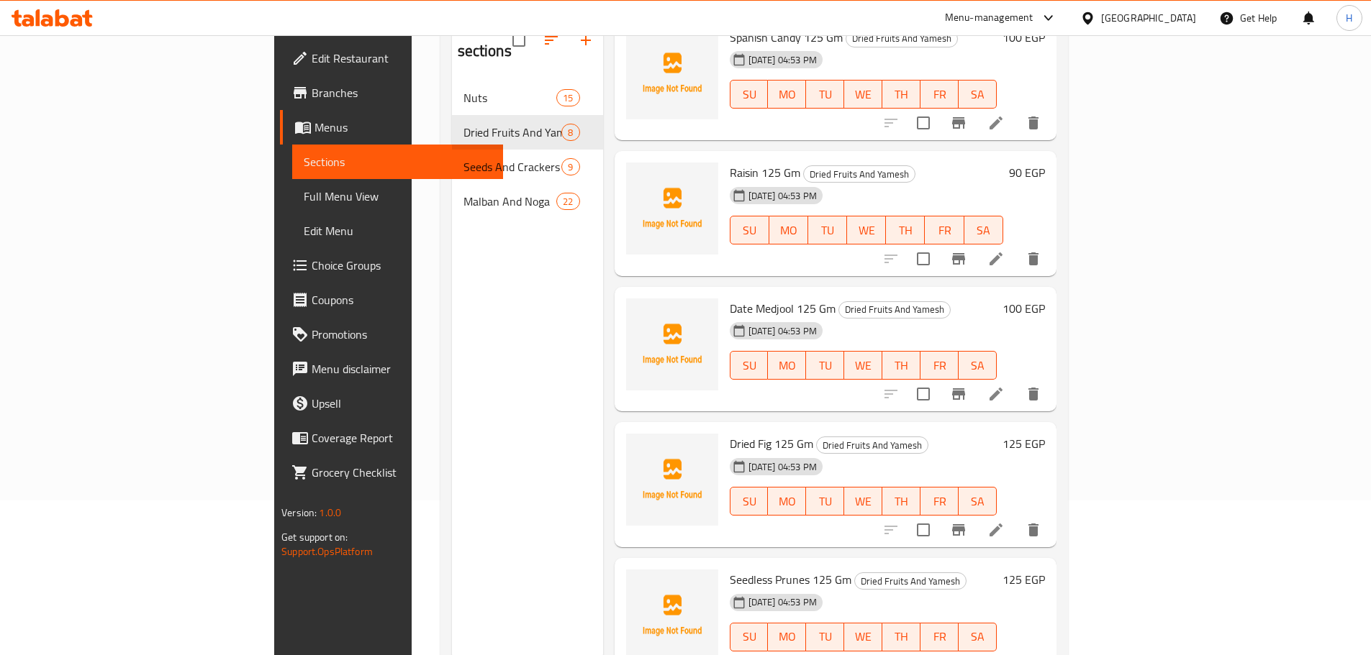
scroll to position [201, 0]
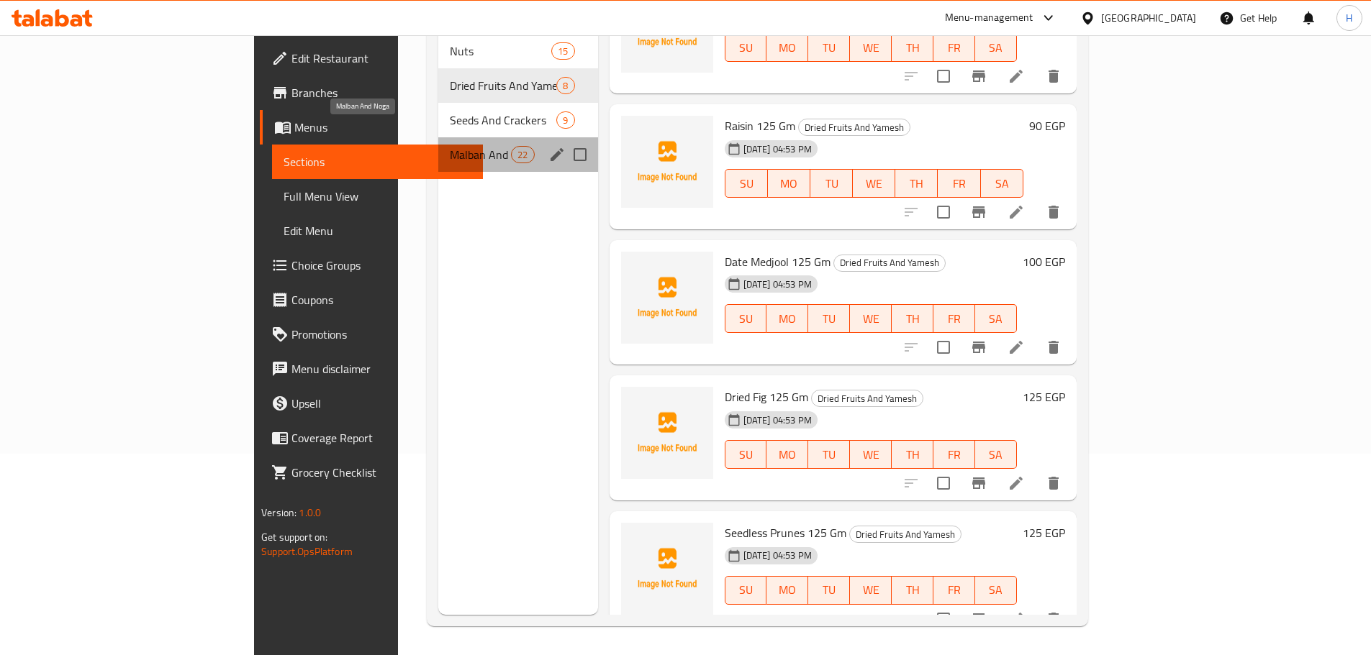
click at [450, 146] on span "Malban And Noga" at bounding box center [480, 154] width 61 height 17
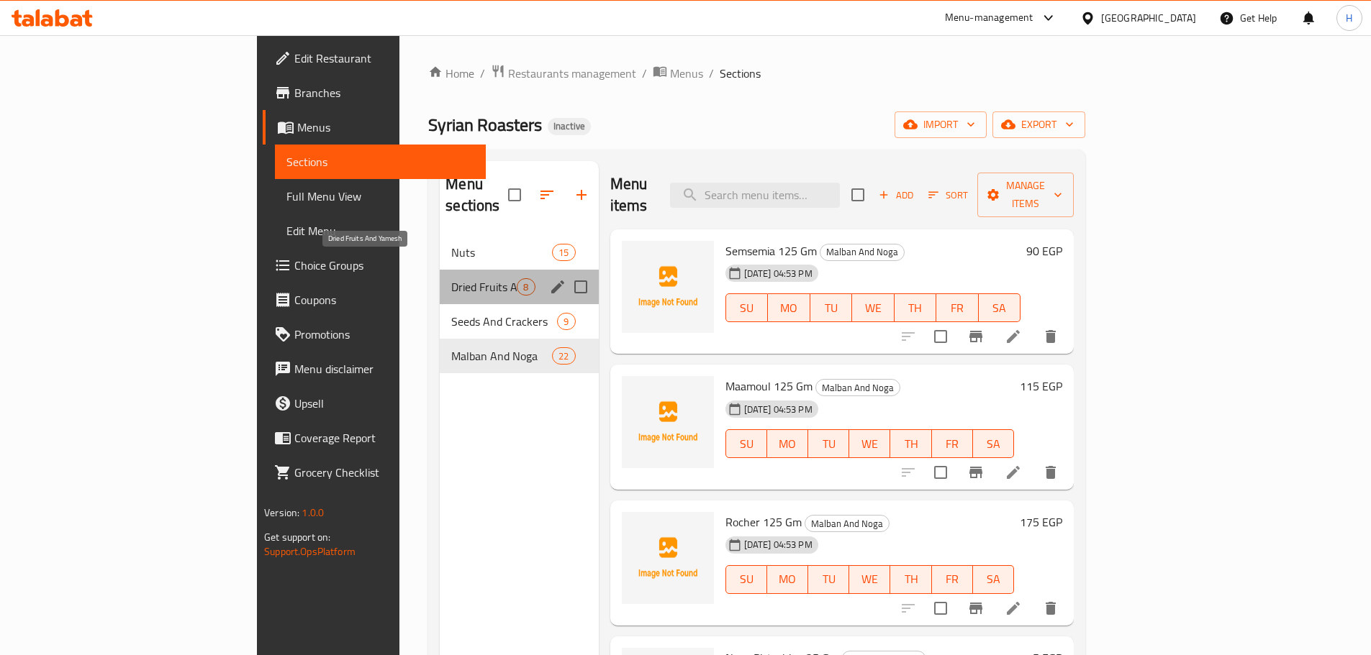
click at [440, 276] on div "Dried Fruits And Yamesh 8" at bounding box center [519, 287] width 158 height 35
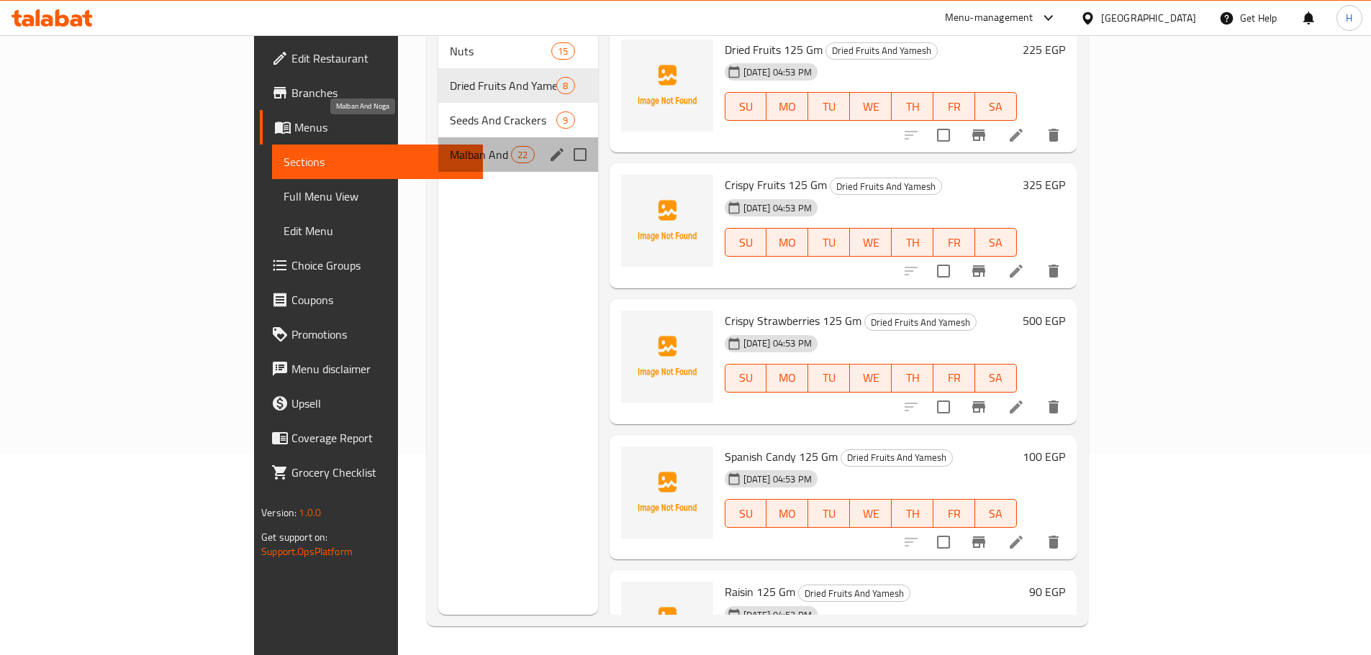
click at [450, 146] on span "Malban And Noga" at bounding box center [480, 154] width 61 height 17
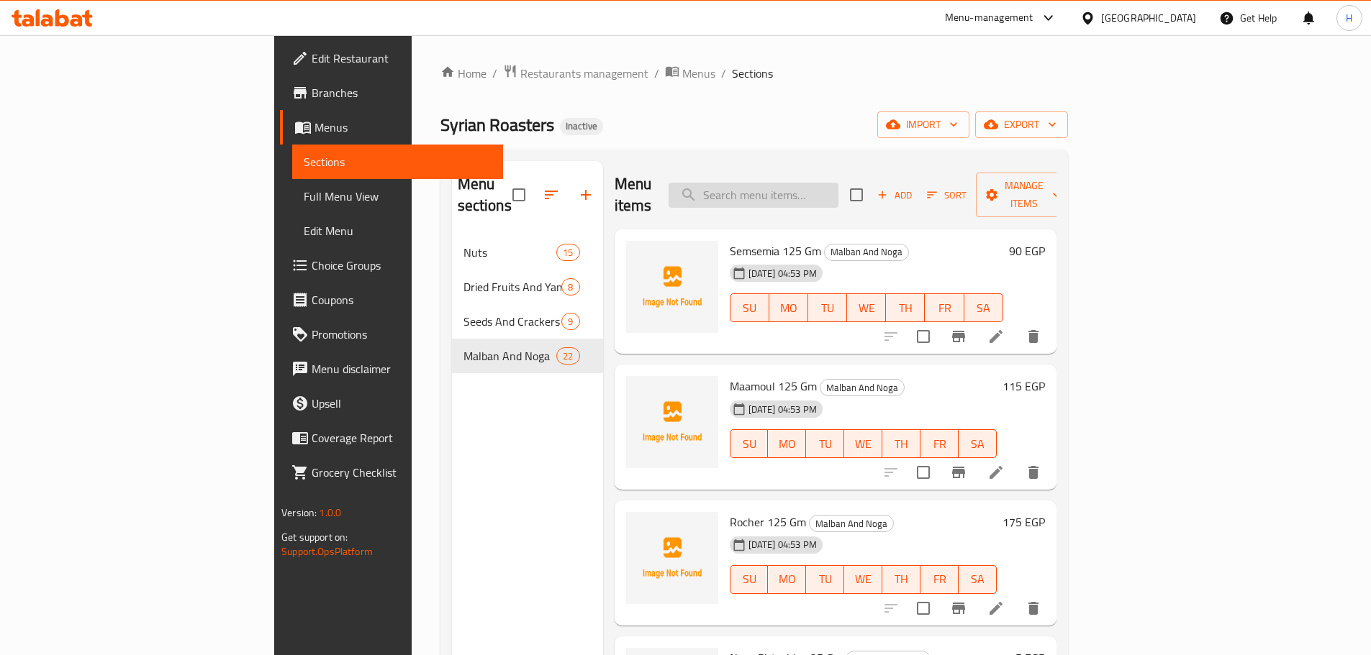
click at [838, 183] on input "search" at bounding box center [753, 195] width 170 height 25
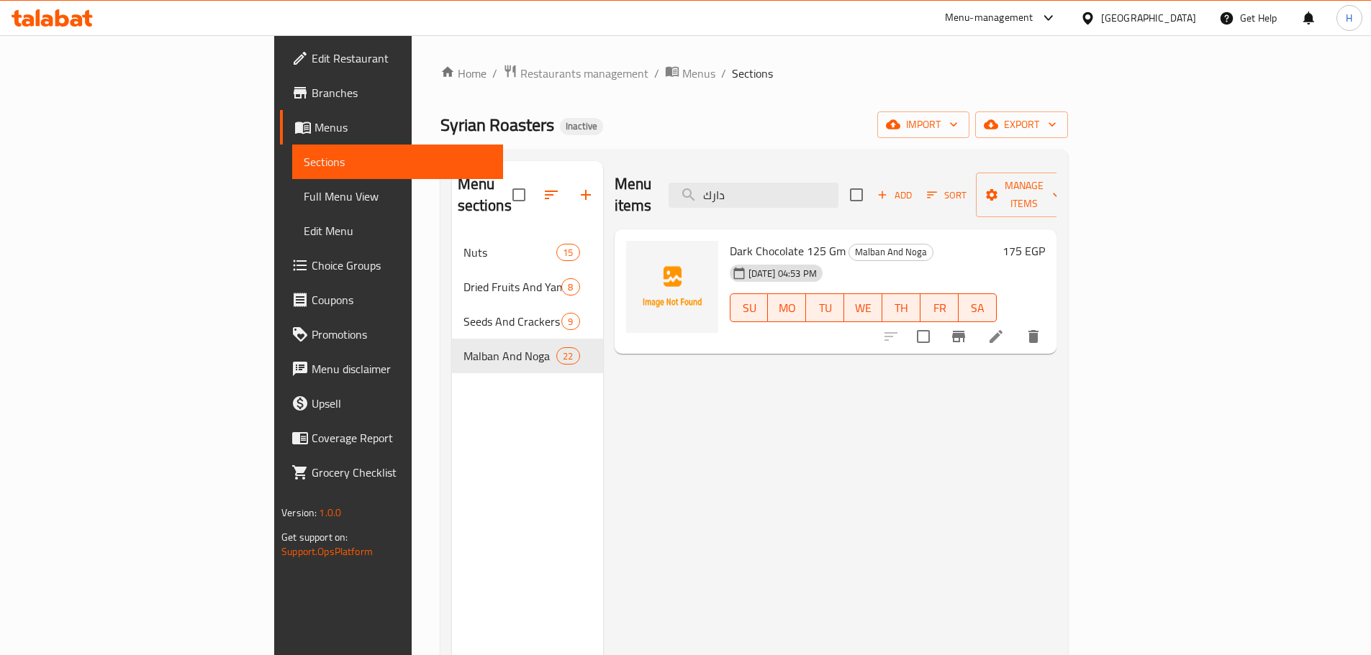
type input "دارك"
click at [1050, 331] on div at bounding box center [961, 336] width 177 height 35
click at [1004, 328] on icon at bounding box center [995, 336] width 17 height 17
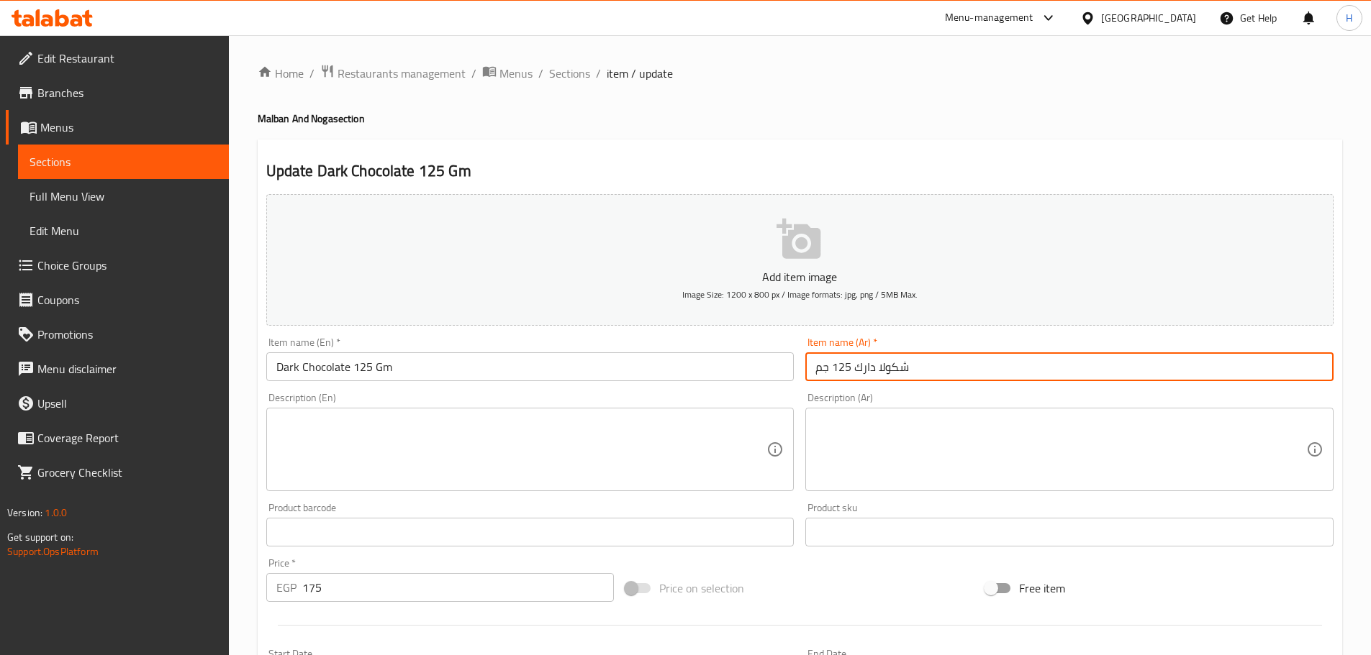
click at [957, 371] on input "شكولا دارك 125 جم" at bounding box center [1069, 367] width 528 height 29
paste input "كولاتة دارك 125 جرا"
type input "شوكولاتة دارك 125 جرام"
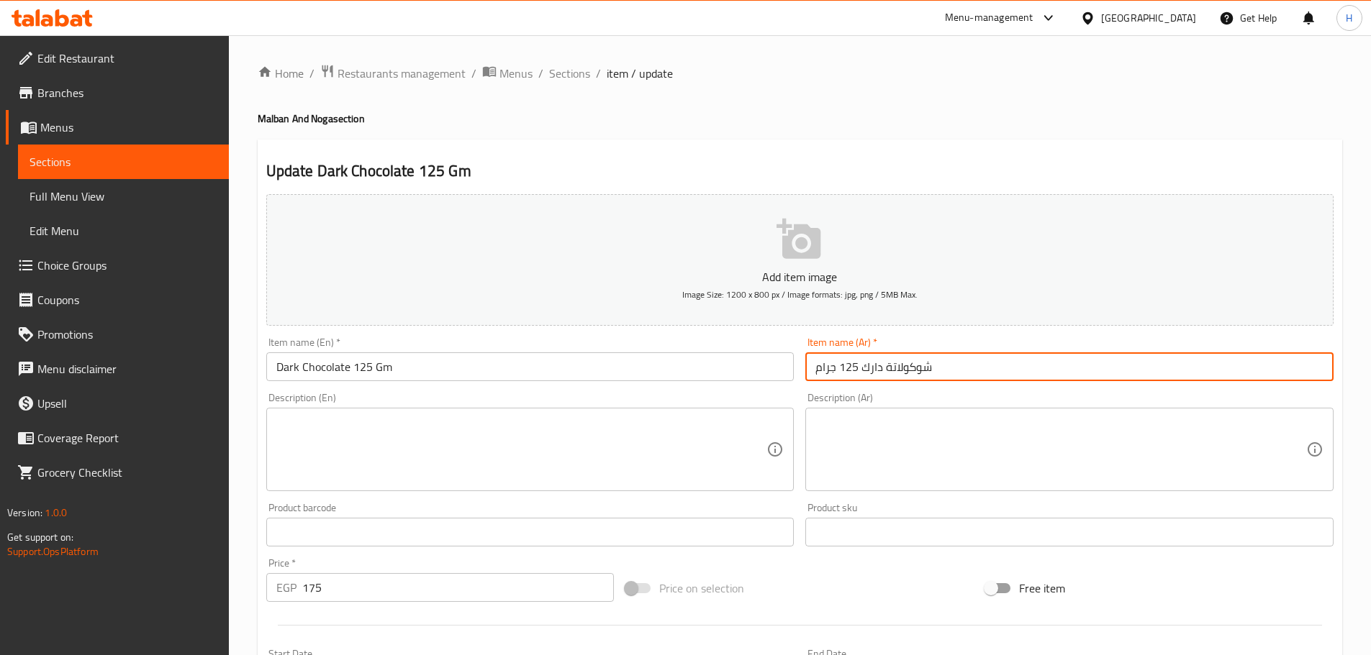
click at [560, 73] on span "Sections" at bounding box center [569, 73] width 41 height 17
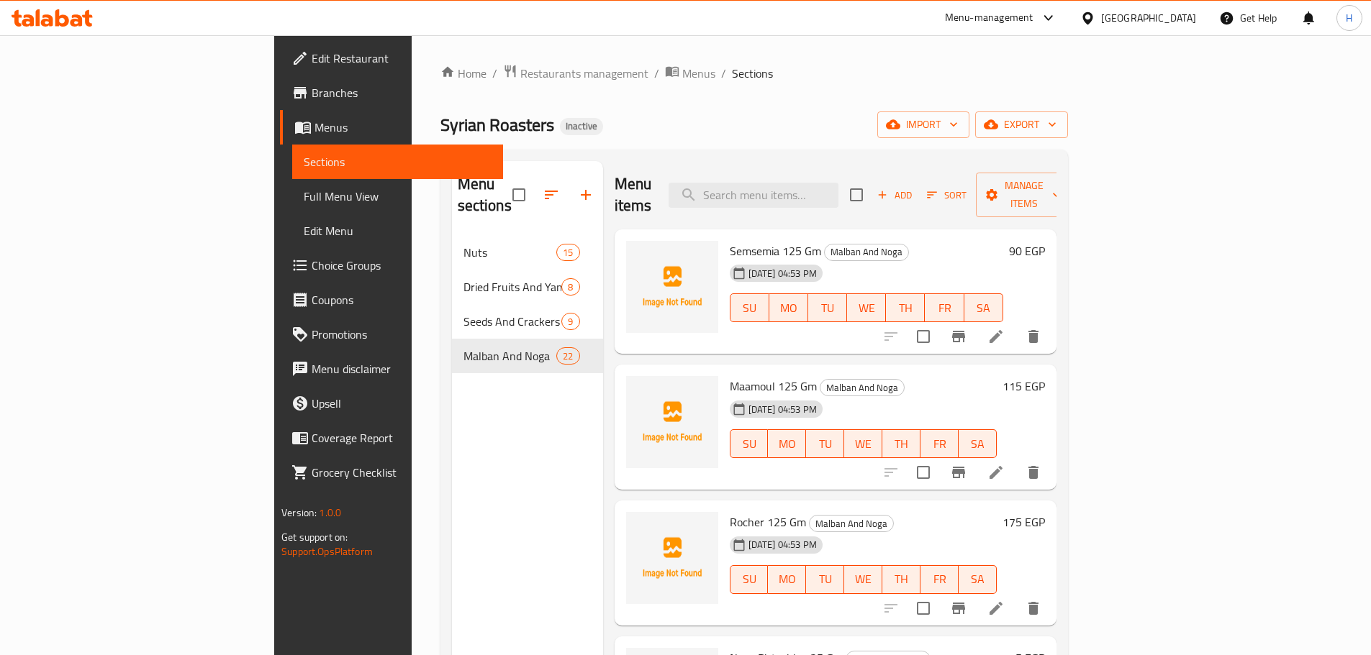
scroll to position [360, 0]
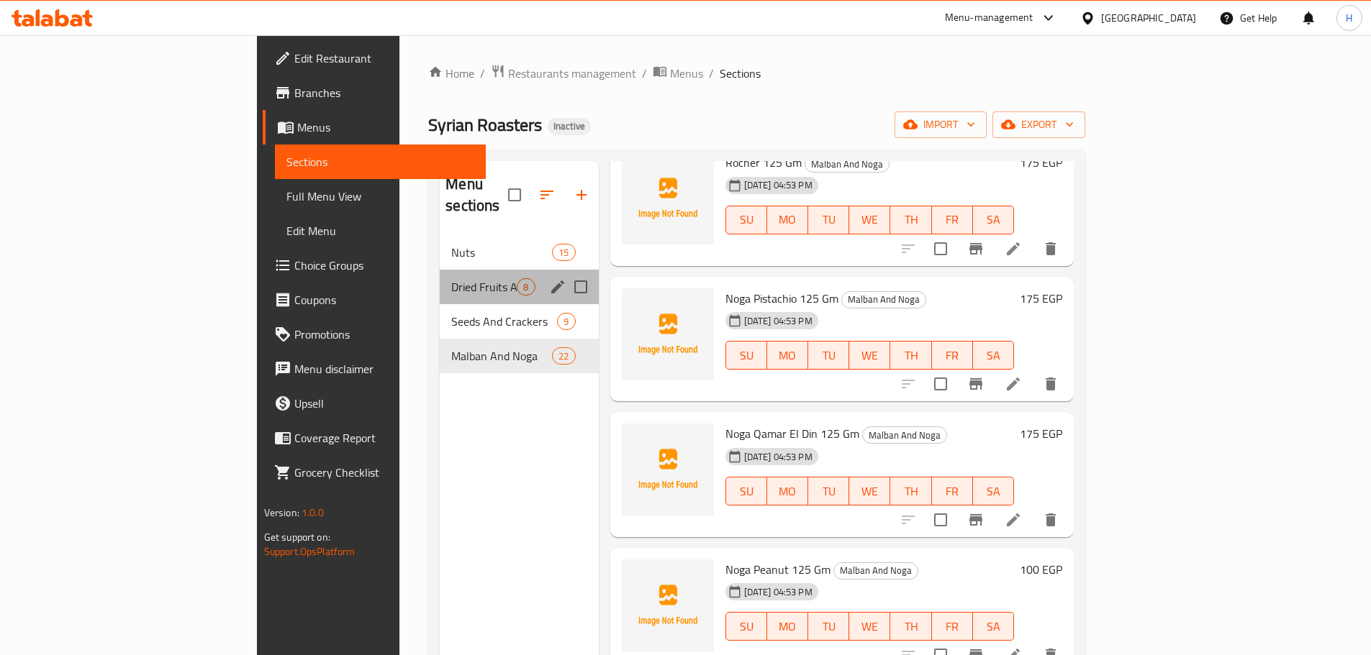
click at [440, 270] on div "Dried Fruits And Yamesh 8" at bounding box center [519, 287] width 158 height 35
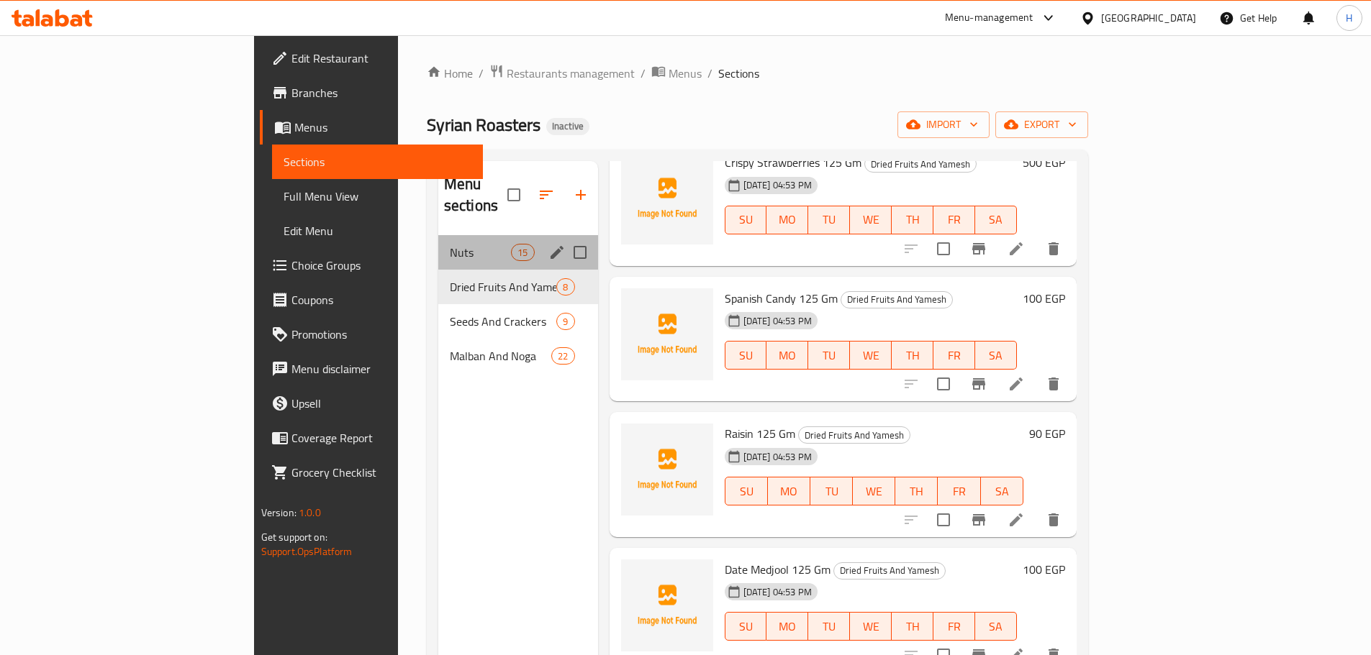
click at [438, 240] on div "Nuts 15" at bounding box center [518, 252] width 160 height 35
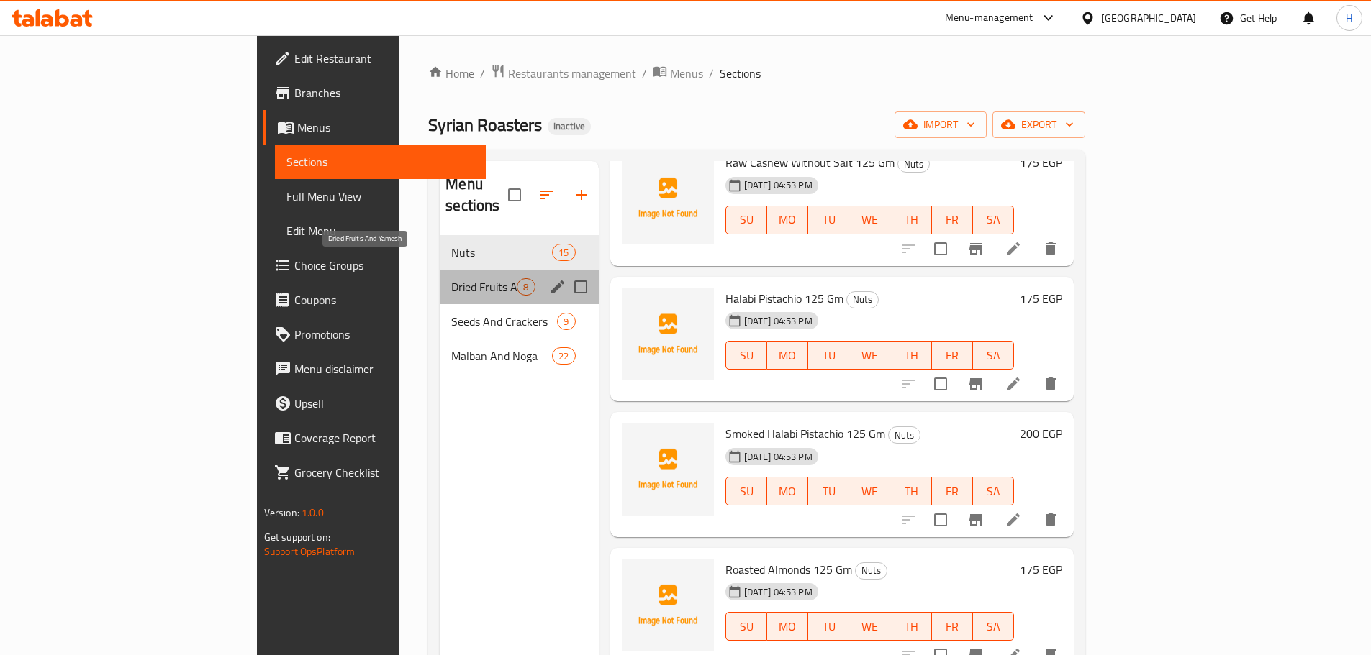
click at [451, 278] on span "Dried Fruits And Yamesh" at bounding box center [483, 286] width 65 height 17
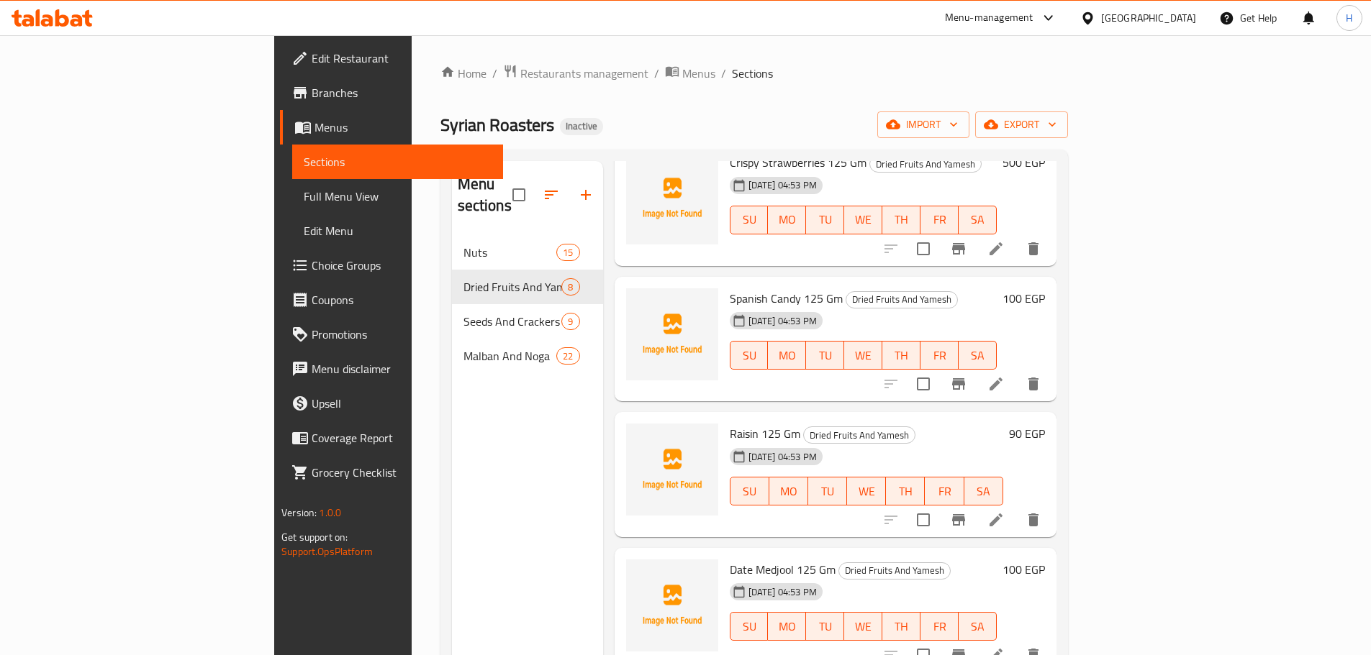
scroll to position [466, 0]
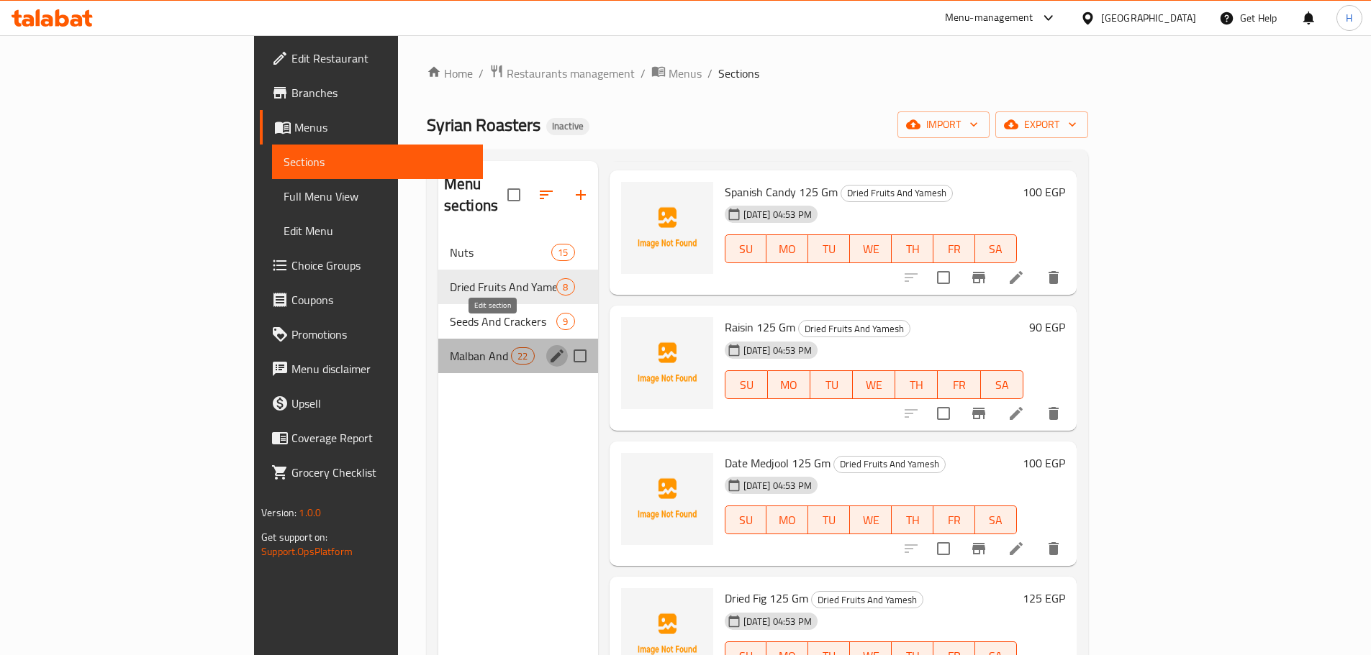
click at [550, 350] on icon "edit" at bounding box center [556, 356] width 13 height 13
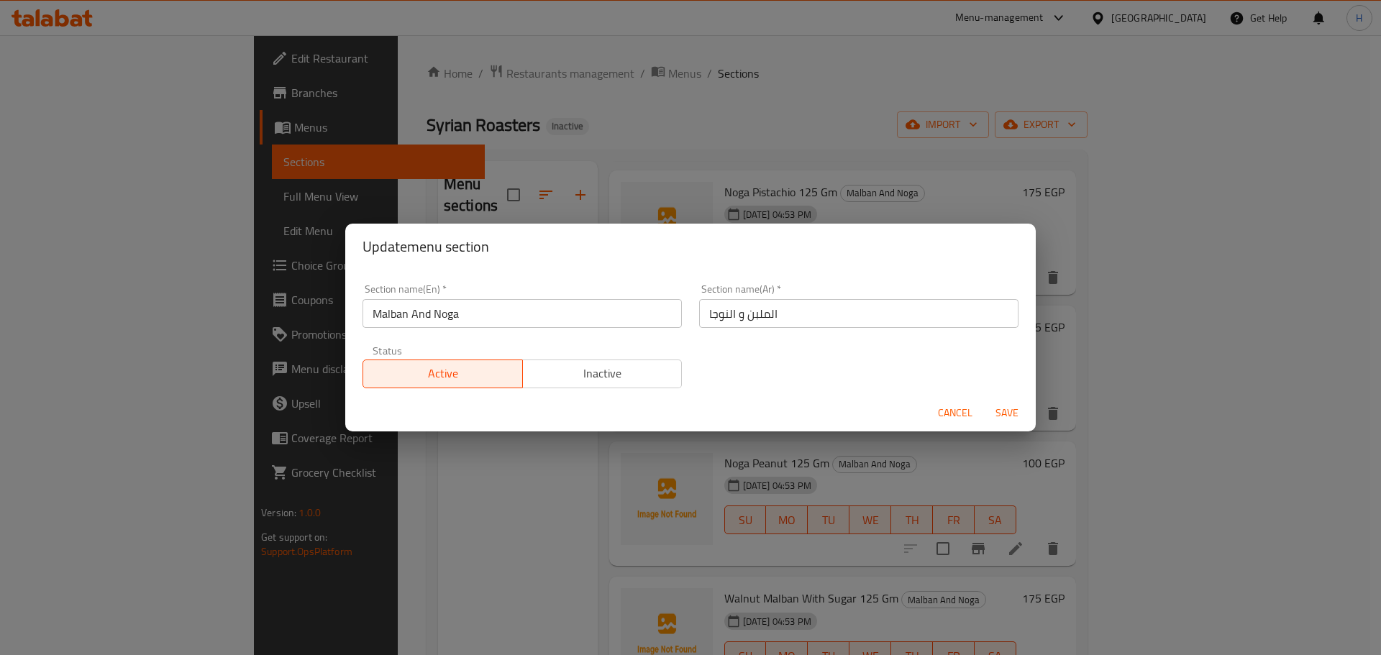
click at [576, 309] on input "Malban And Noga" at bounding box center [522, 313] width 319 height 29
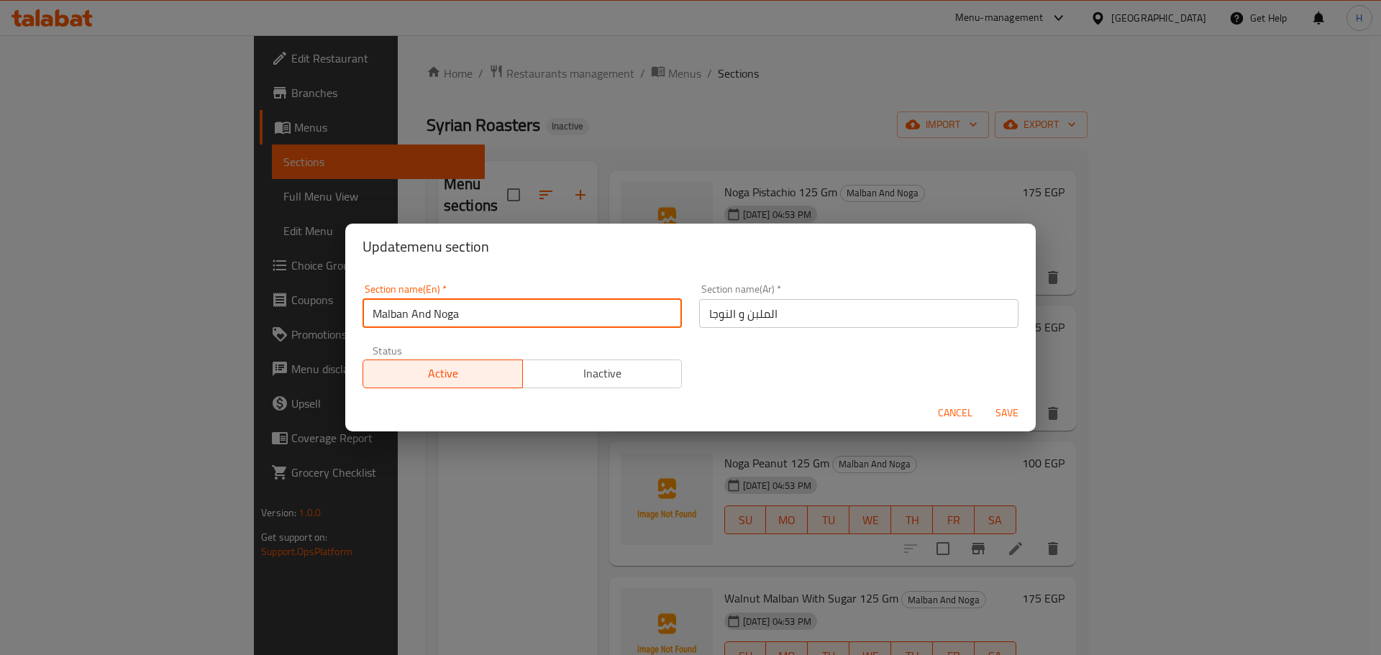
type input "Malban And Noga"
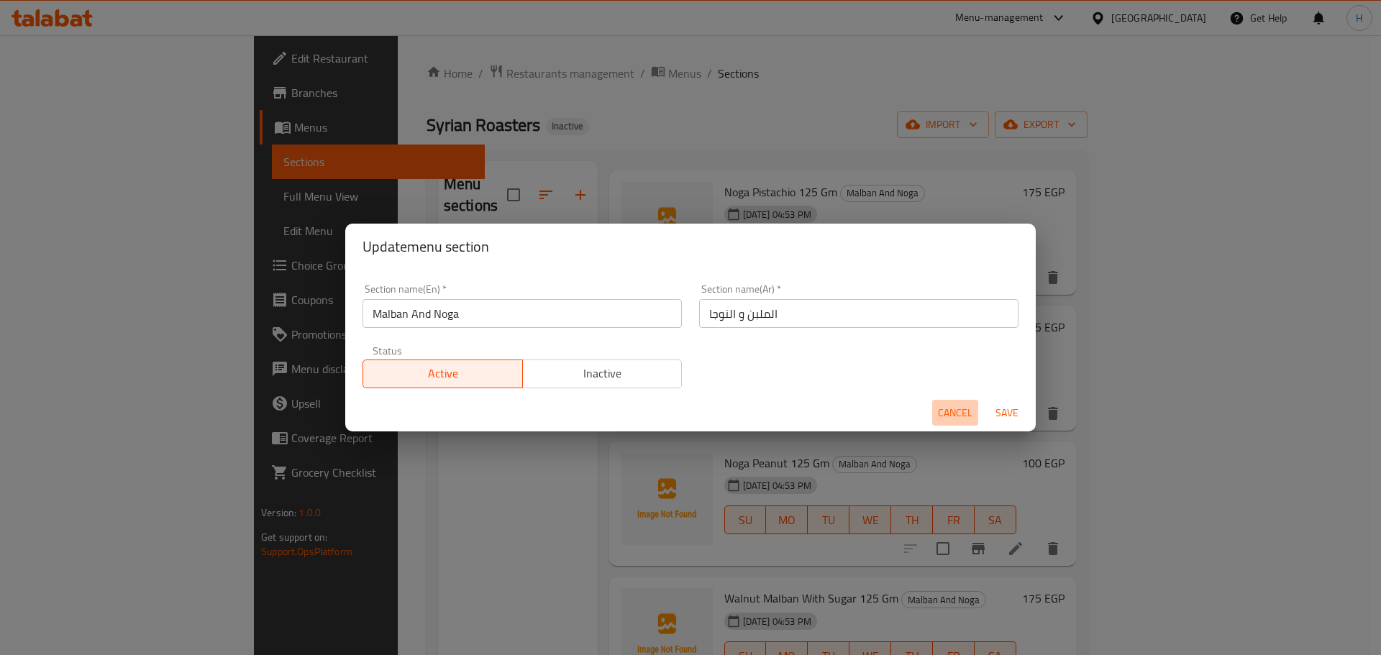
click at [957, 415] on span "Cancel" at bounding box center [955, 413] width 35 height 18
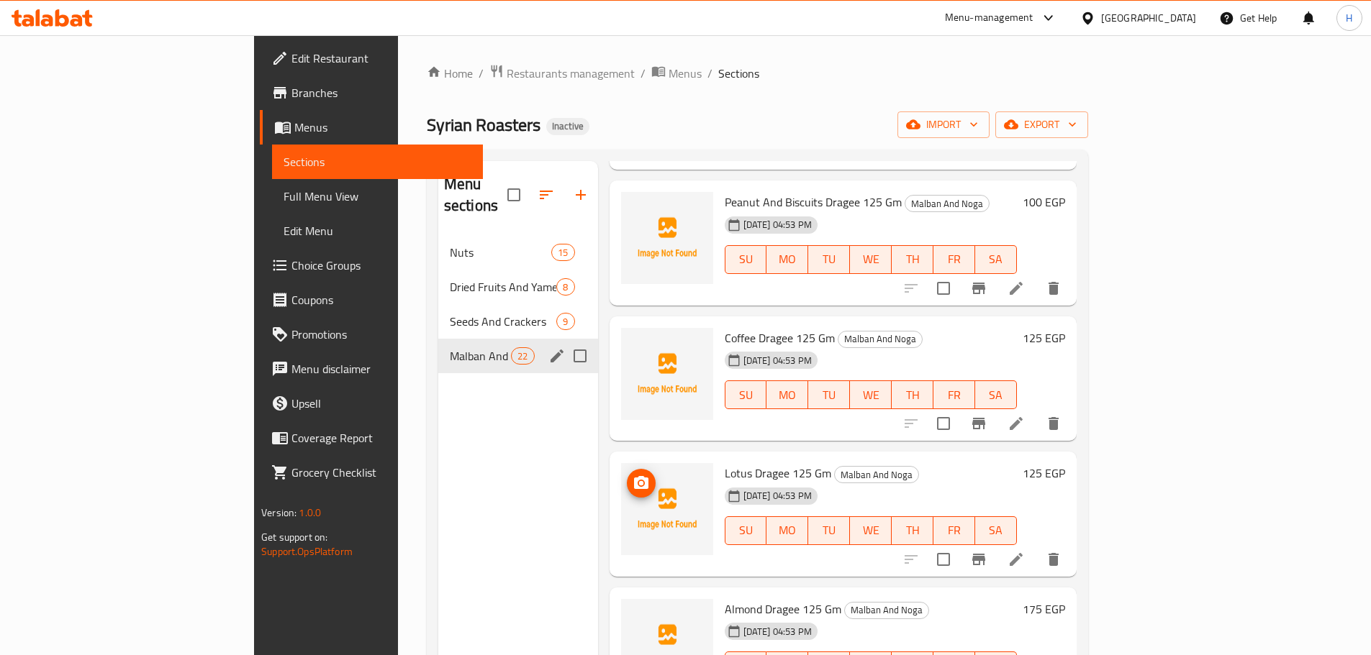
scroll to position [2366, 0]
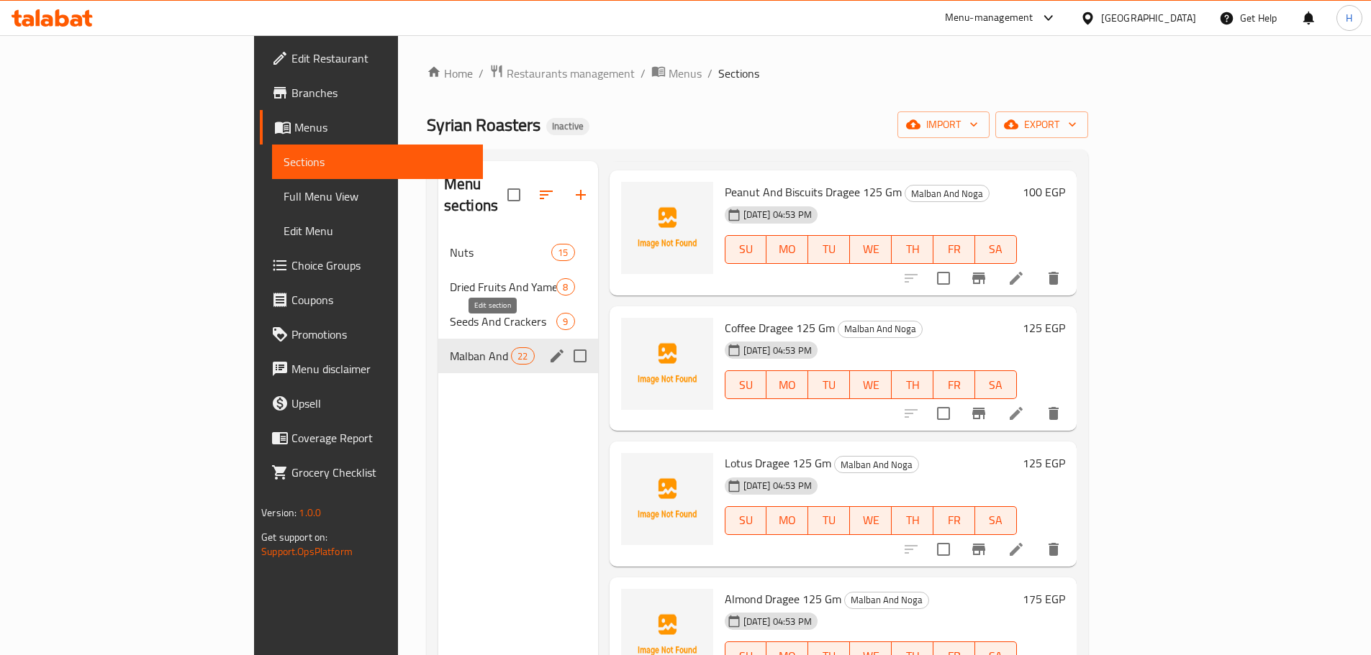
click at [550, 350] on icon "edit" at bounding box center [556, 356] width 13 height 13
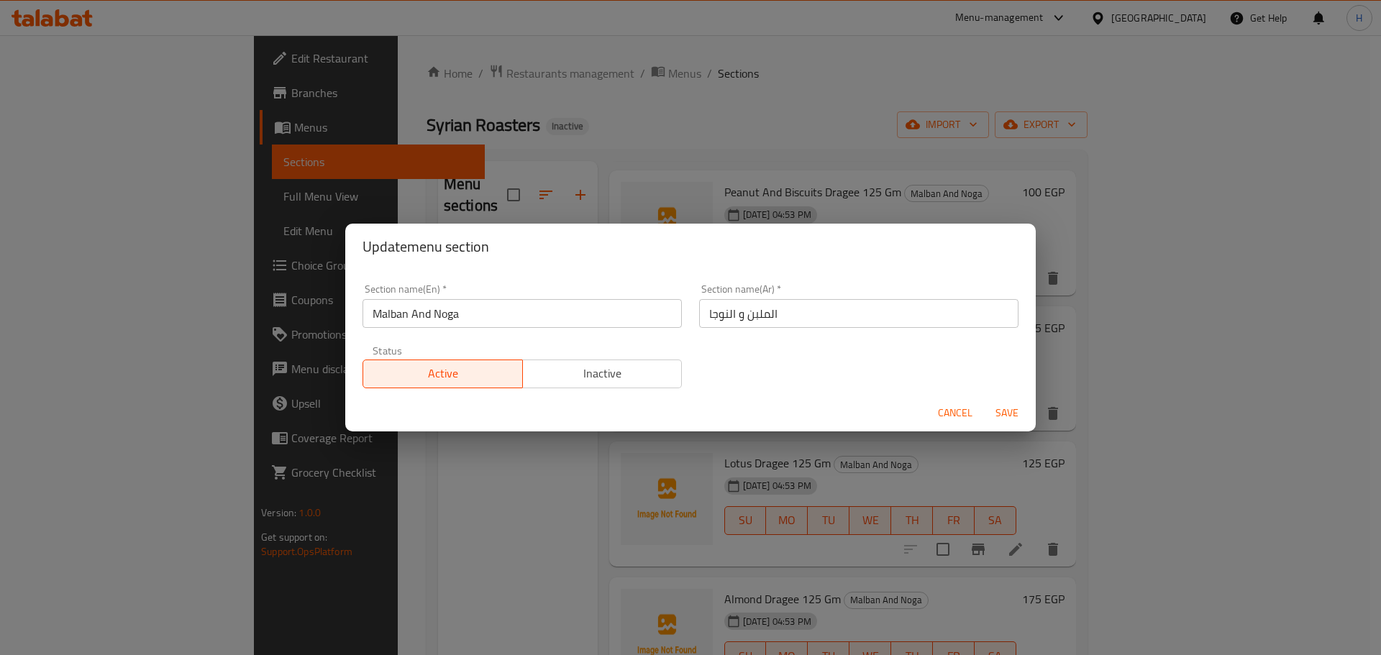
click at [497, 324] on input "Malban And Noga" at bounding box center [522, 313] width 319 height 29
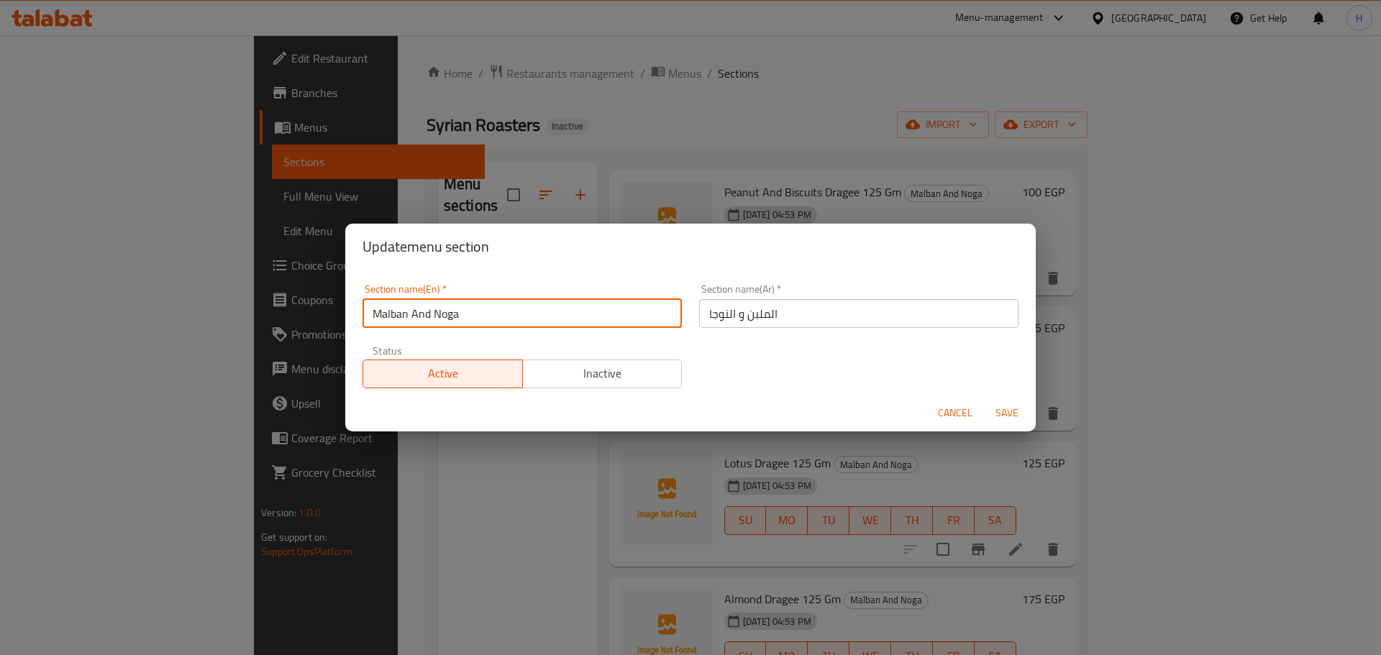
click at [497, 324] on input "Malban And Noga" at bounding box center [522, 313] width 319 height 29
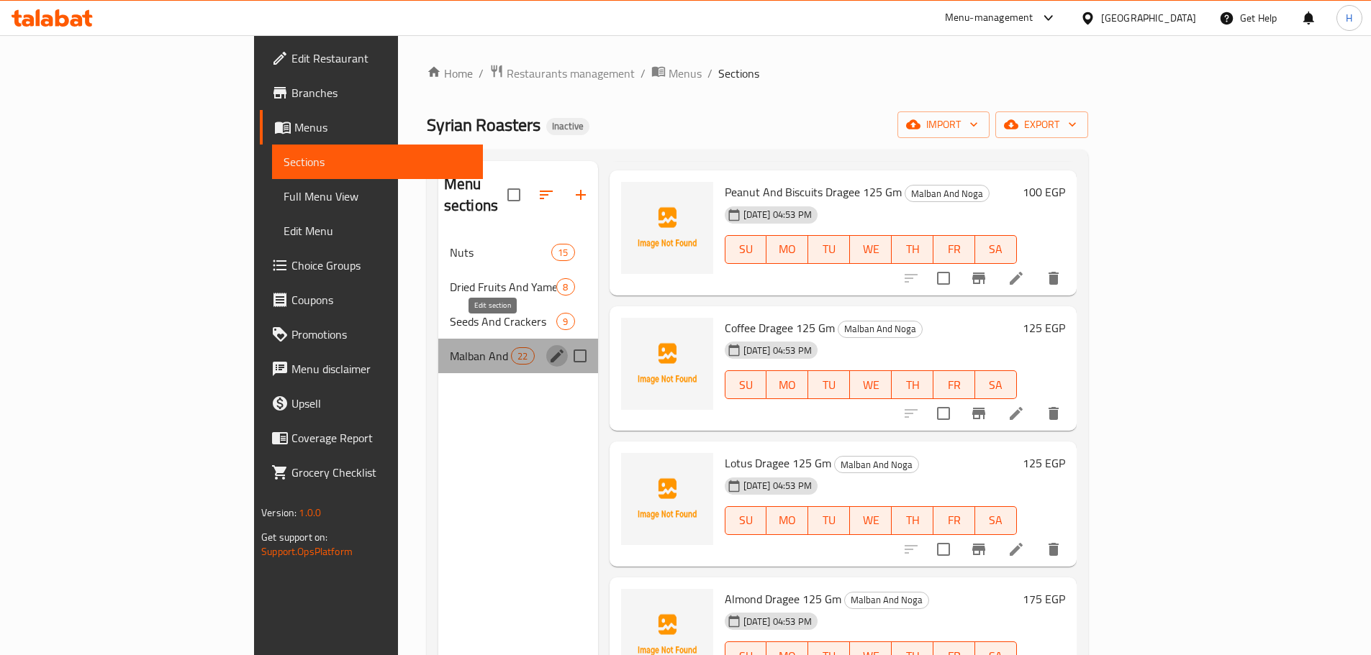
click at [550, 350] on icon "edit" at bounding box center [556, 356] width 13 height 13
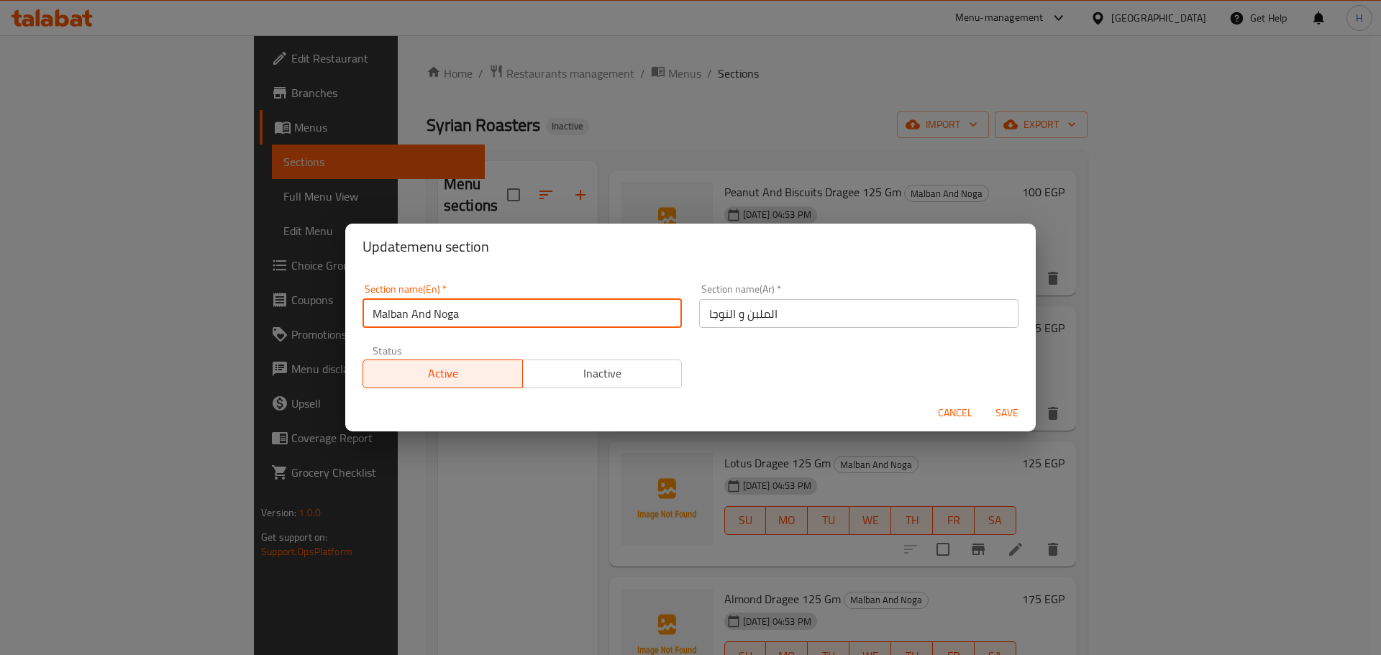
click at [544, 323] on input "Malban And Noga" at bounding box center [522, 313] width 319 height 29
paste input "Sweets"
click at [544, 323] on input "Malban And Noga" at bounding box center [522, 313] width 319 height 29
type input "Sweets"
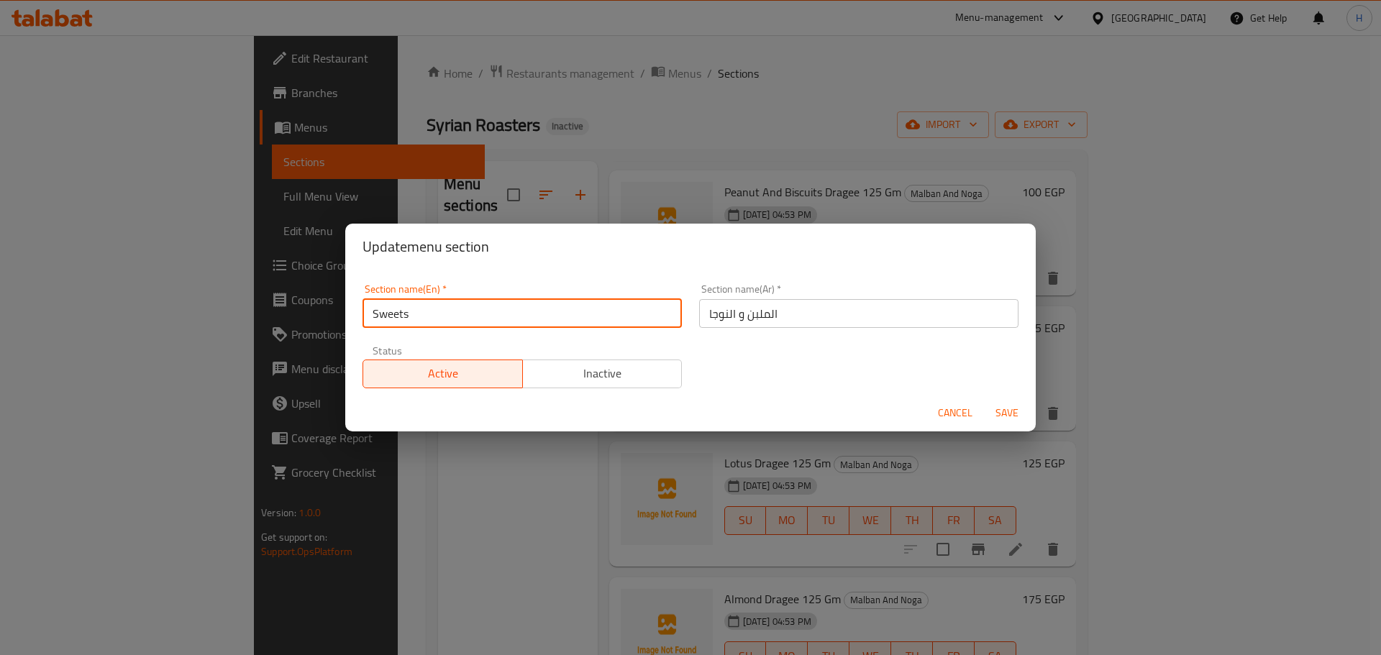
click at [761, 308] on input "الملبن و النوجا" at bounding box center [858, 313] width 319 height 29
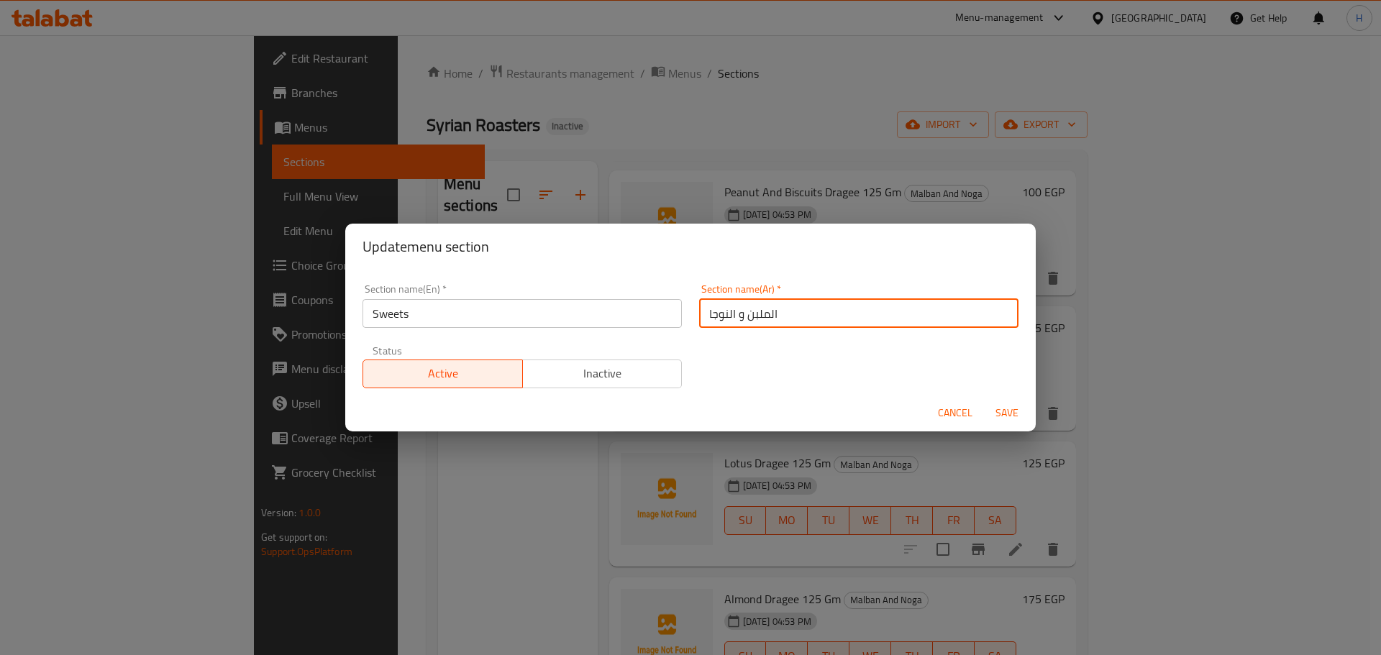
click at [761, 308] on input "الملبن و النوجا" at bounding box center [858, 313] width 319 height 29
type input "الحلوى"
click at [984, 400] on button "Save" at bounding box center [1007, 413] width 46 height 27
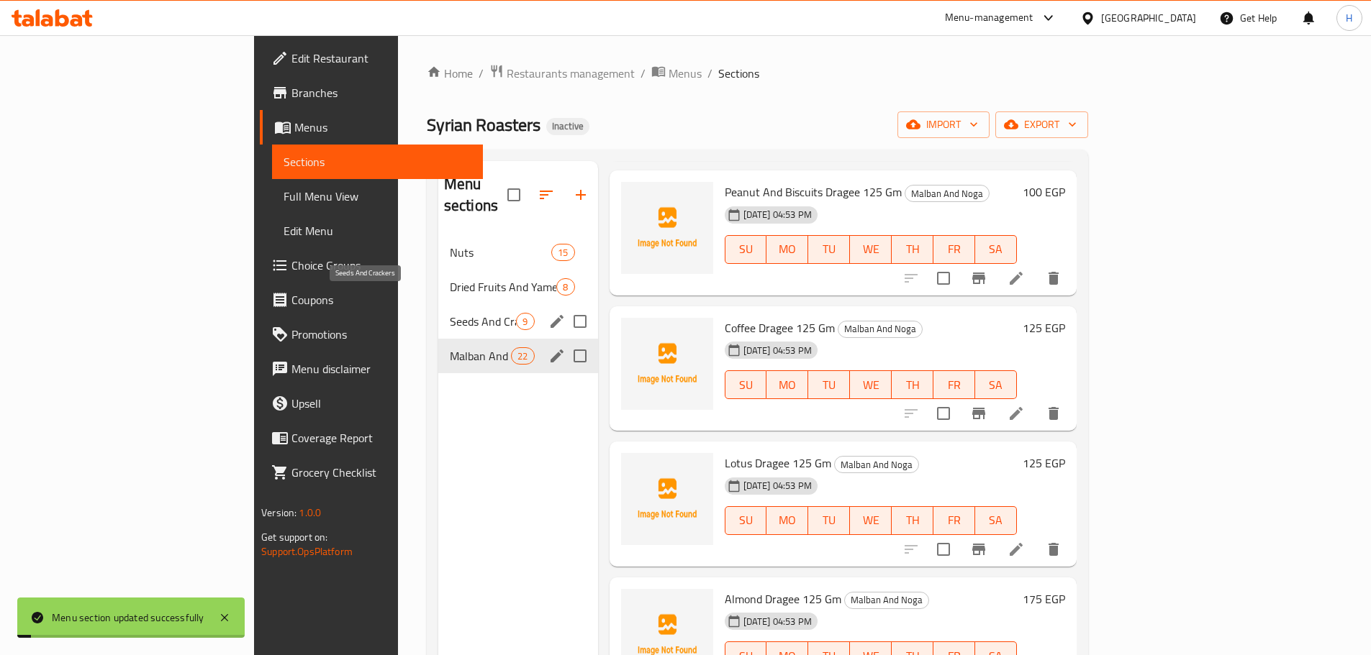
click at [450, 313] on span "Seeds And Crackers" at bounding box center [483, 321] width 67 height 17
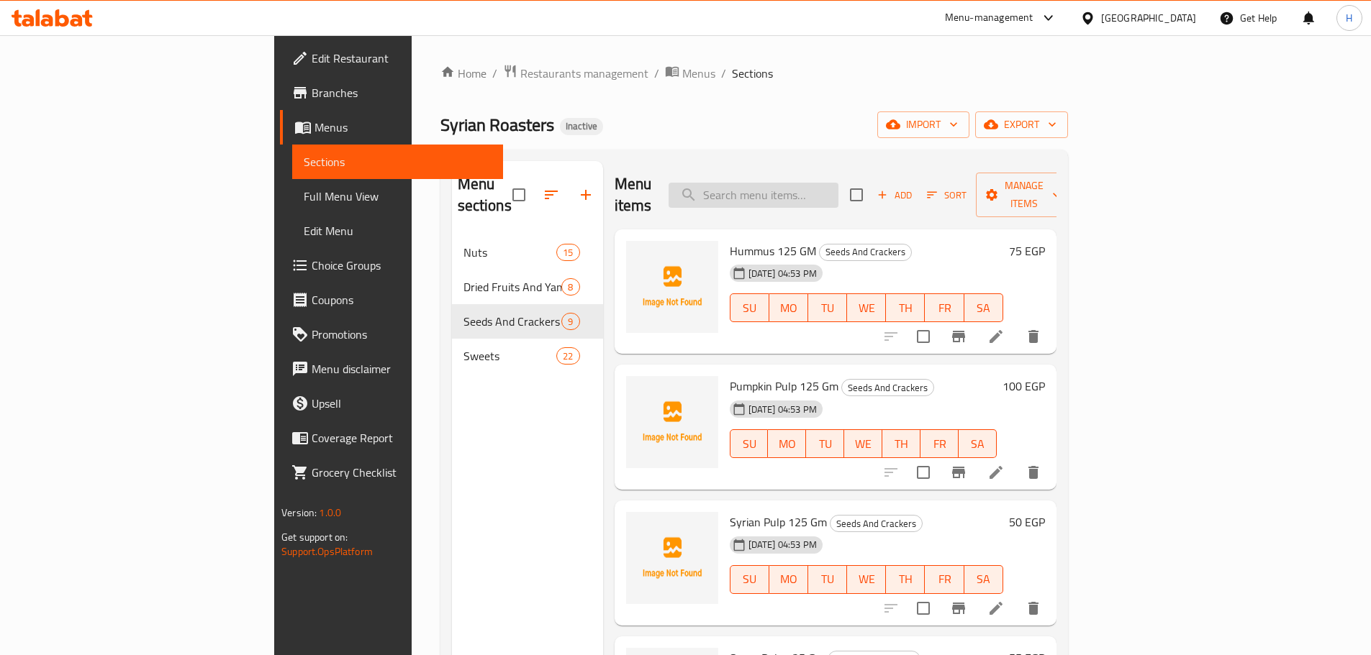
click at [838, 183] on input "search" at bounding box center [753, 195] width 170 height 25
paste input "Peanut Crispy Flavors 125 Gm"
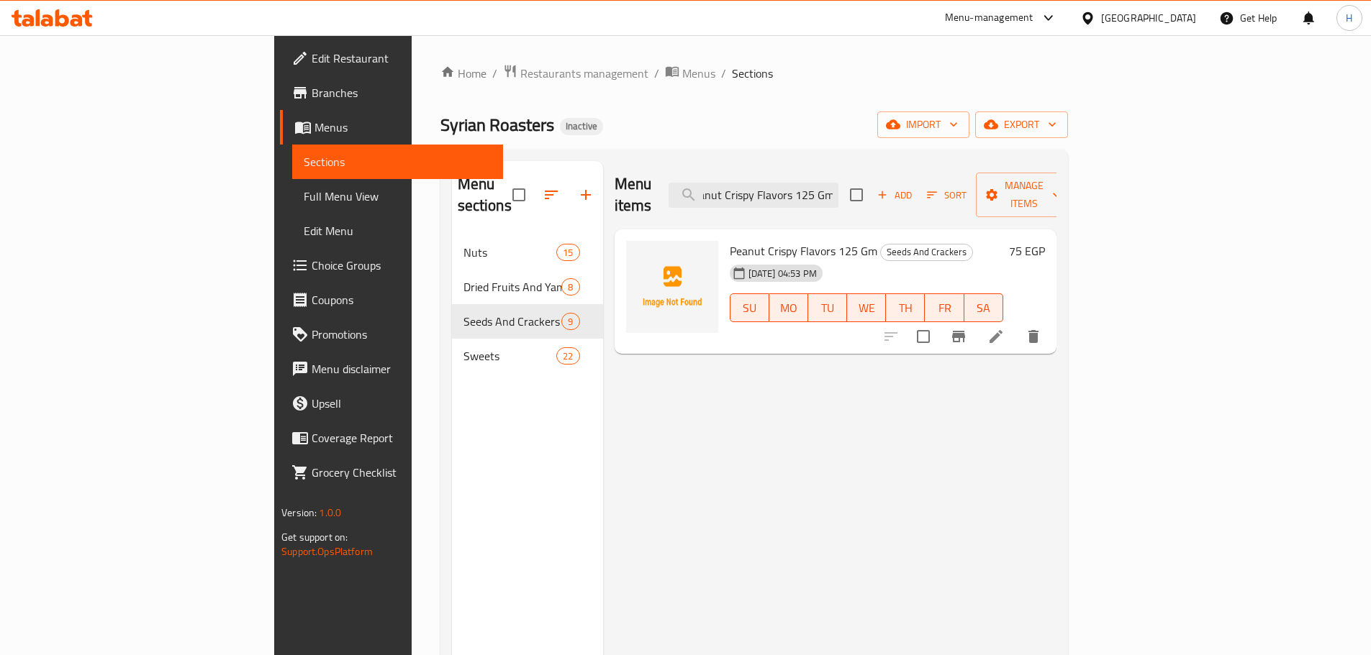
type input "Peanut Crispy Flavors 125 Gm"
drag, startPoint x: 1327, startPoint y: 314, endPoint x: 1322, endPoint y: 320, distance: 7.6
click at [1056, 314] on div "Peanut Crispy Flavors 125 Gm Seeds And Crackers 16-09-2025 04:53 PM SU MO TU WE…" at bounding box center [835, 292] width 442 height 125
click at [1050, 322] on button "delete" at bounding box center [1033, 336] width 35 height 35
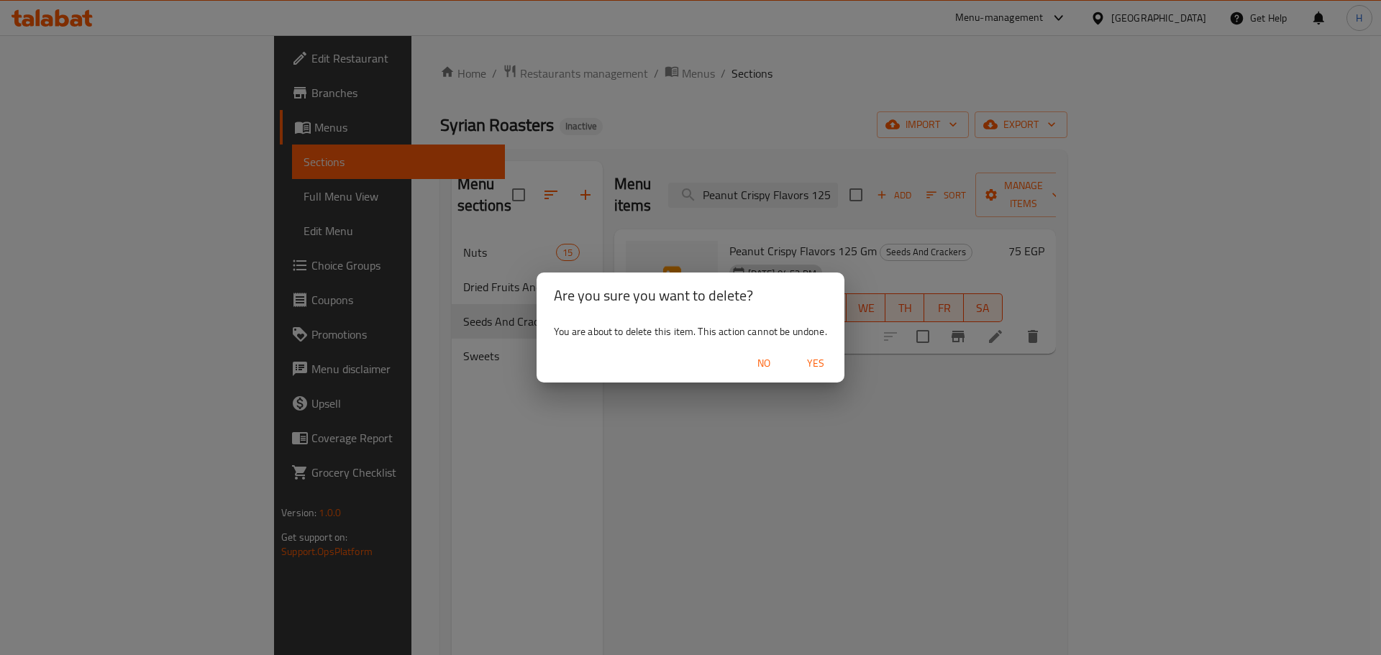
click at [817, 366] on span "Yes" at bounding box center [816, 364] width 35 height 18
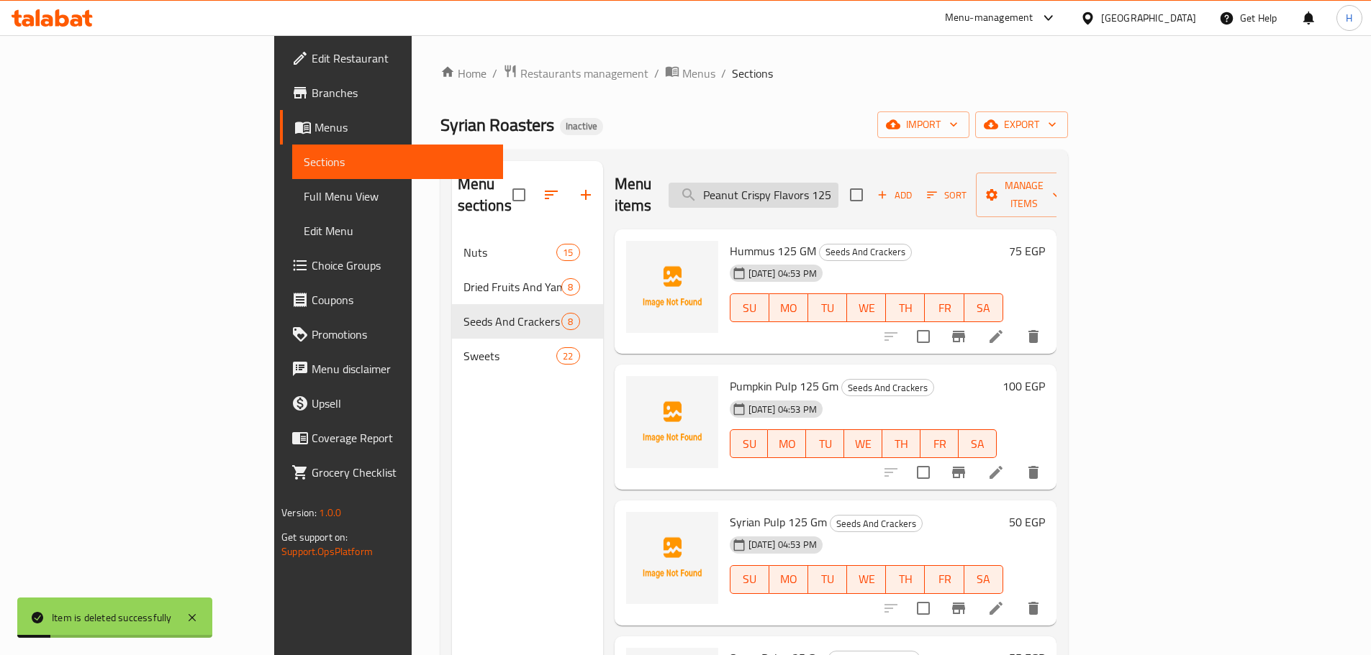
click at [838, 183] on input "Peanut Crispy Flavors 125 Gm" at bounding box center [753, 195] width 170 height 25
drag, startPoint x: 686, startPoint y: 142, endPoint x: 55, endPoint y: 35, distance: 640.7
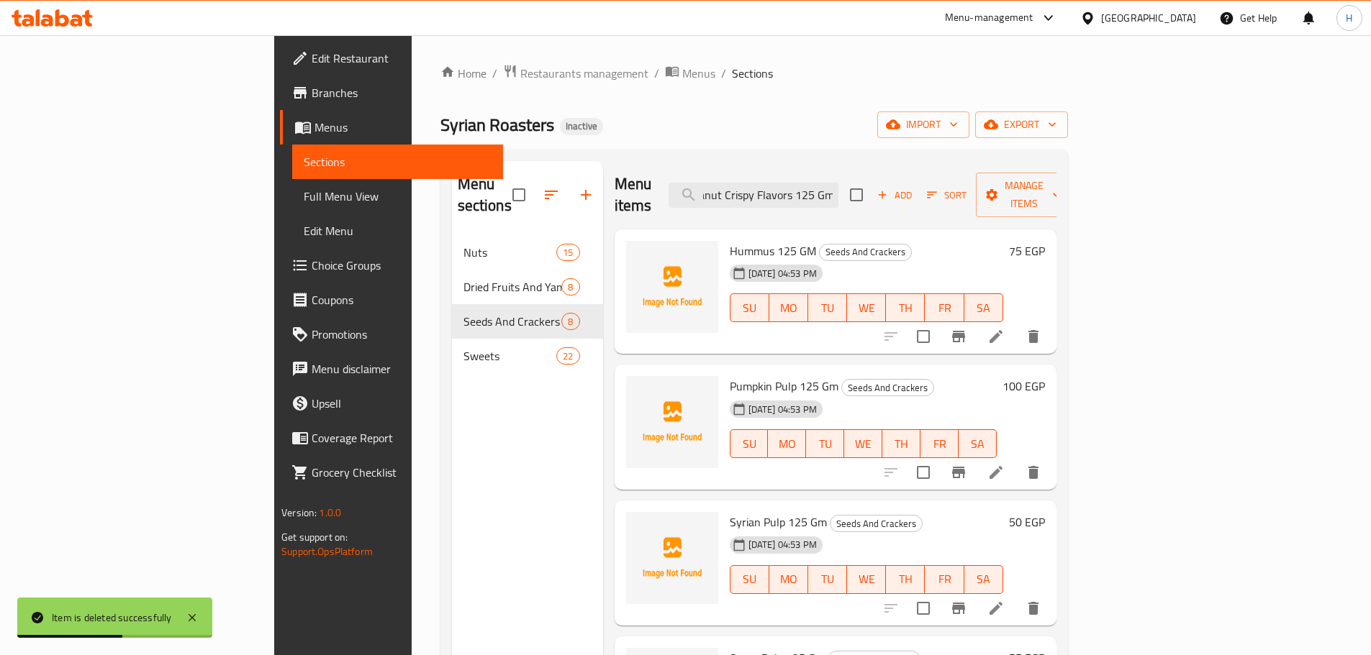
click at [686, 142] on div "Home / Restaurants management / Menus / Sections Syrian Roasters Inactive impor…" at bounding box center [753, 446] width 627 height 764
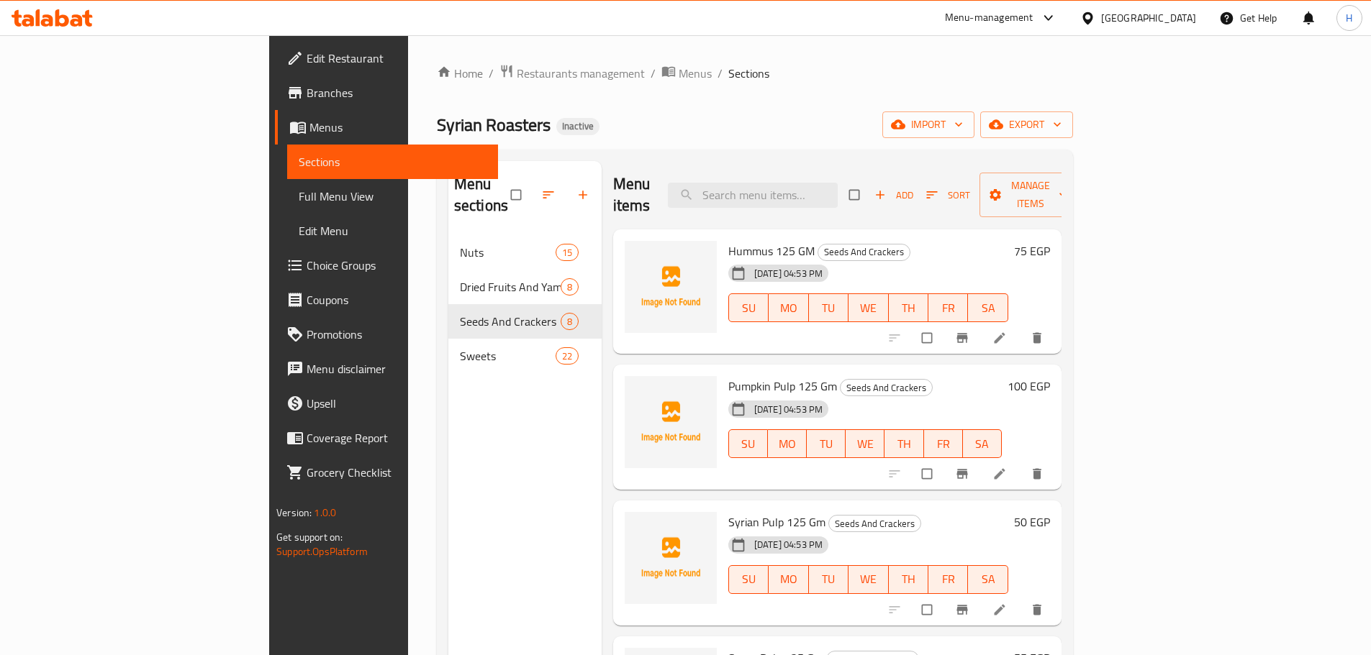
click at [856, 167] on div "Menu items Add Sort Manage items" at bounding box center [837, 195] width 448 height 68
paste input "Peanut Crispy Flavors 125 Gm"
click at [837, 183] on input "Peanut Crispy Flavors 125 Gm" at bounding box center [753, 195] width 170 height 25
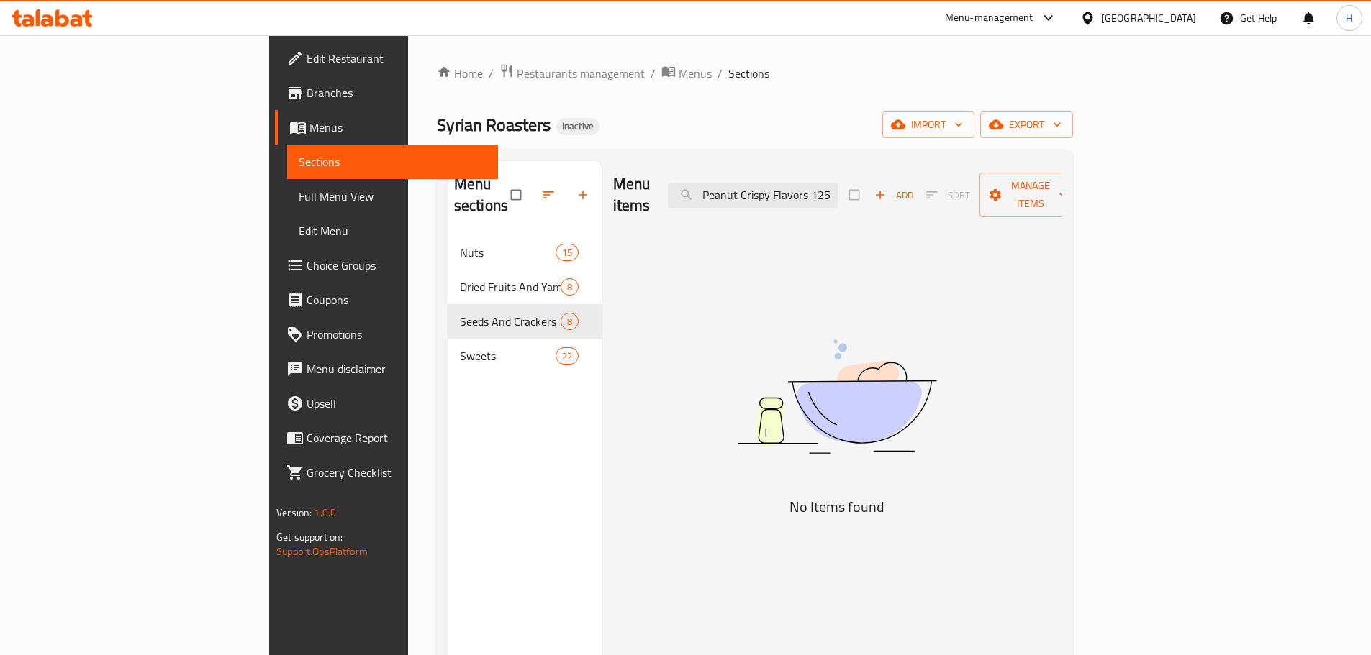
click at [915, 220] on div "Menu items Peanut Crispy Flavors 125 Gm Add Sort Manage items No Items found" at bounding box center [831, 488] width 460 height 655
click at [837, 183] on input "Peanut Crispy Flavors 125 Gm" at bounding box center [753, 195] width 170 height 25
paste input "Crackers Flavors 125 Gm"
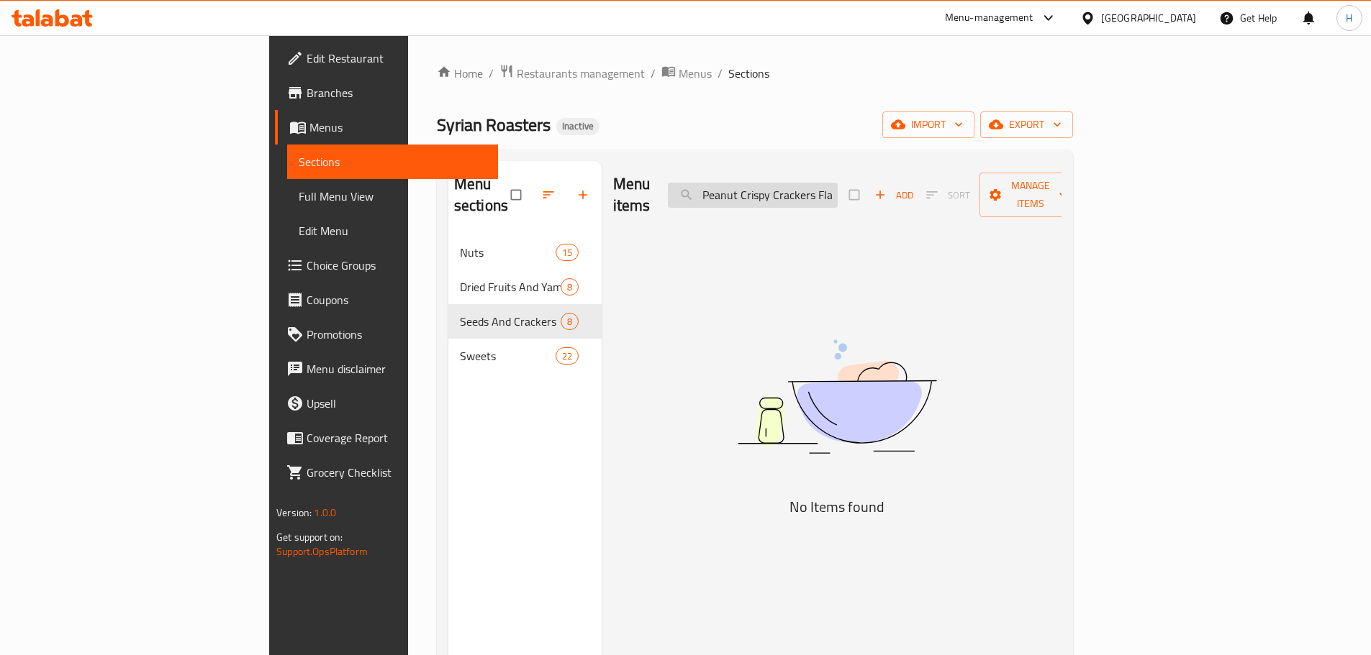
scroll to position [0, 62]
click at [837, 183] on input "Peanut Crispy Crackers Flavors 125 Gm125 Gm" at bounding box center [753, 195] width 170 height 25
paste input "Crackers Flavors"
click at [837, 183] on input "Crackers Flavors 125 Gm" at bounding box center [753, 195] width 170 height 25
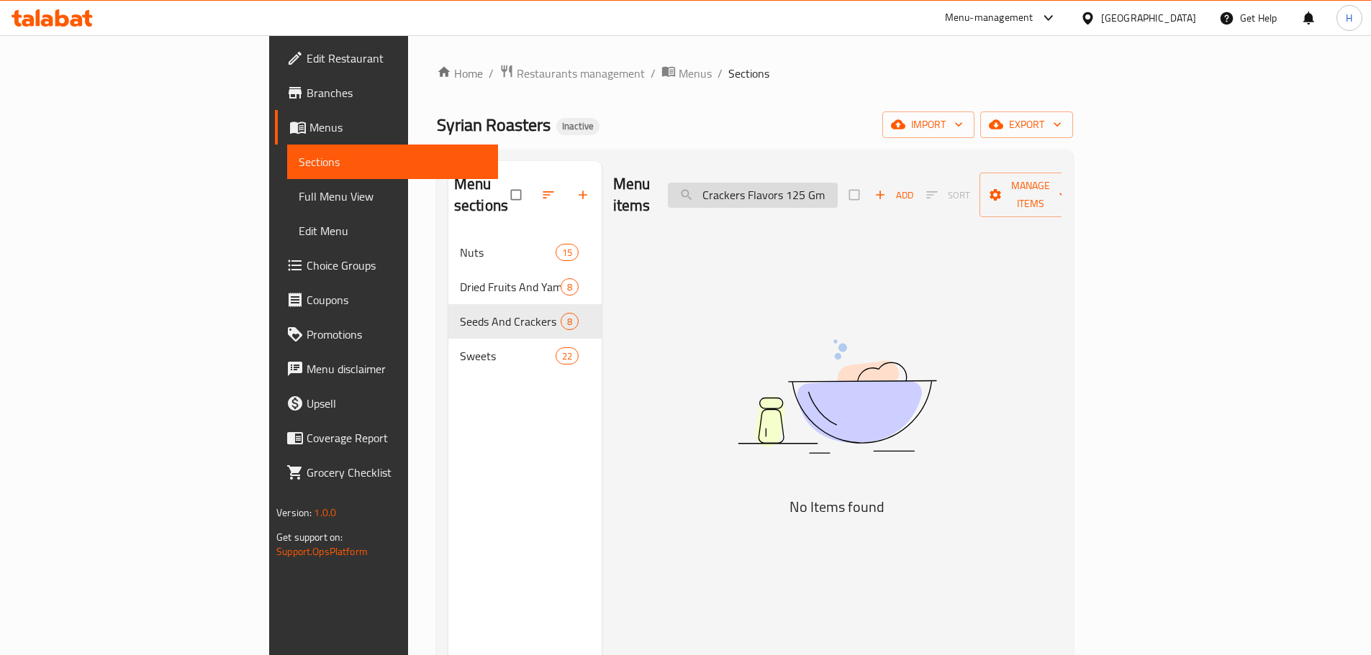
scroll to position [0, 0]
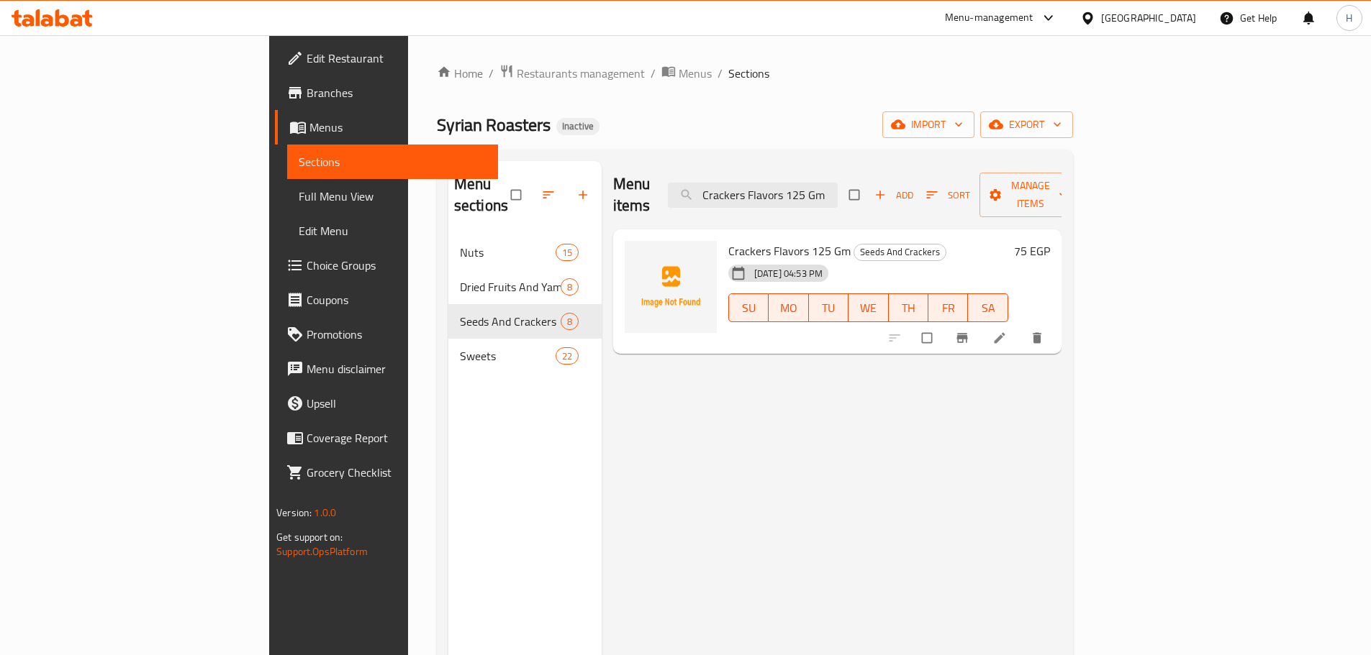
type input "Crackers Flavors 125 Gm"
click at [1044, 331] on icon "delete" at bounding box center [1037, 338] width 14 height 14
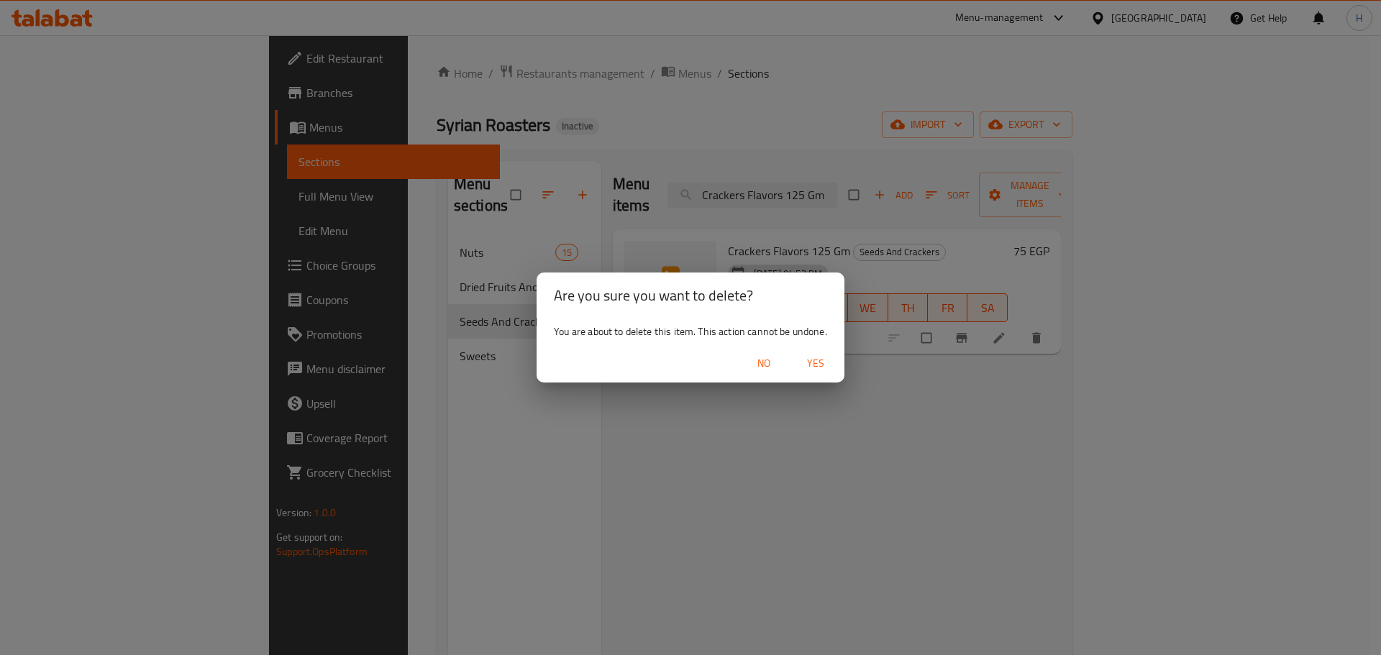
click at [826, 350] on button "Yes" at bounding box center [816, 363] width 46 height 27
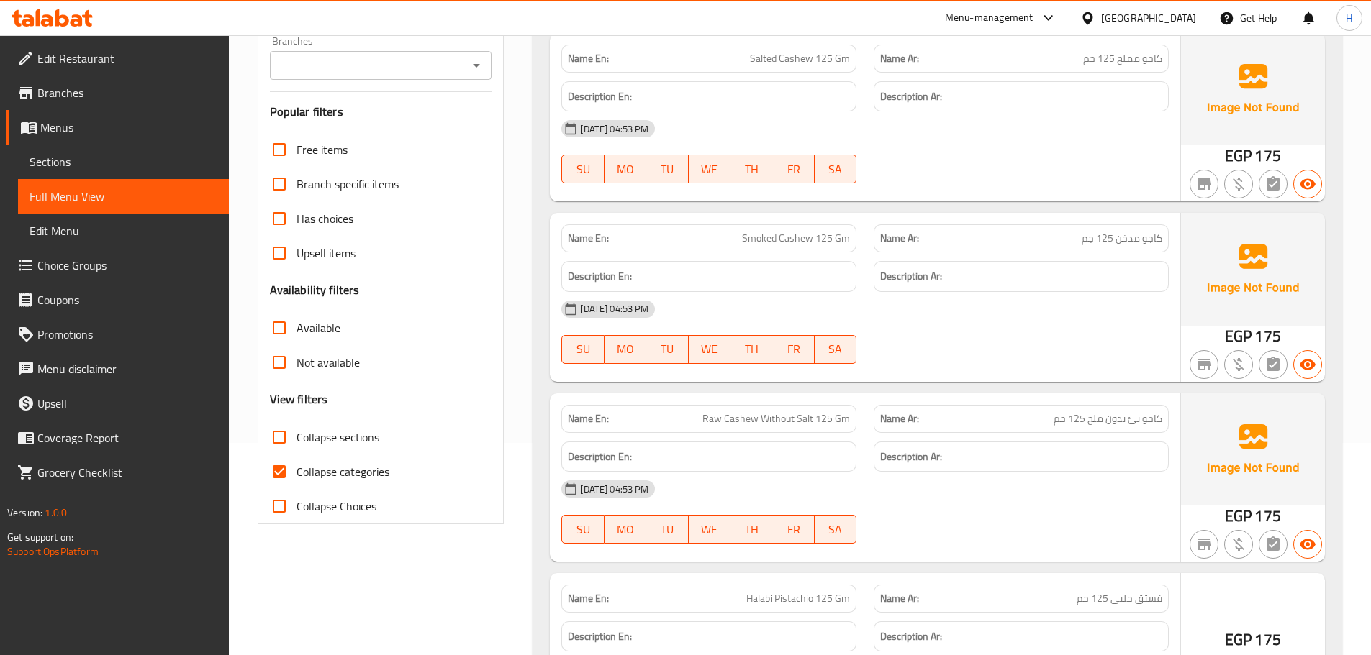
scroll to position [216, 0]
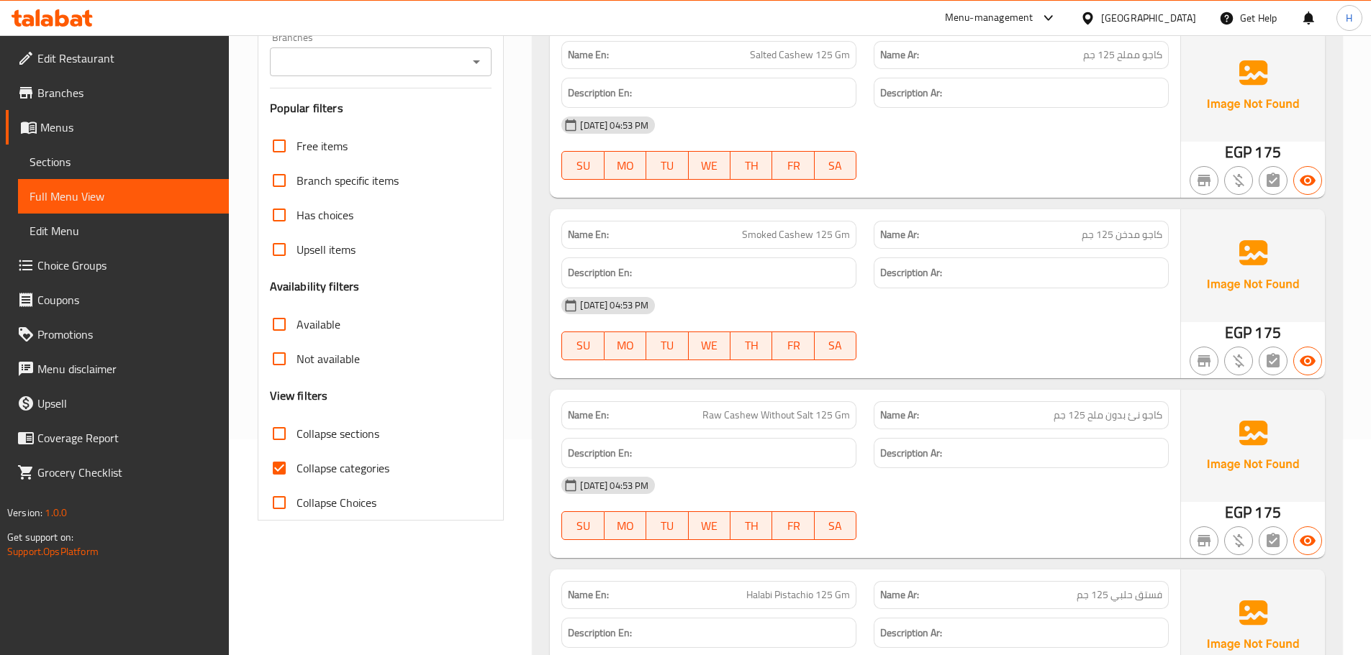
click at [484, 46] on div "Branches Branches" at bounding box center [381, 54] width 222 height 44
drag, startPoint x: 477, startPoint y: 65, endPoint x: 475, endPoint y: 76, distance: 10.3
click at [477, 68] on icon "Open" at bounding box center [476, 61] width 17 height 17
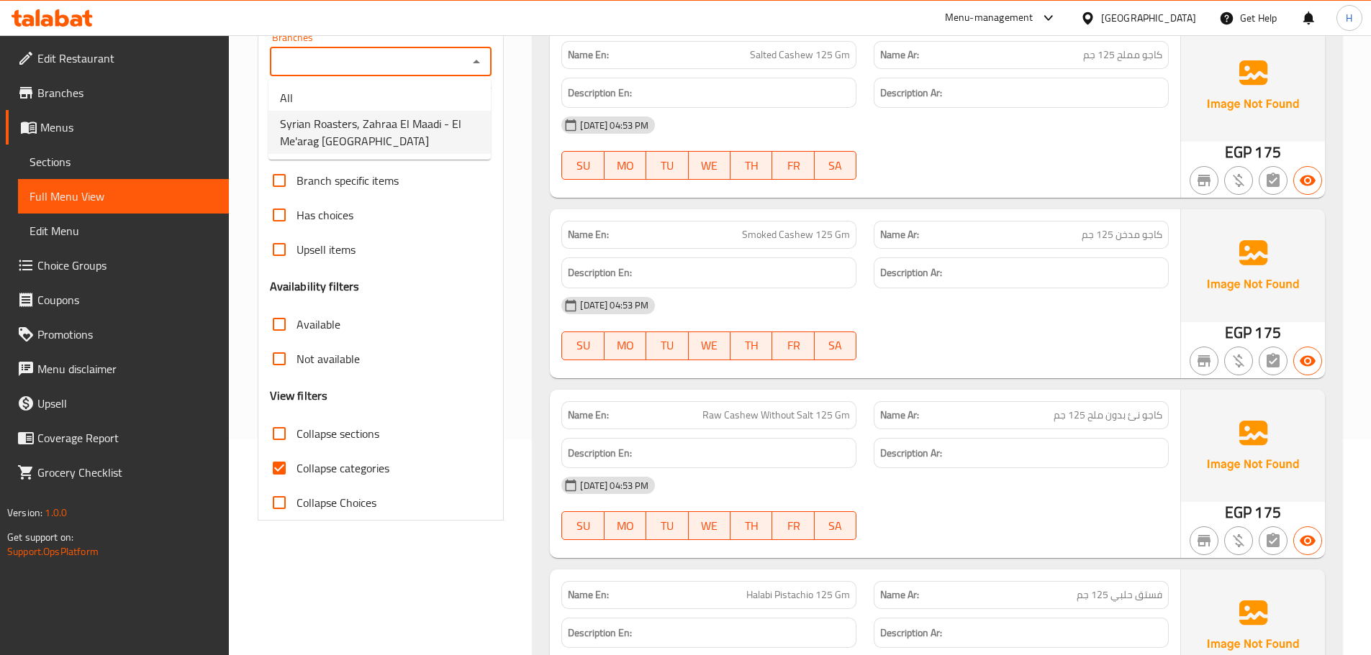
click at [452, 124] on span "Syrian Roasters, Zahraa El Maadi - El Me'arag [GEOGRAPHIC_DATA]" at bounding box center [379, 132] width 199 height 35
type input "Syrian Roasters, Zahraa El Maadi - El Me'arag [GEOGRAPHIC_DATA]"
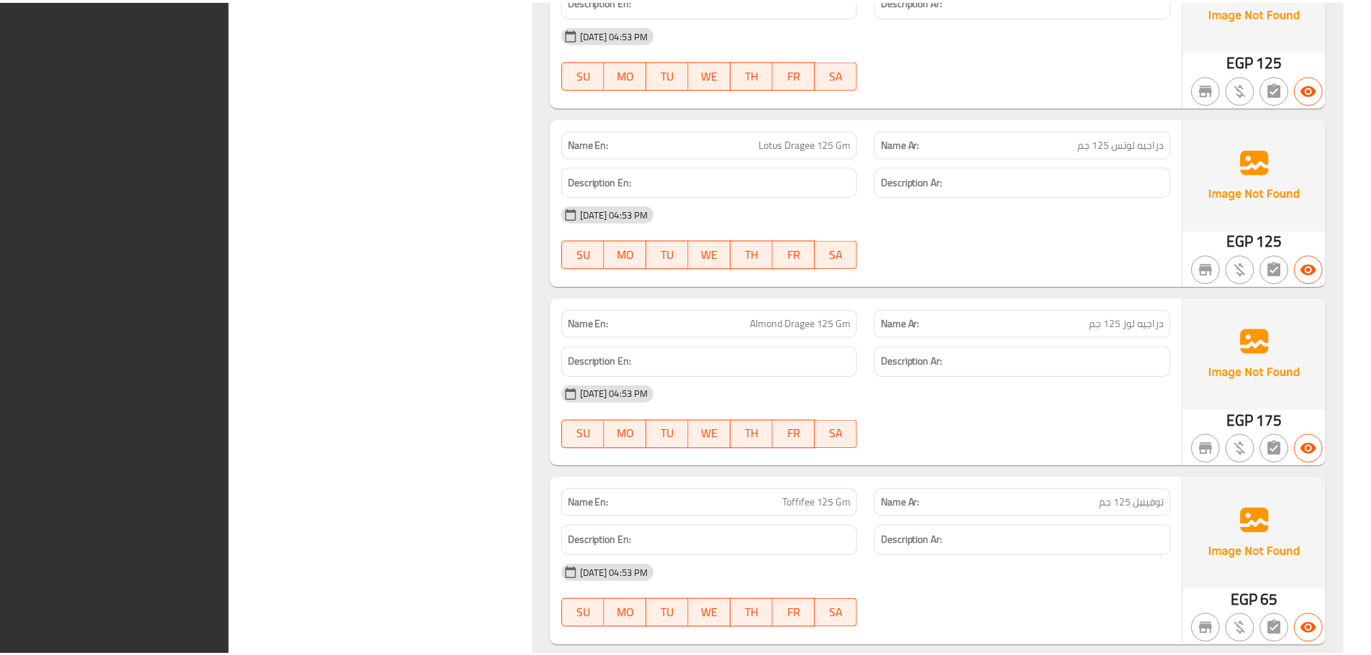
scroll to position [9244, 0]
